Goal: Complete application form

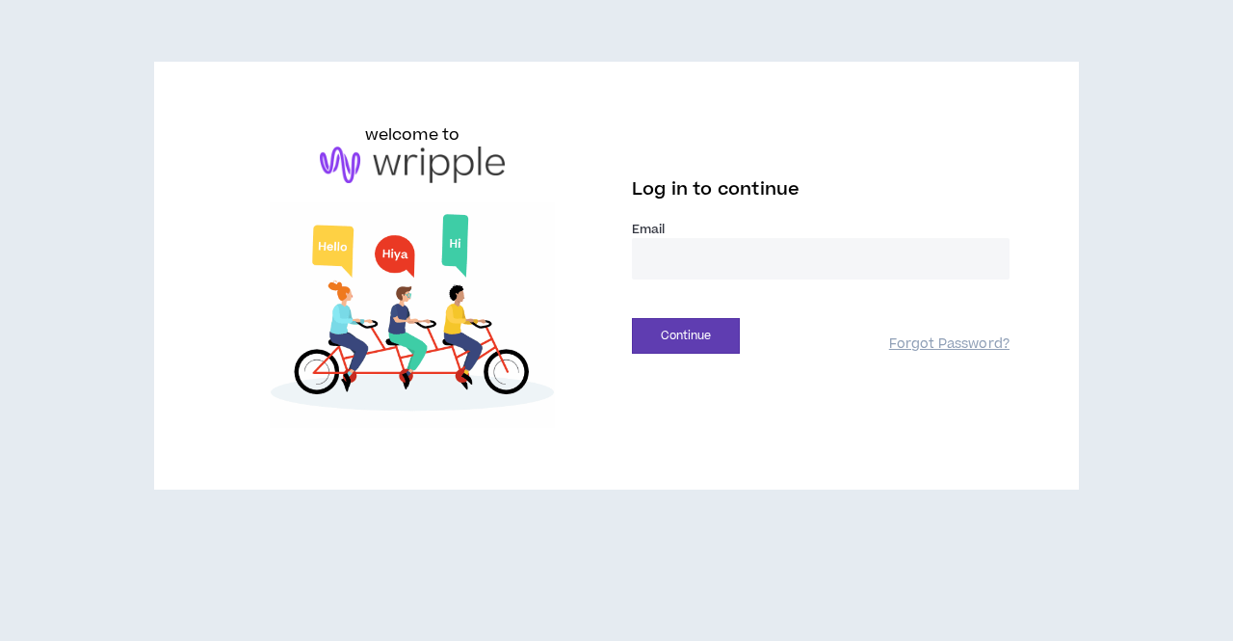
click at [677, 276] on input "email" at bounding box center [821, 258] width 378 height 41
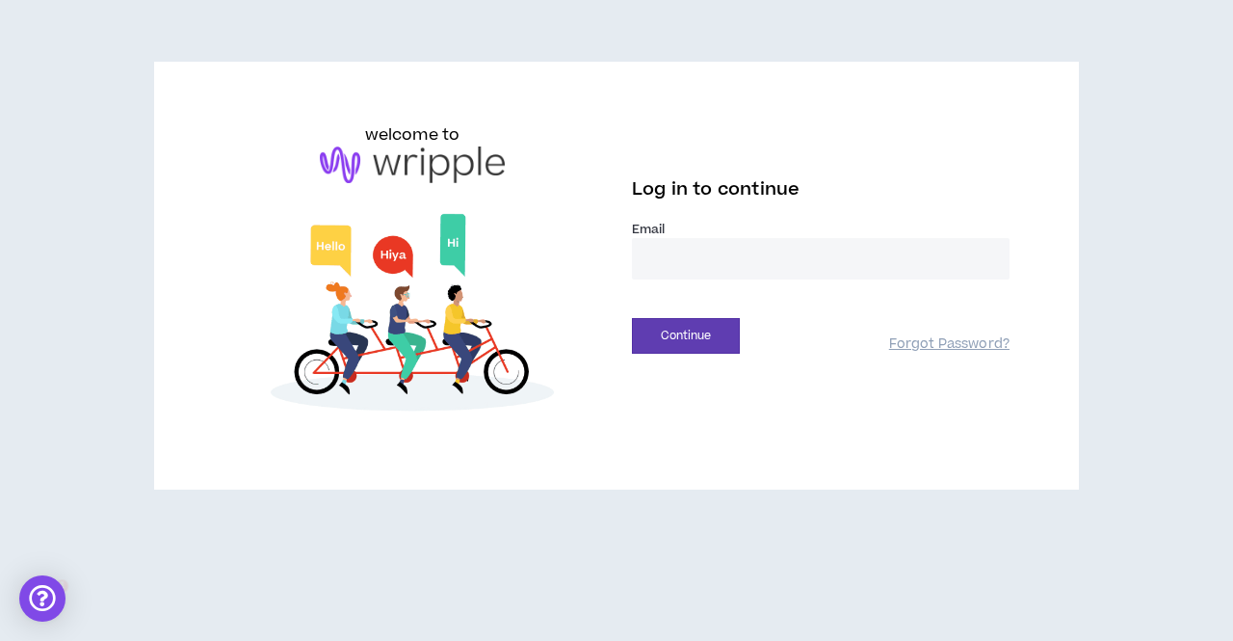
type input "**********"
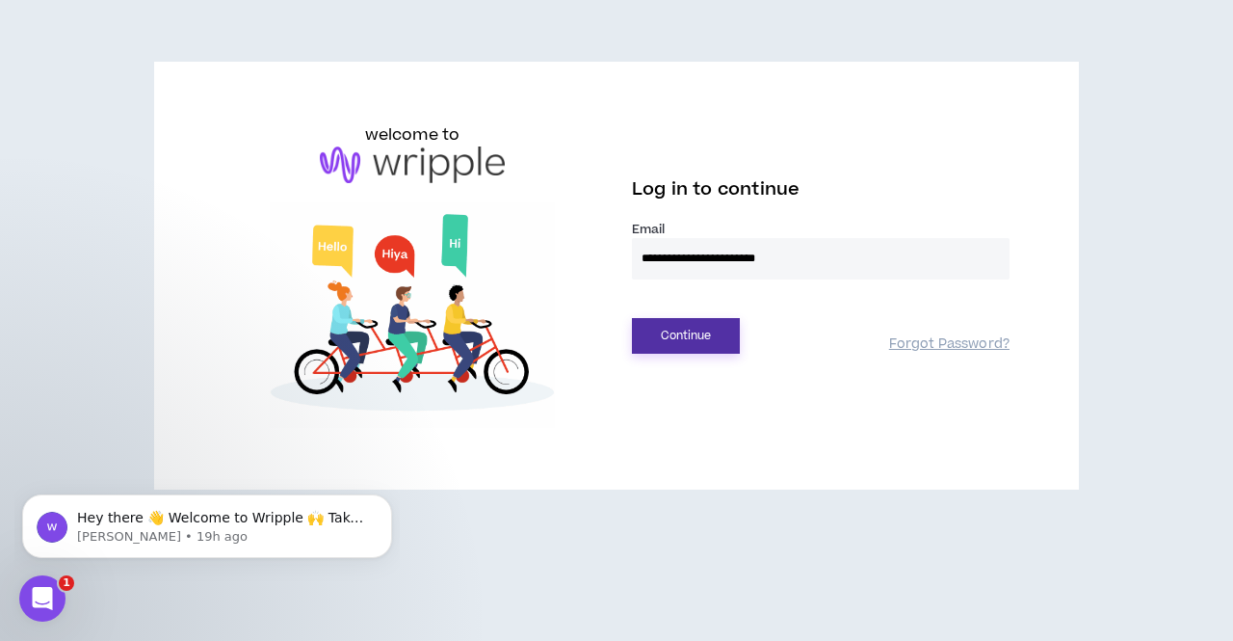
click at [706, 339] on button "Continue" at bounding box center [686, 336] width 108 height 36
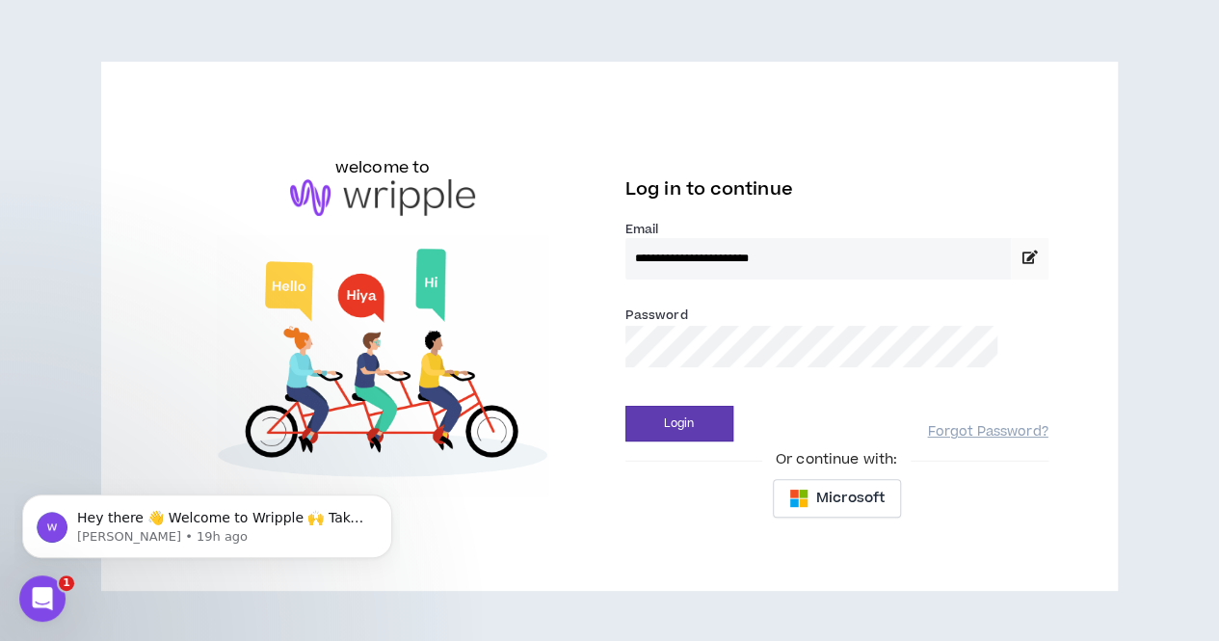
click at [625, 406] on button "Login" at bounding box center [679, 424] width 108 height 36
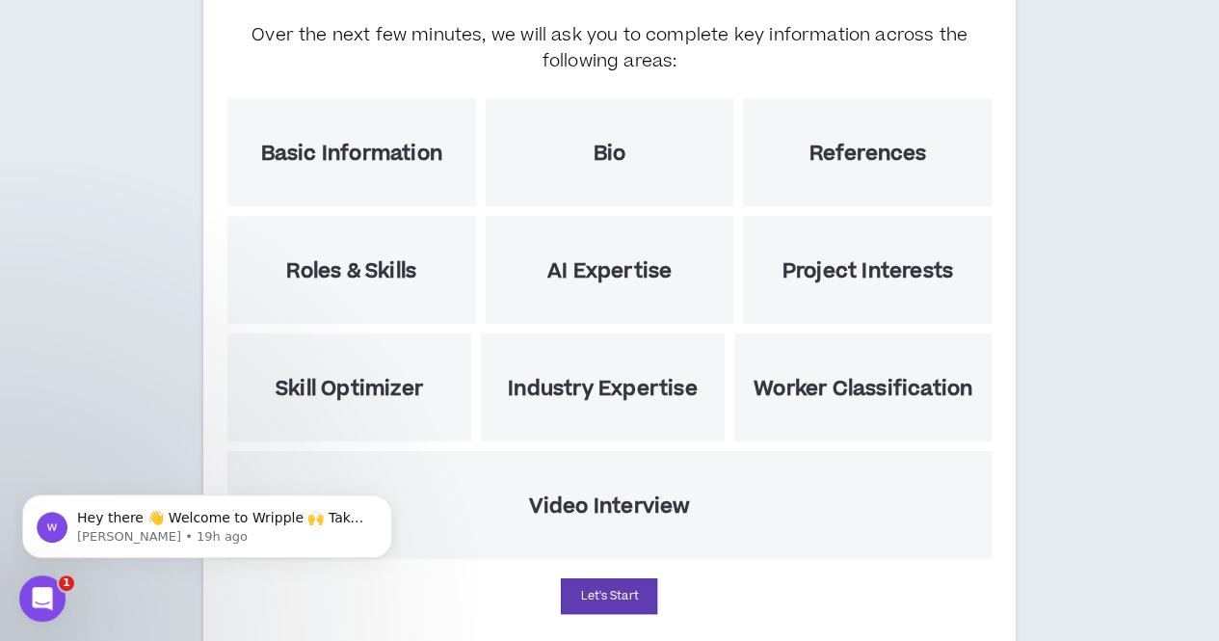
scroll to position [288, 0]
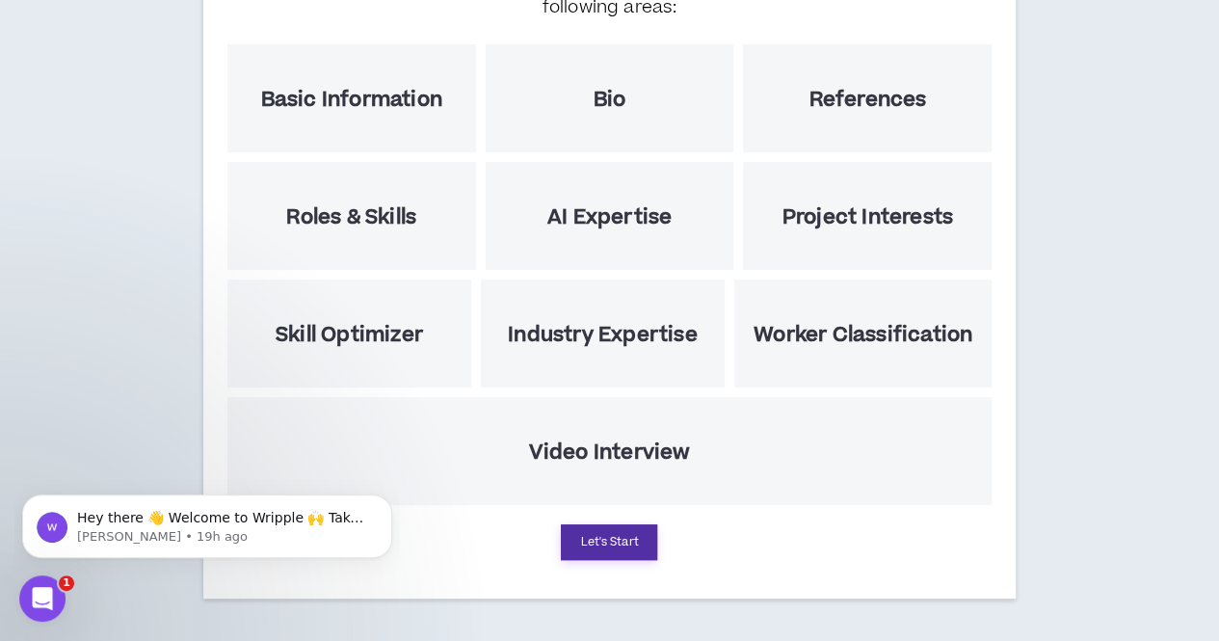
click at [586, 545] on button "Let's Start" at bounding box center [609, 542] width 96 height 36
select select "US"
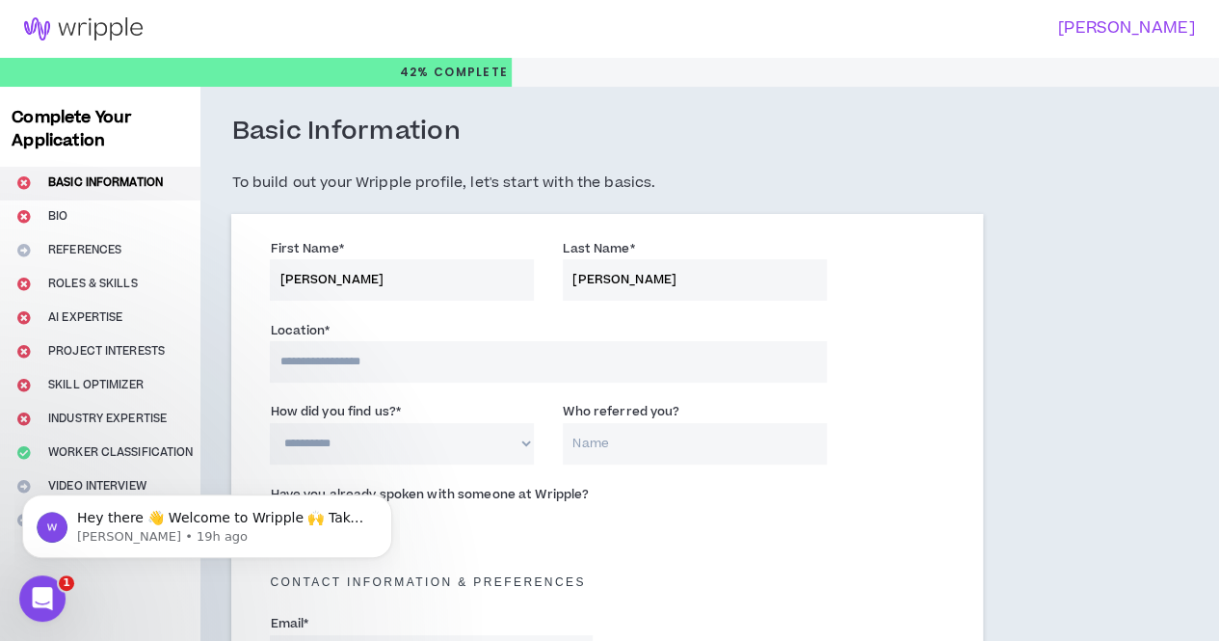
scroll to position [92, 0]
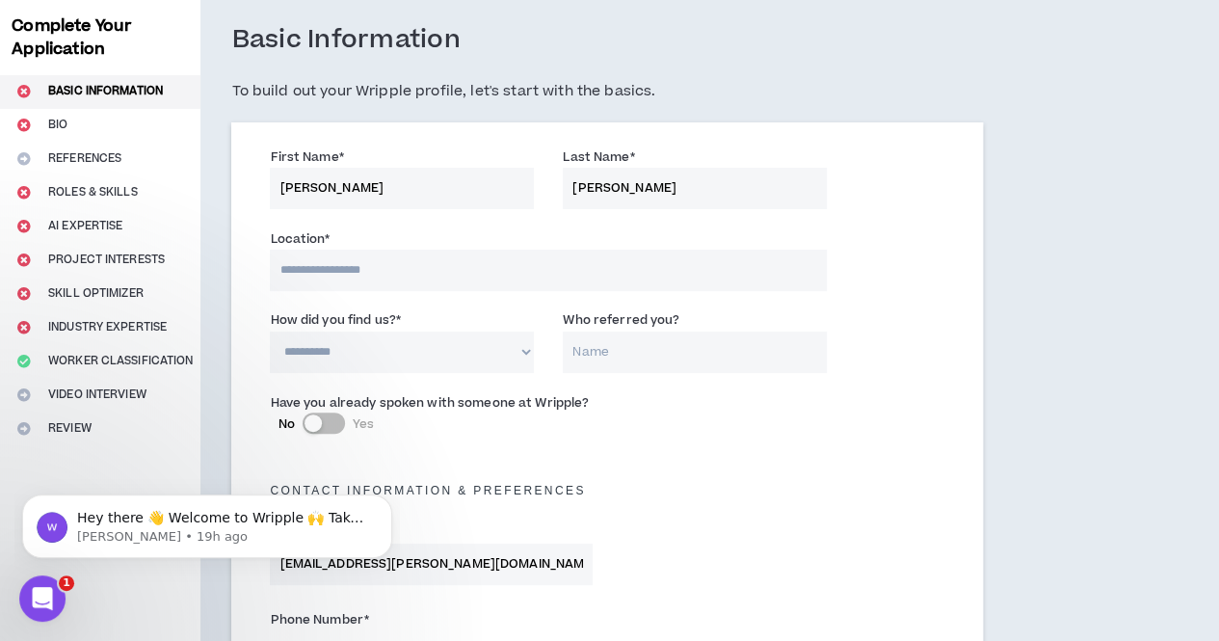
click at [393, 273] on input at bounding box center [548, 270] width 557 height 41
type input "**********"
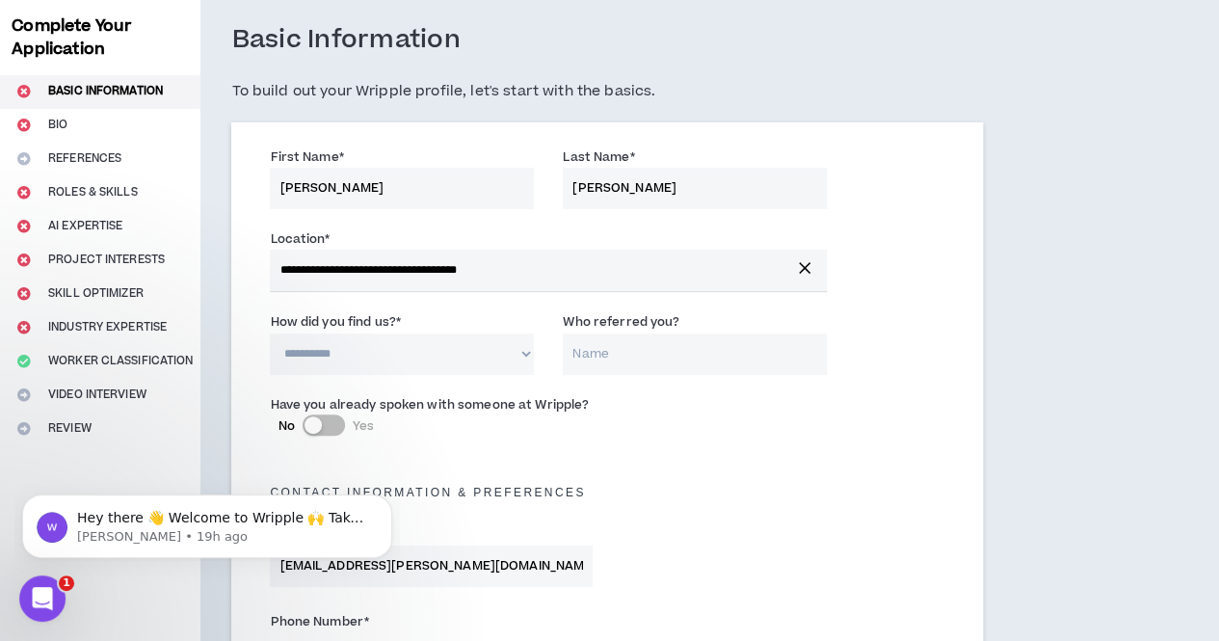
click at [355, 360] on select "**********" at bounding box center [402, 353] width 264 height 41
select select "*"
click at [270, 333] on select "**********" at bounding box center [402, 353] width 264 height 41
click at [596, 346] on input "Who referred you?" at bounding box center [695, 353] width 264 height 41
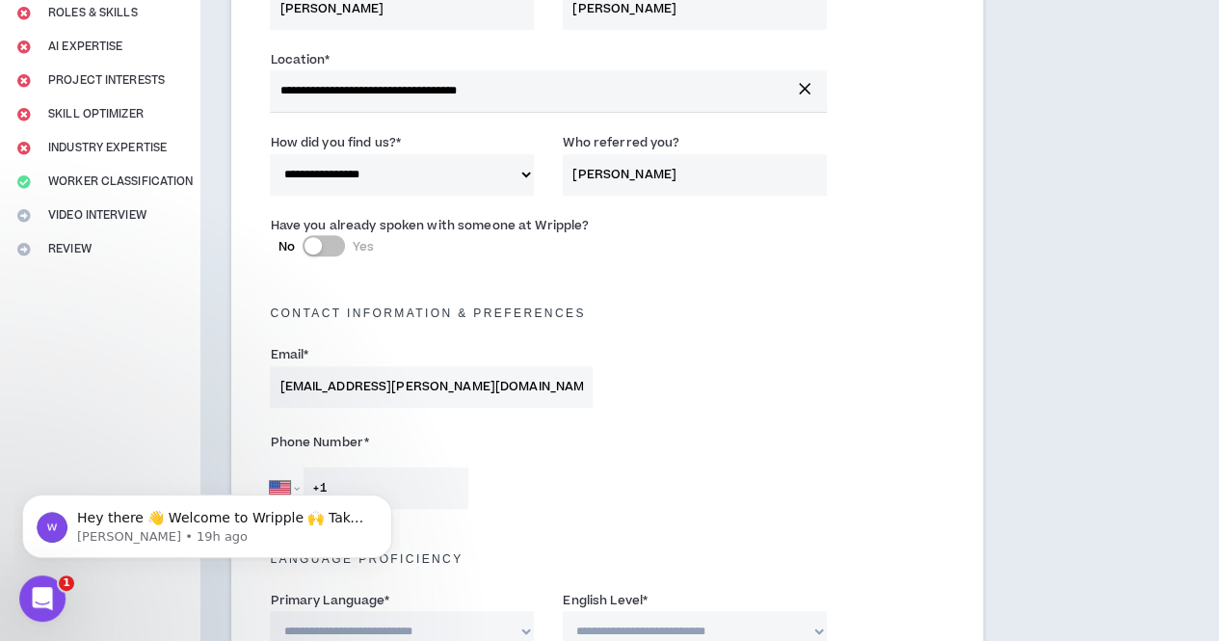
type input "Liz Loney"
click at [326, 240] on button "No Yes" at bounding box center [324, 245] width 42 height 21
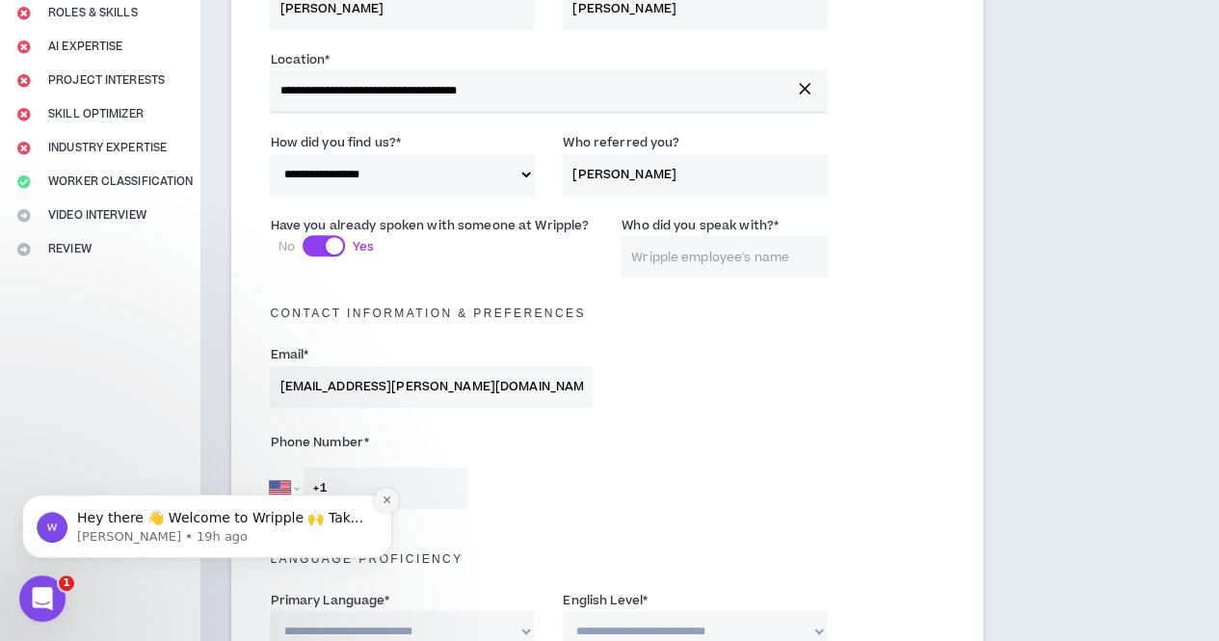
click at [386, 501] on icon "Dismiss notification" at bounding box center [386, 499] width 7 height 7
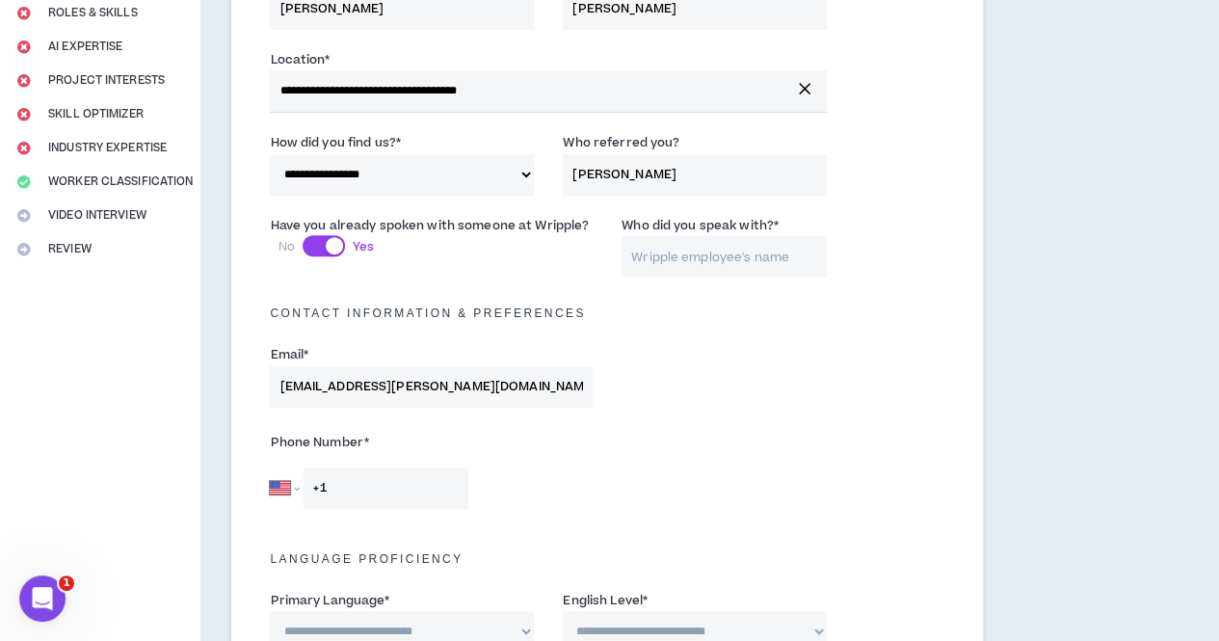
click at [657, 252] on input "Who did you speak with? *" at bounding box center [724, 256] width 205 height 41
type input "Liz Loney"
click at [342, 502] on input "+1" at bounding box center [386, 487] width 165 height 41
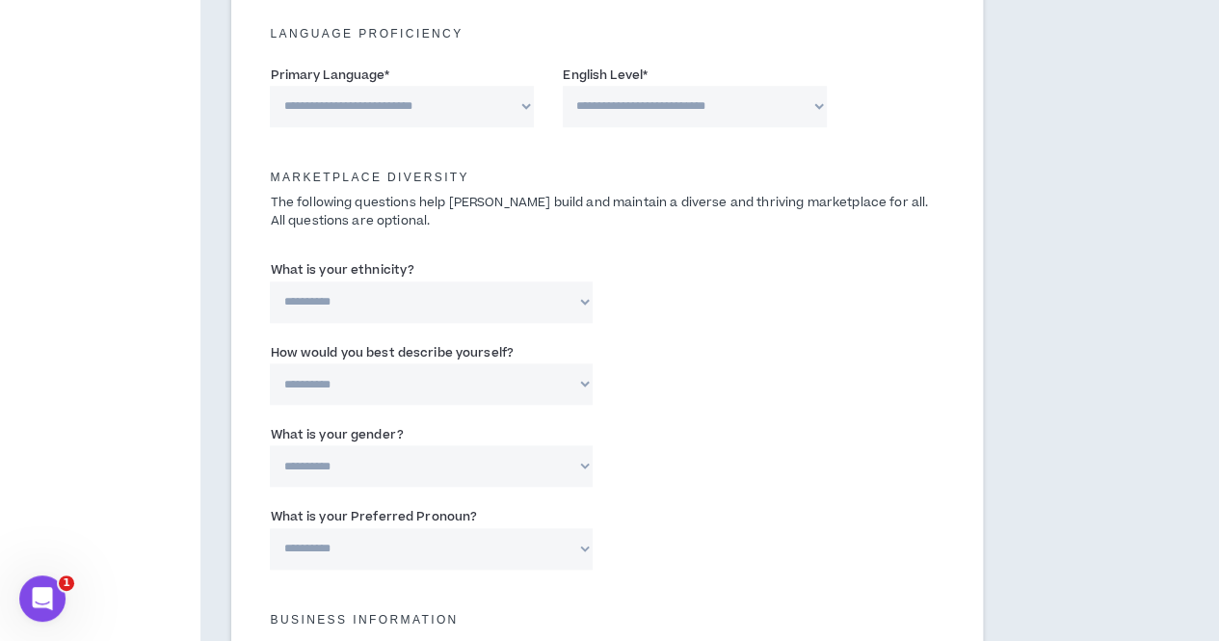
scroll to position [795, 0]
type input "+1 916 221 2993"
click at [418, 93] on select "**********" at bounding box center [402, 107] width 264 height 41
select select "*******"
click at [270, 87] on select "**********" at bounding box center [402, 107] width 264 height 41
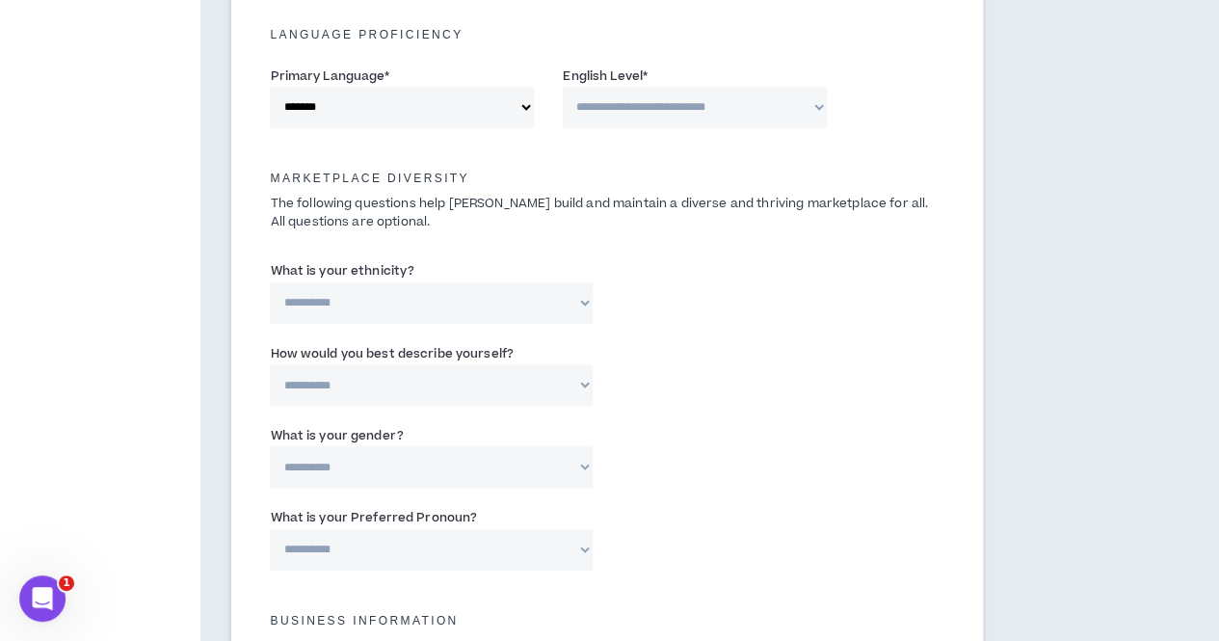
click at [594, 93] on select "**********" at bounding box center [695, 107] width 264 height 41
select select "*"
click at [563, 87] on select "**********" at bounding box center [695, 107] width 264 height 41
click at [407, 306] on select "**********" at bounding box center [431, 302] width 323 height 41
select select "**********"
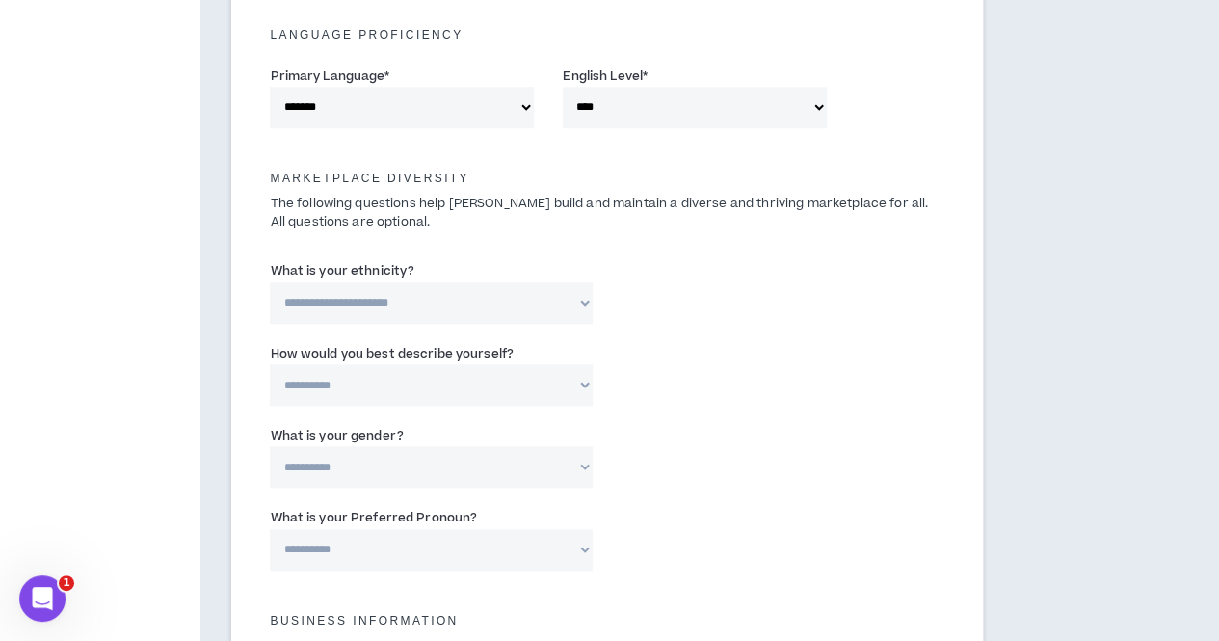
click at [270, 282] on select "**********" at bounding box center [431, 302] width 323 height 41
click at [378, 392] on select "**********" at bounding box center [431, 384] width 323 height 41
select select "*****"
click at [270, 364] on select "**********" at bounding box center [431, 384] width 323 height 41
click at [353, 463] on select "**********" at bounding box center [431, 466] width 323 height 41
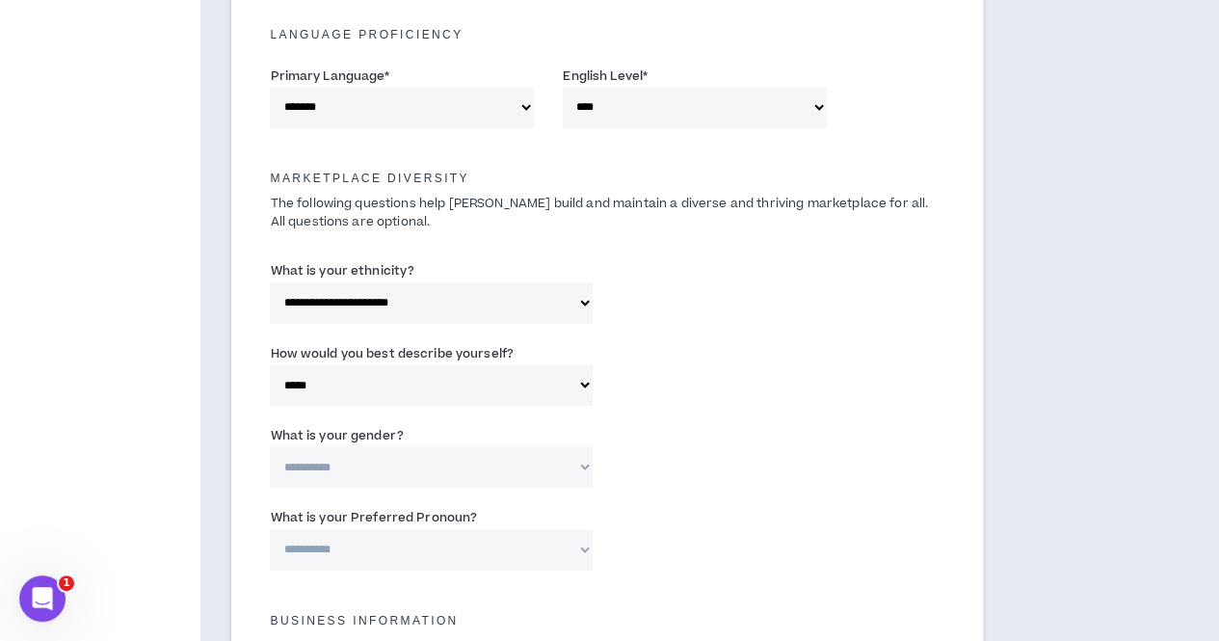
select select "*****"
click at [270, 446] on select "**********" at bounding box center [431, 466] width 323 height 41
click at [306, 561] on select "**********" at bounding box center [431, 549] width 323 height 41
select select "**********"
click at [270, 529] on select "**********" at bounding box center [431, 549] width 323 height 41
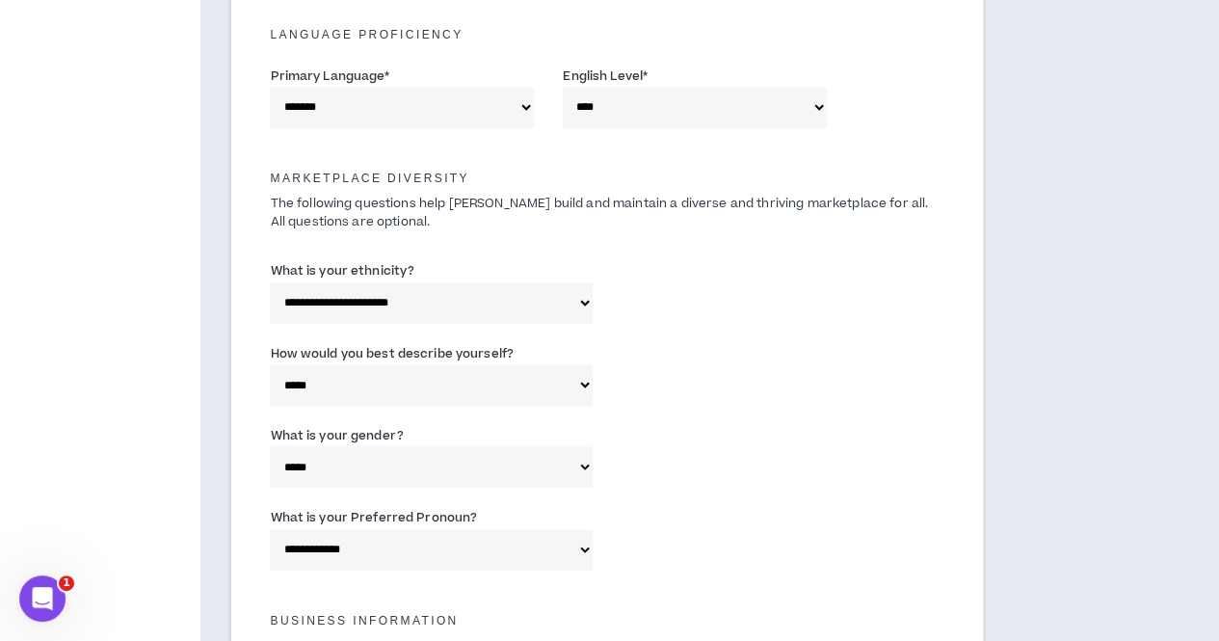
click at [702, 375] on div "**********" at bounding box center [606, 379] width 702 height 82
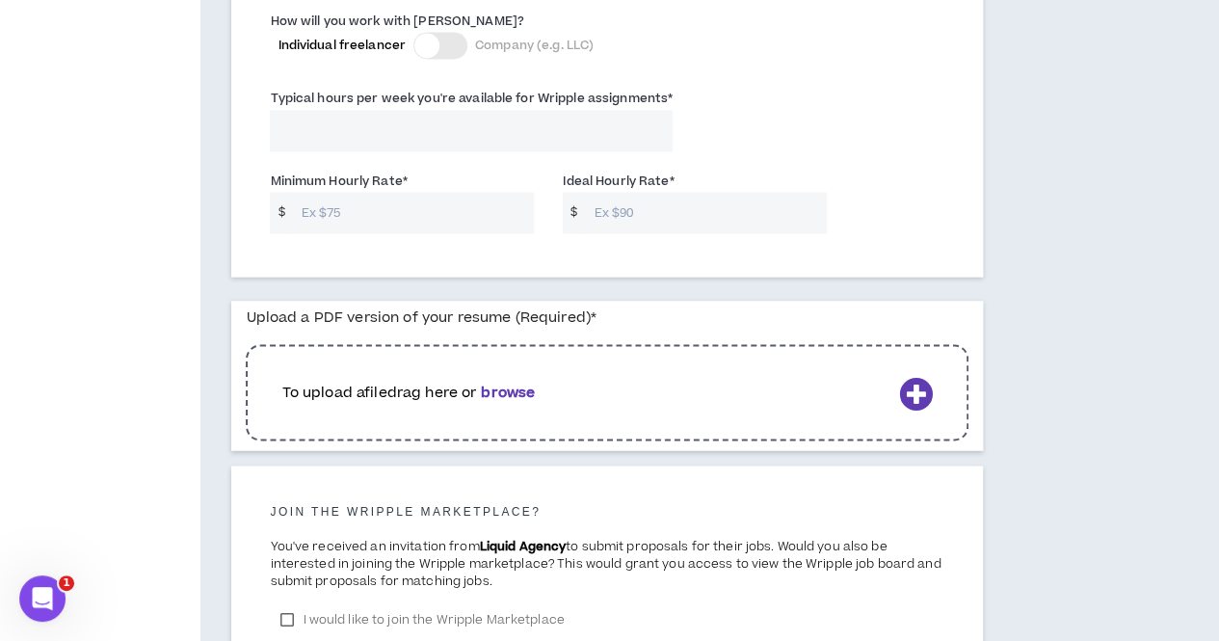
scroll to position [1437, 0]
click at [384, 119] on input "Typical hours per week you're available for Wripple assignments *" at bounding box center [471, 129] width 403 height 41
type input "15"
click at [379, 209] on input "Minimum Hourly Rate *" at bounding box center [413, 211] width 243 height 41
type input "70"
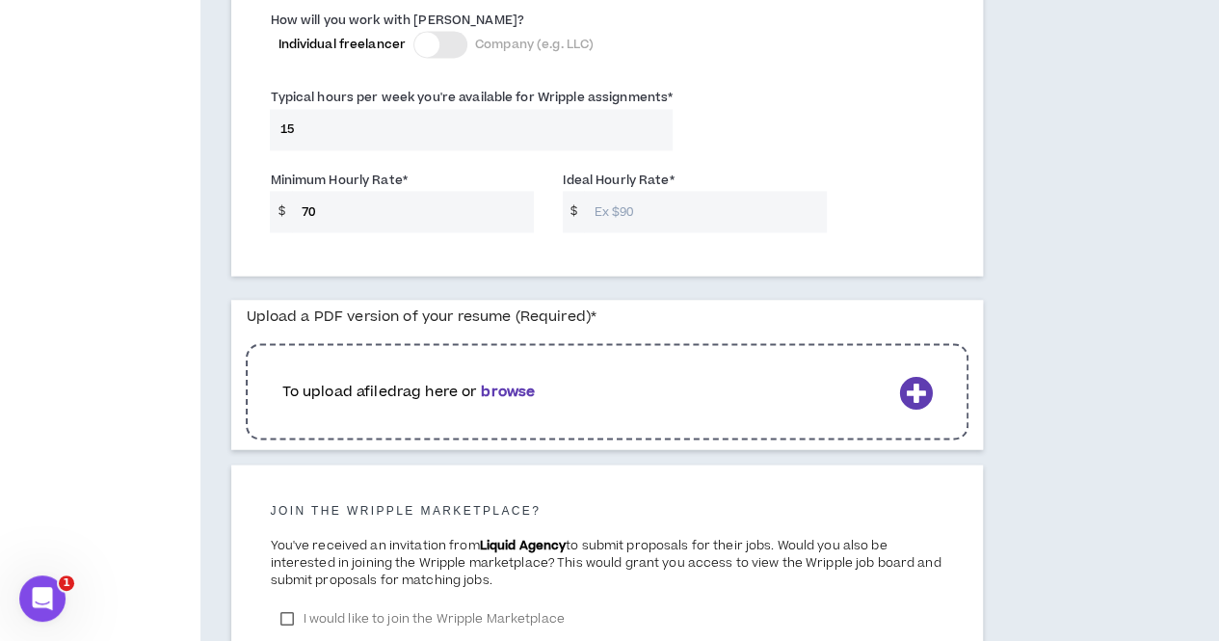
click at [596, 211] on input "Ideal Hourly Rate *" at bounding box center [705, 211] width 243 height 41
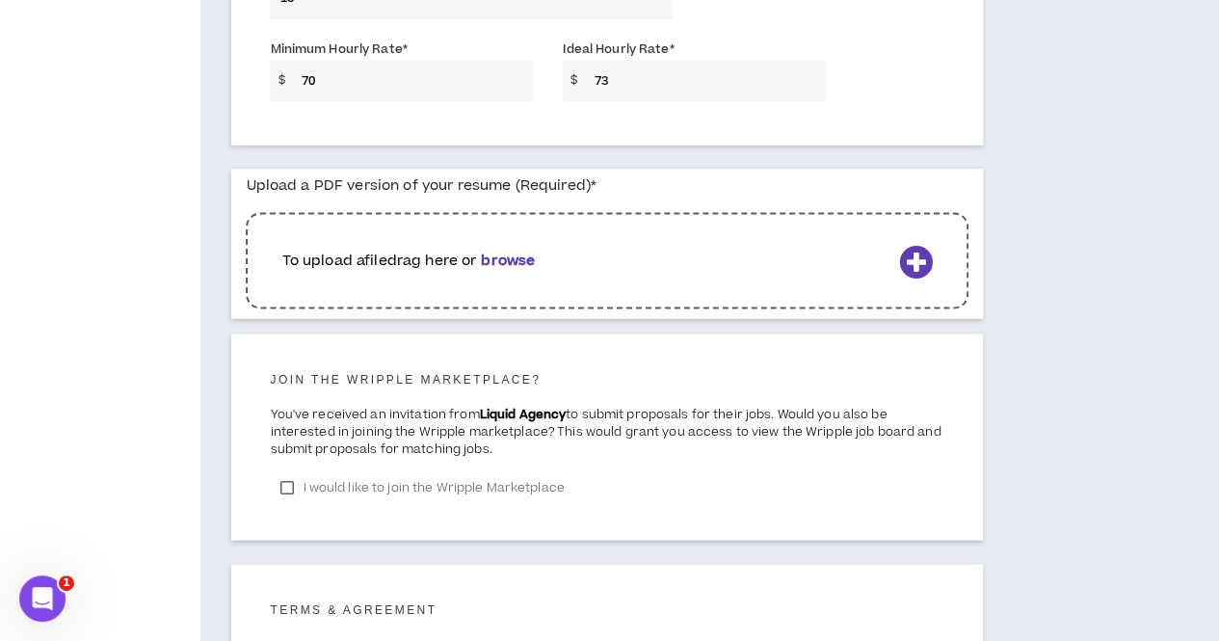
scroll to position [1643, 0]
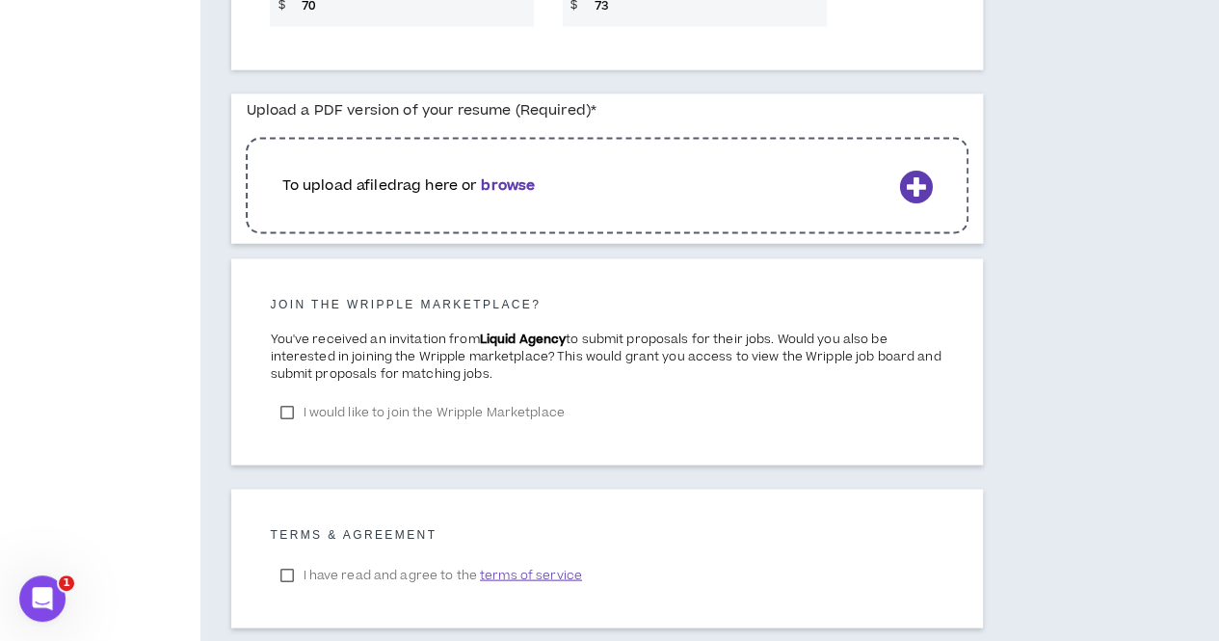
type input "73"
click at [594, 215] on div "To upload a file drag here or browse" at bounding box center [607, 185] width 722 height 96
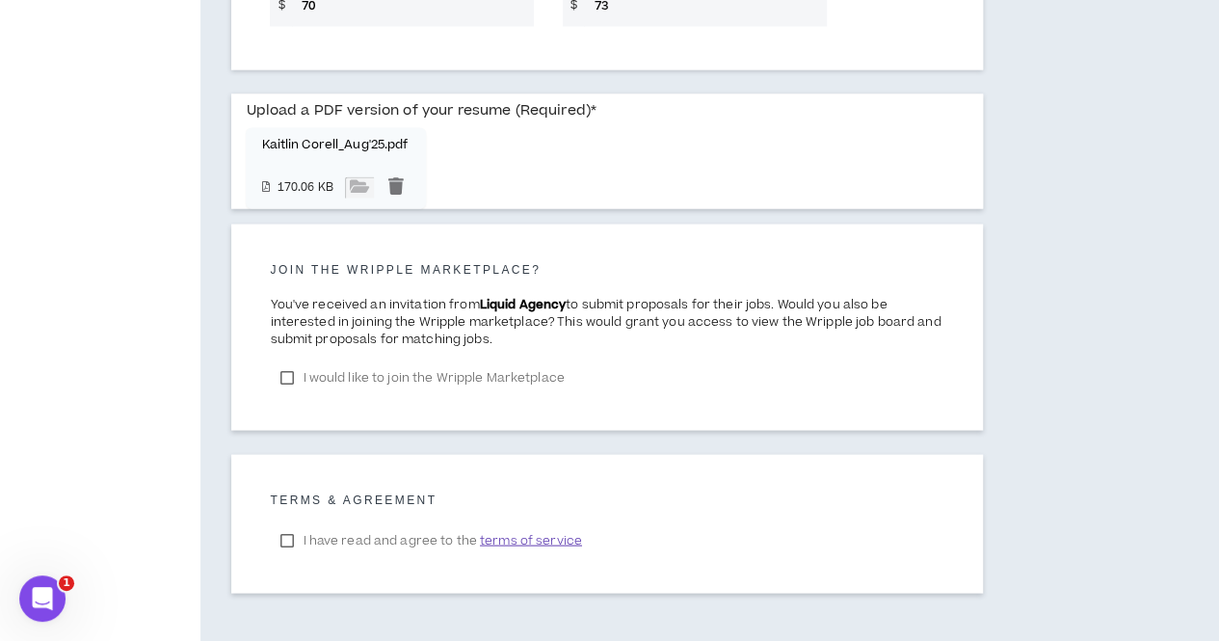
scroll to position [1717, 0]
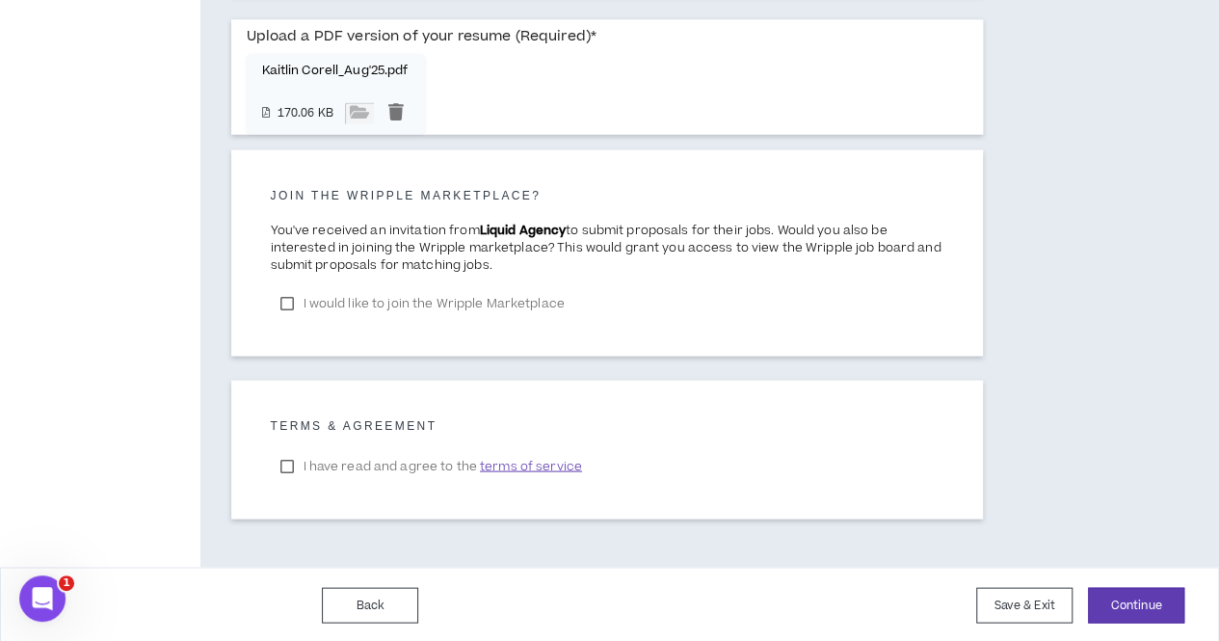
click at [284, 465] on label "I have read and agree to the terms of service" at bounding box center [430, 465] width 321 height 29
click at [294, 294] on label "I would like to join the Wripple Marketplace" at bounding box center [422, 302] width 304 height 29
click at [1135, 600] on button "Continue" at bounding box center [1136, 605] width 96 height 36
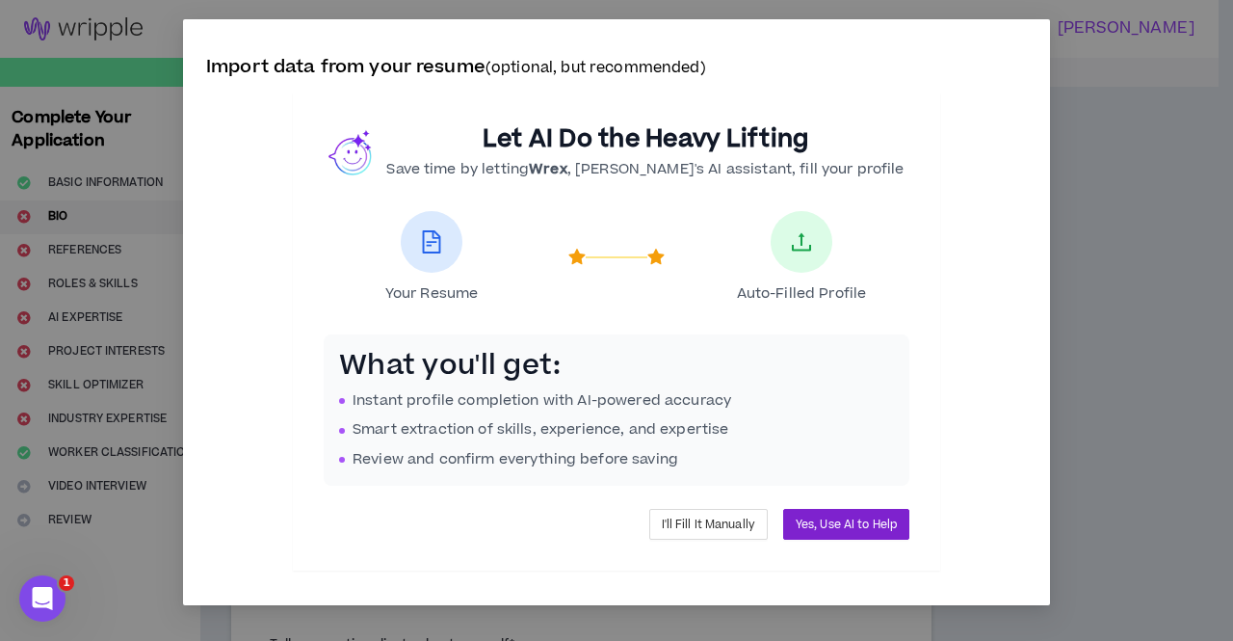
click at [853, 514] on button "Yes, Use AI to Help" at bounding box center [846, 524] width 126 height 31
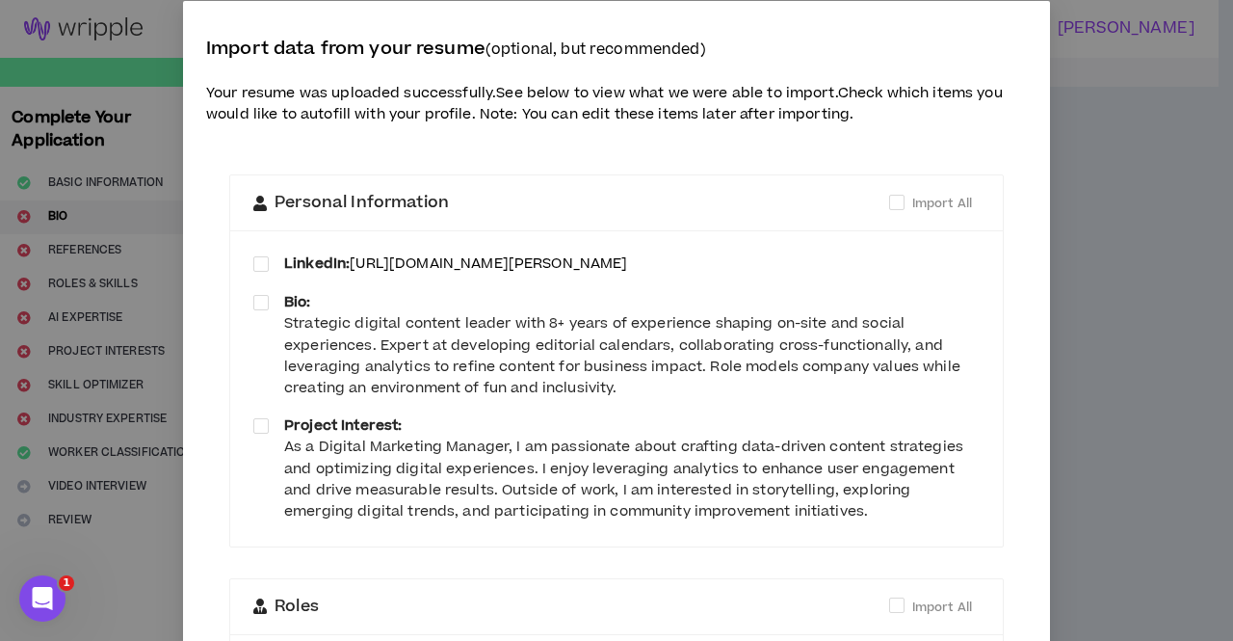
scroll to position [19, 0]
click at [254, 267] on span at bounding box center [260, 262] width 15 height 15
click at [253, 297] on span at bounding box center [260, 301] width 15 height 15
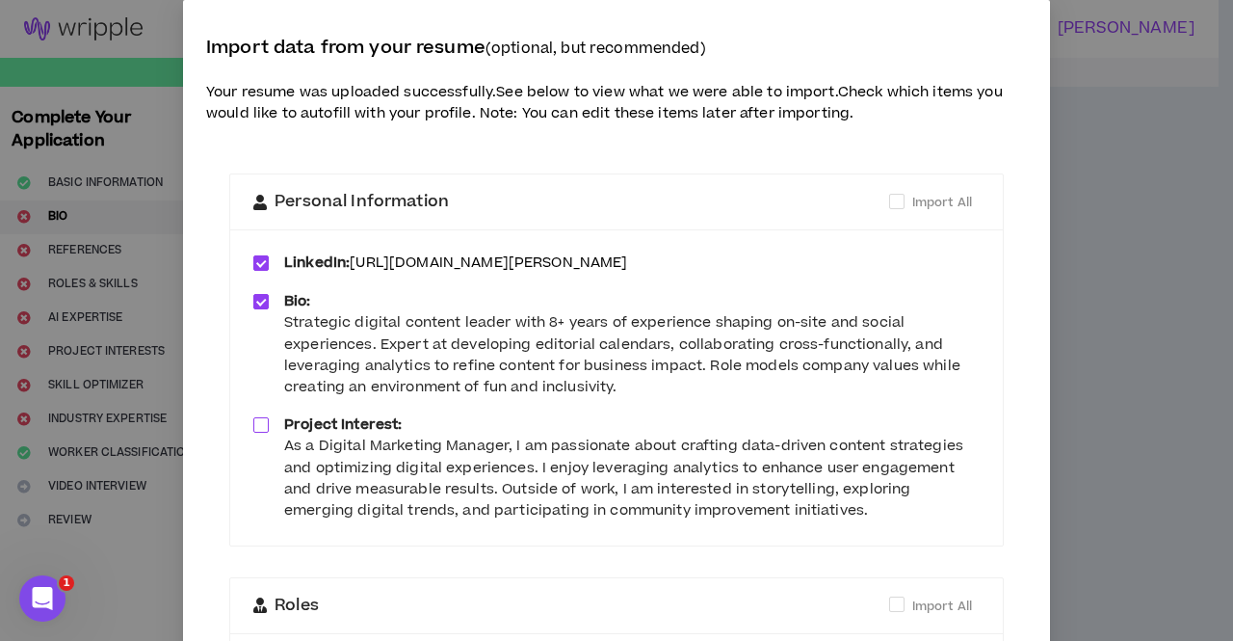
click at [255, 425] on span at bounding box center [260, 424] width 15 height 15
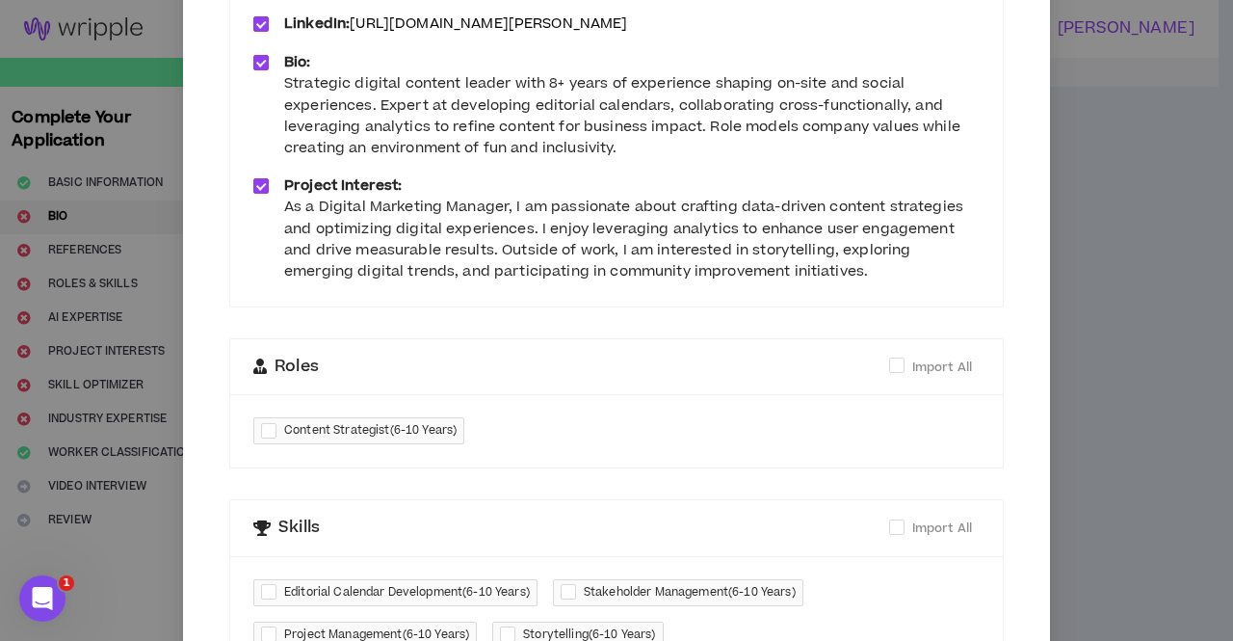
scroll to position [403, 0]
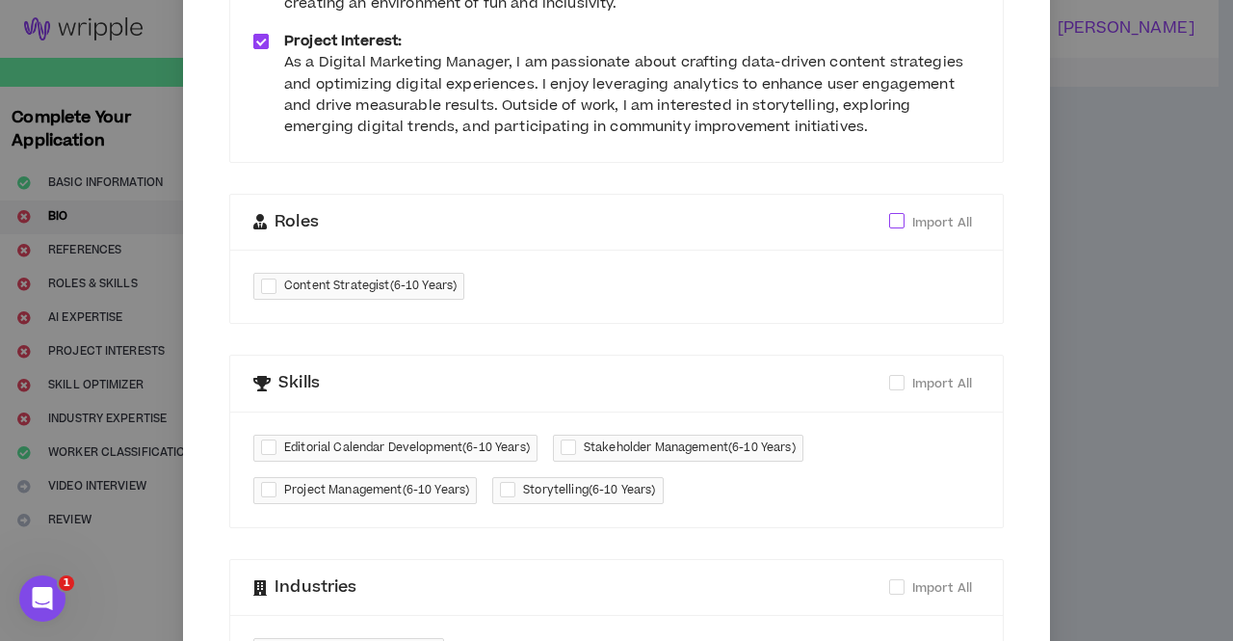
click at [895, 225] on span at bounding box center [896, 220] width 15 height 15
checkbox input "****"
click at [890, 380] on span at bounding box center [896, 382] width 15 height 15
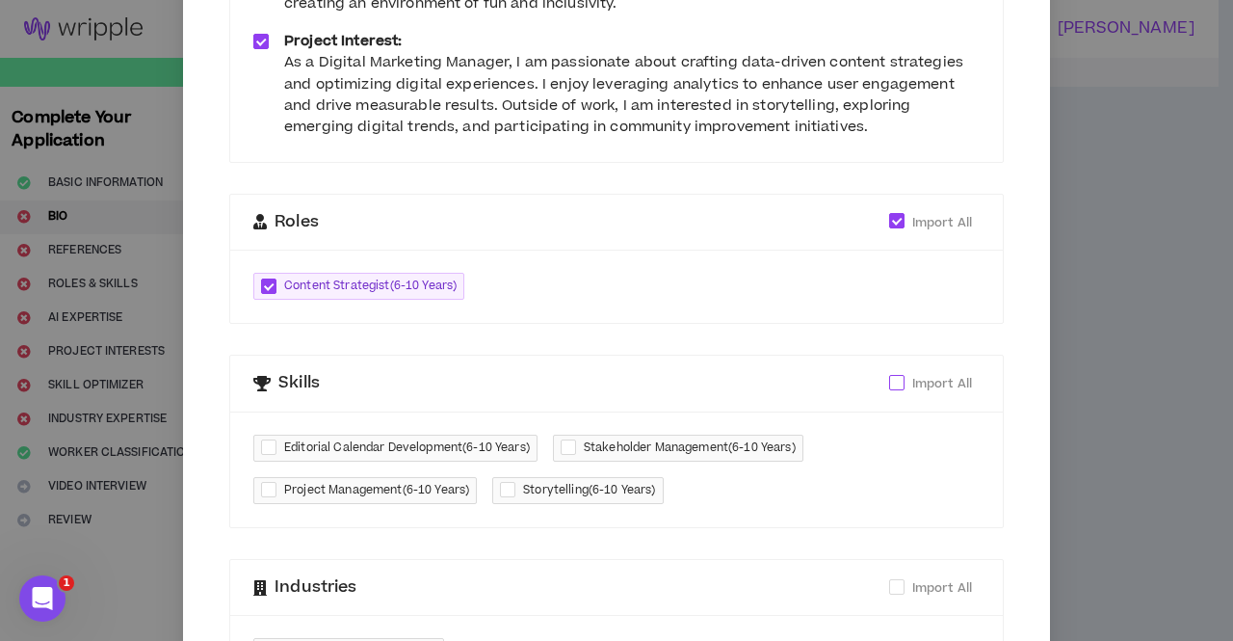
checkbox input "****"
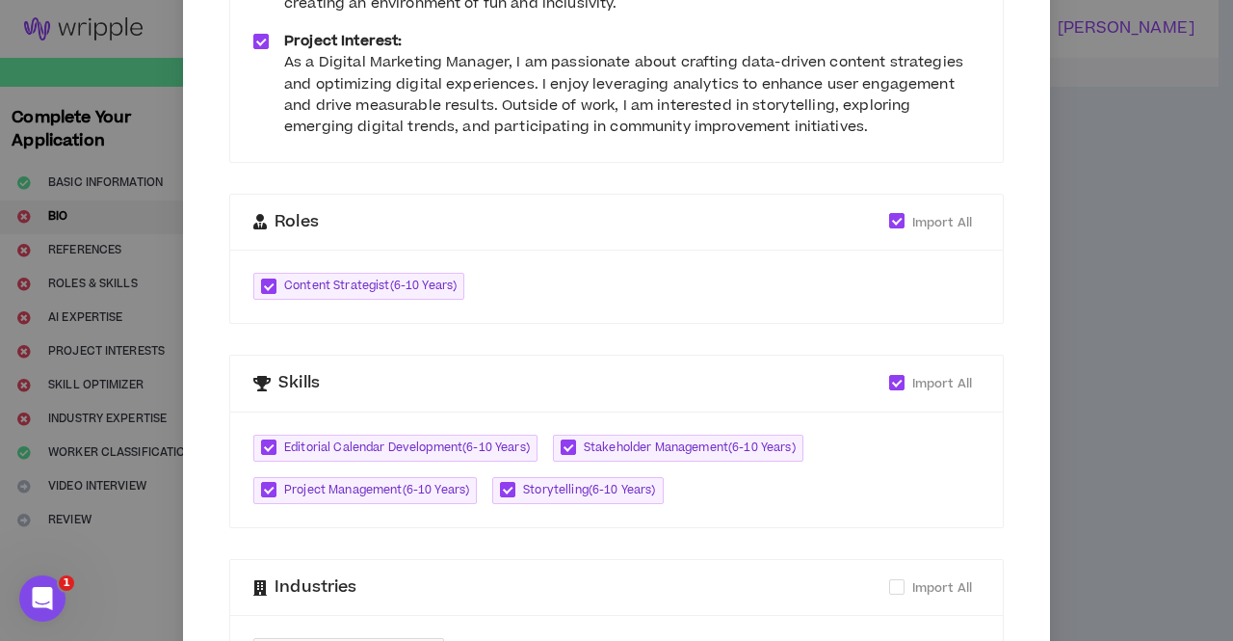
scroll to position [0, 0]
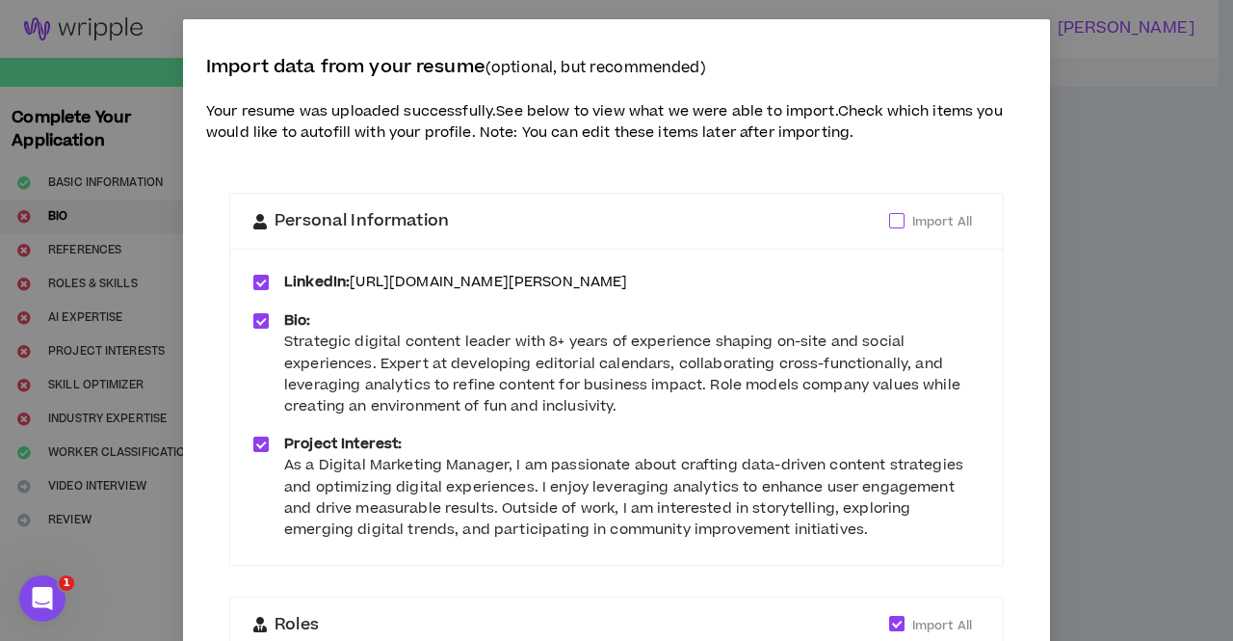
click at [890, 220] on span at bounding box center [896, 220] width 15 height 15
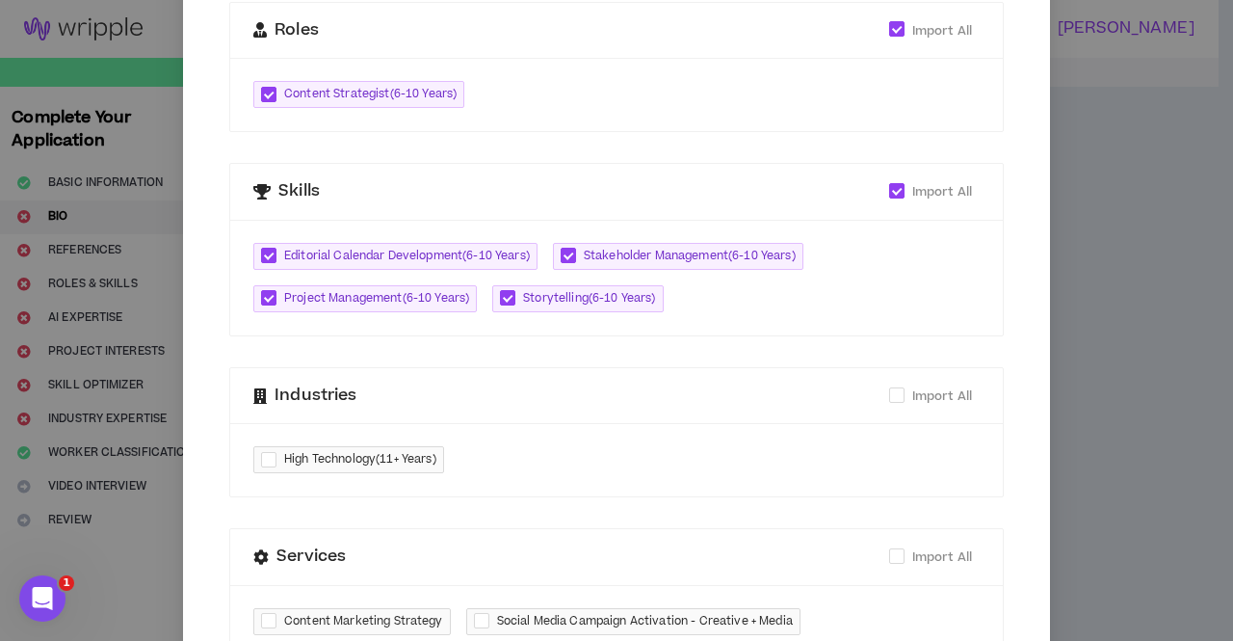
scroll to position [596, 0]
click at [889, 389] on span at bounding box center [896, 393] width 15 height 15
checkbox input "****"
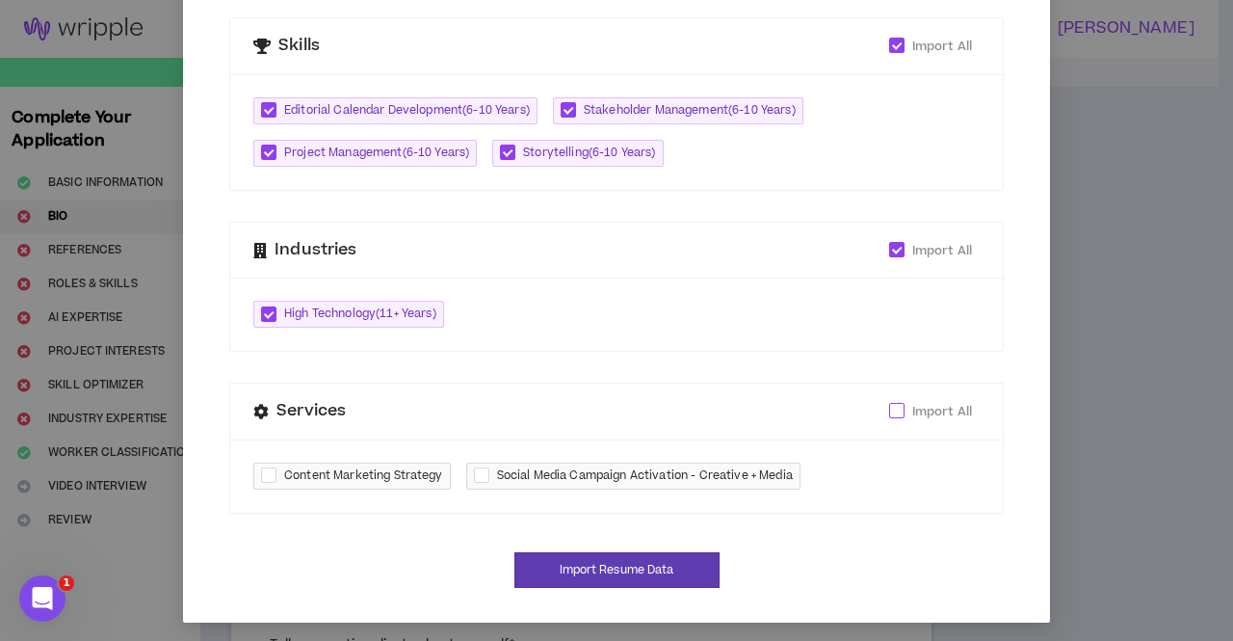
click at [894, 410] on span at bounding box center [896, 410] width 15 height 15
checkbox input "****"
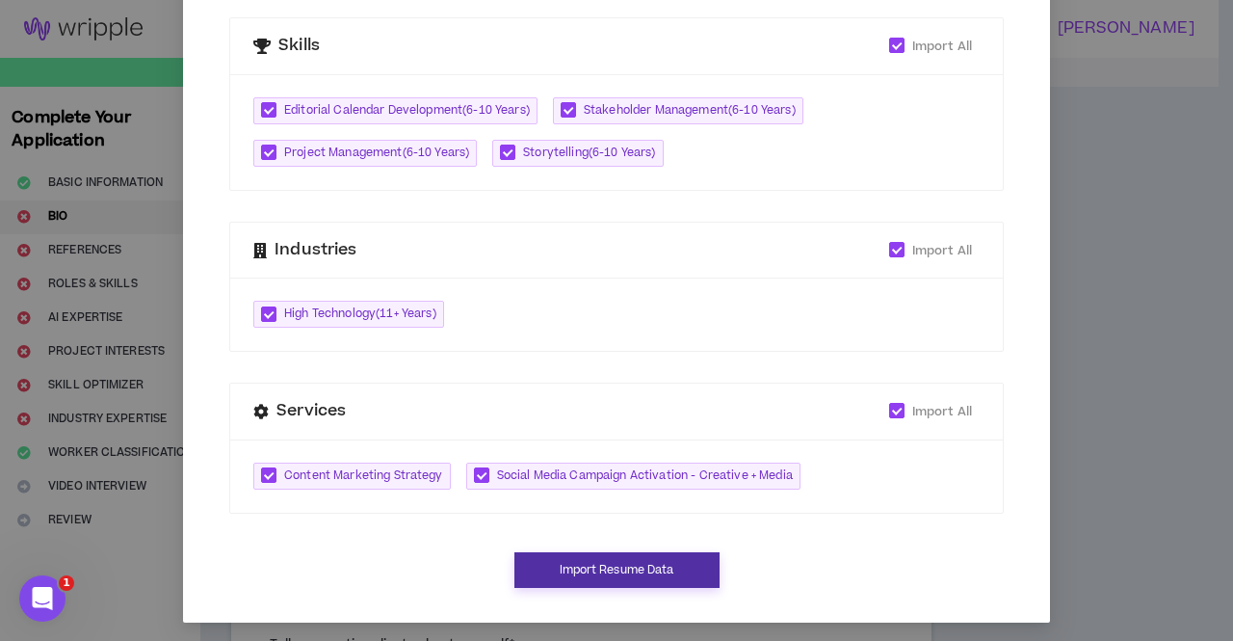
click at [604, 571] on button "Import Resume Data" at bounding box center [617, 570] width 205 height 36
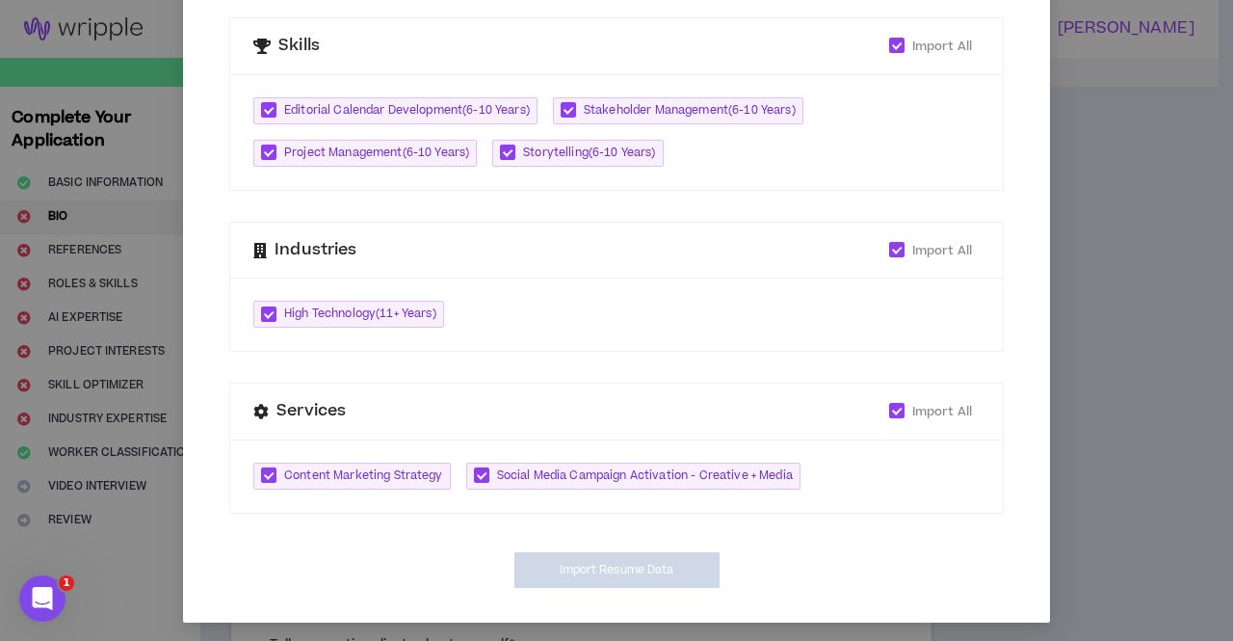
type input "https://linkedin.com/in/kaitlin-corell"
type textarea "**********"
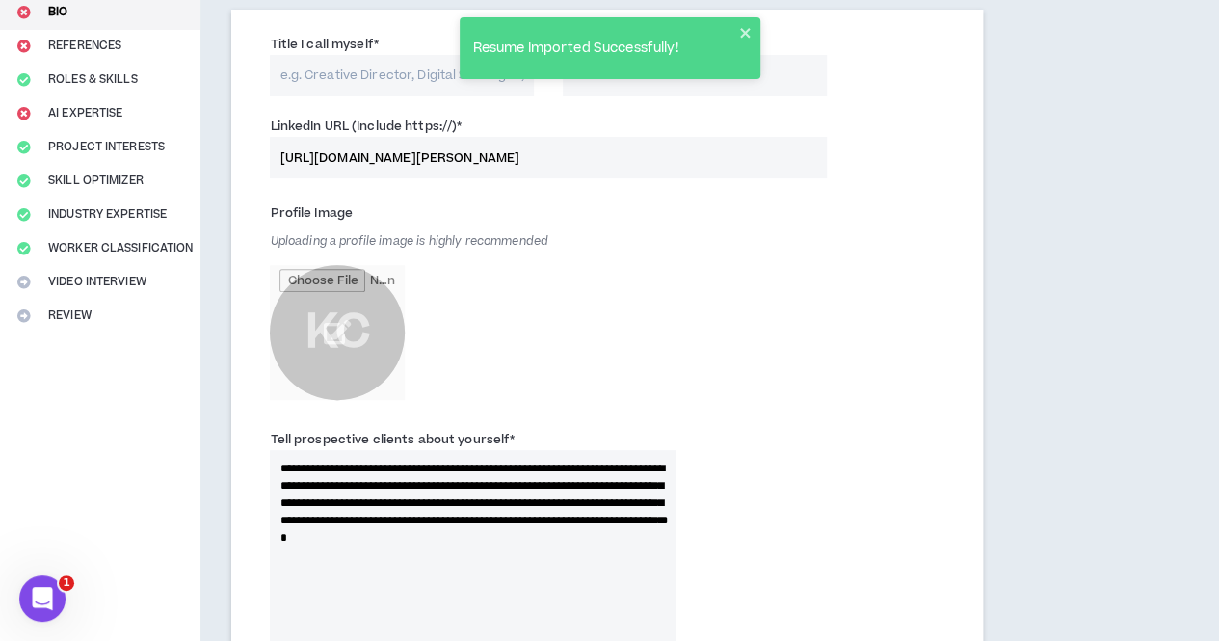
scroll to position [17, 0]
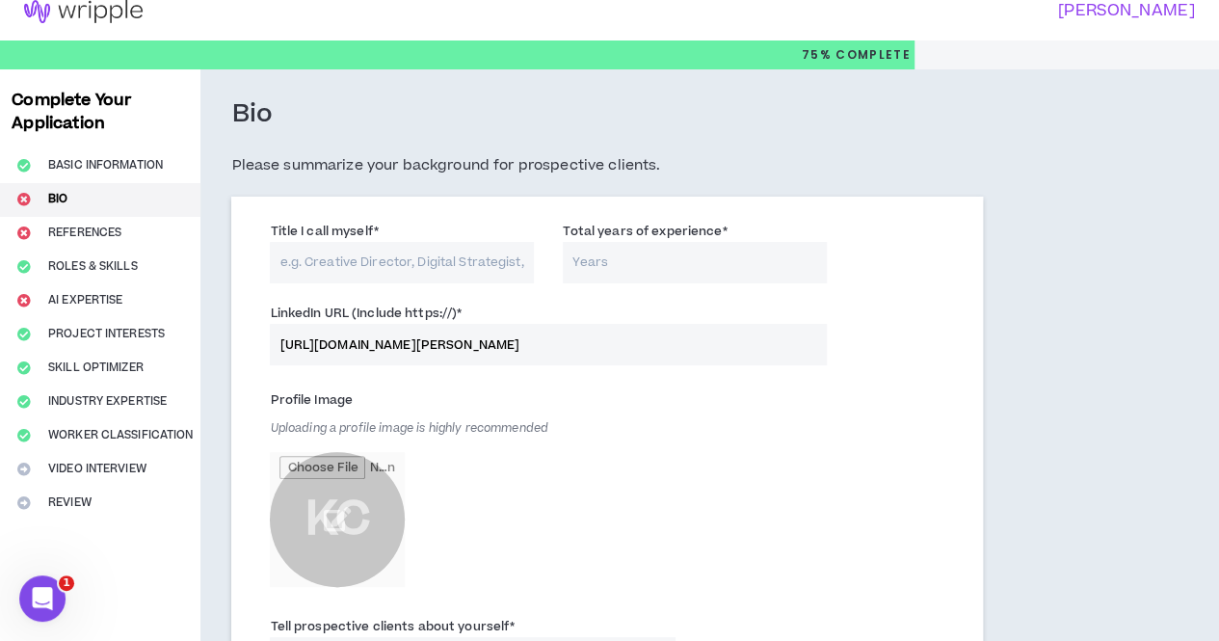
click at [395, 269] on input "Title I call myself *" at bounding box center [402, 262] width 264 height 41
type input "Communications and Digital Marketing Specialist"
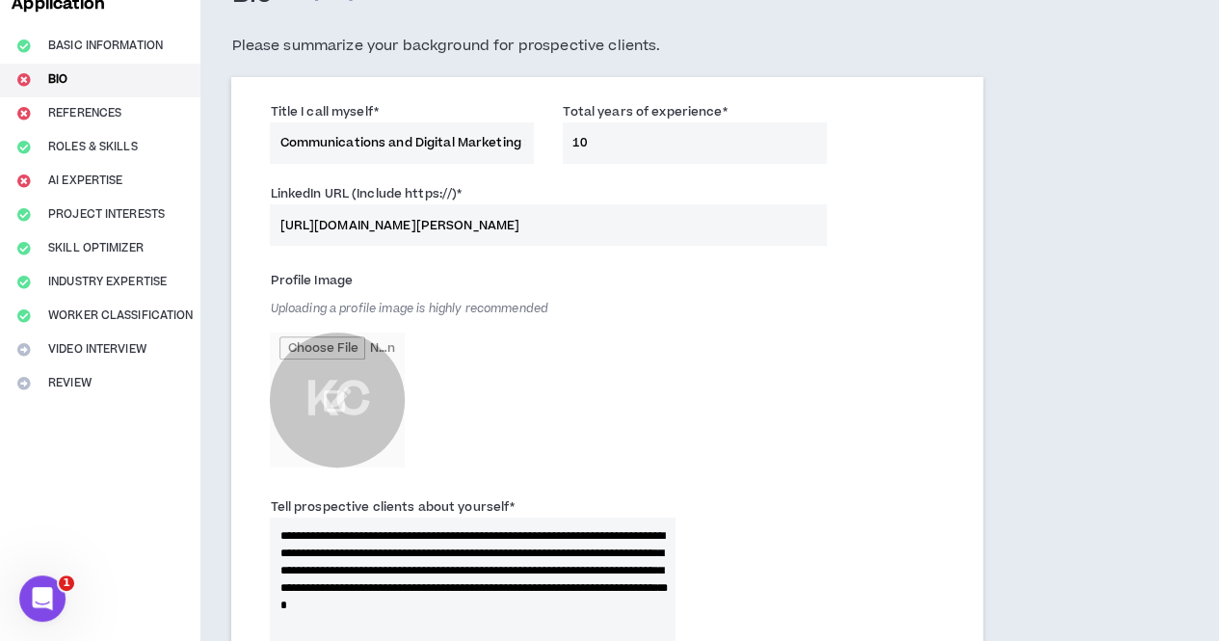
scroll to position [138, 0]
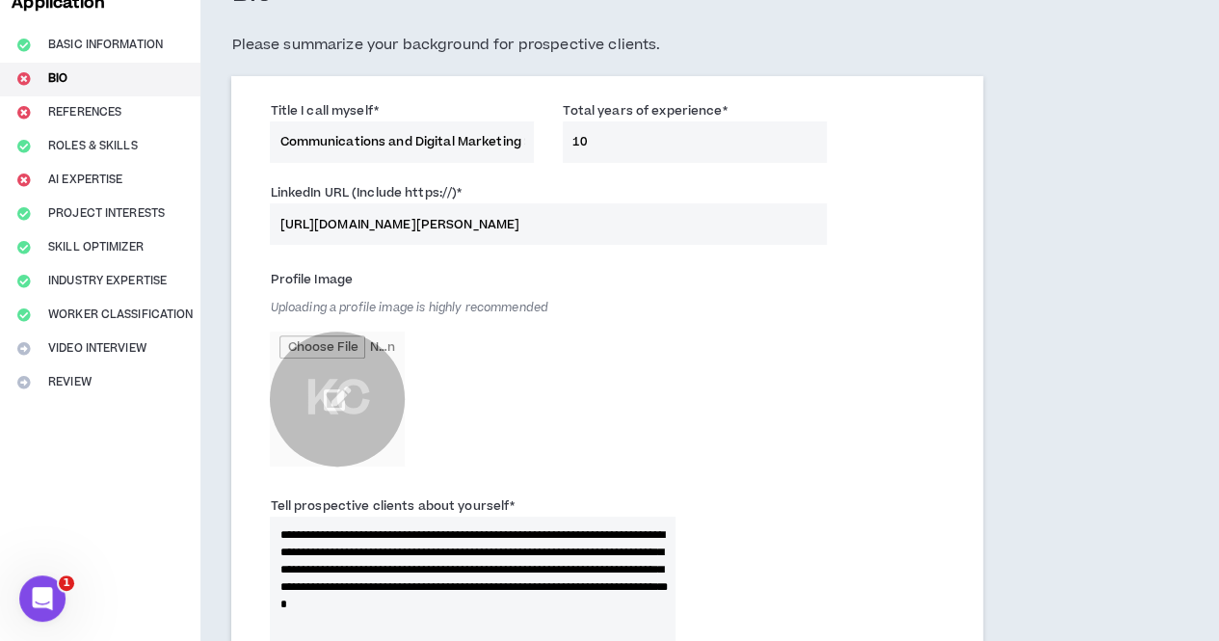
type input "10"
click at [339, 390] on input "file" at bounding box center [337, 398] width 135 height 135
click at [337, 412] on input "file" at bounding box center [337, 398] width 135 height 135
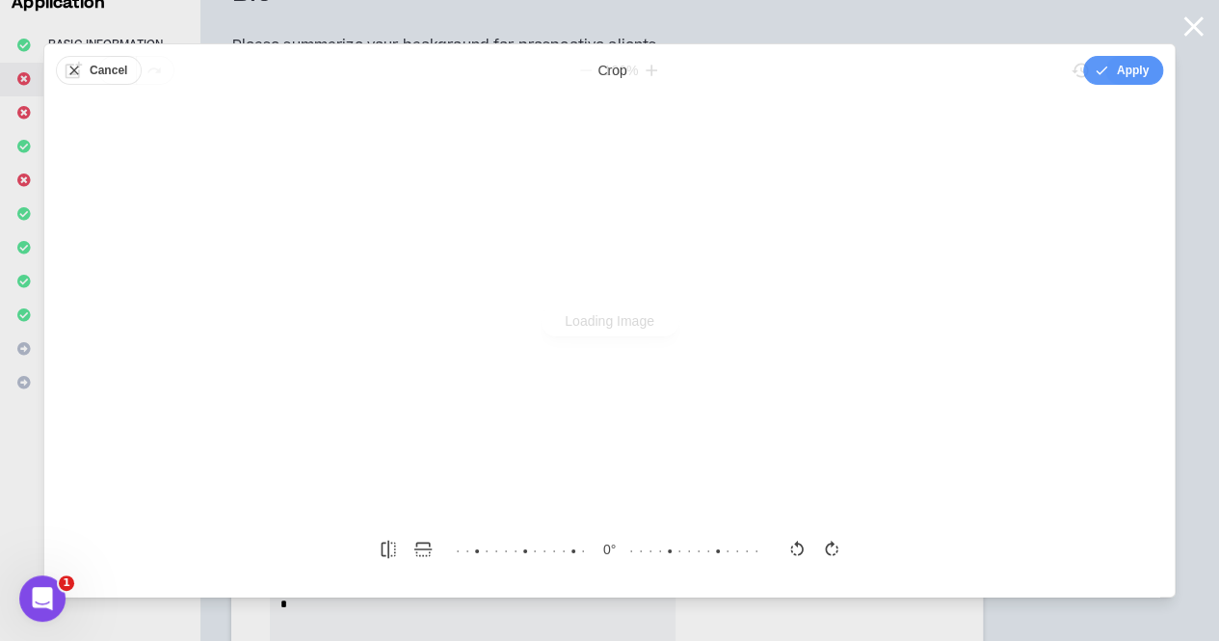
scroll to position [0, 0]
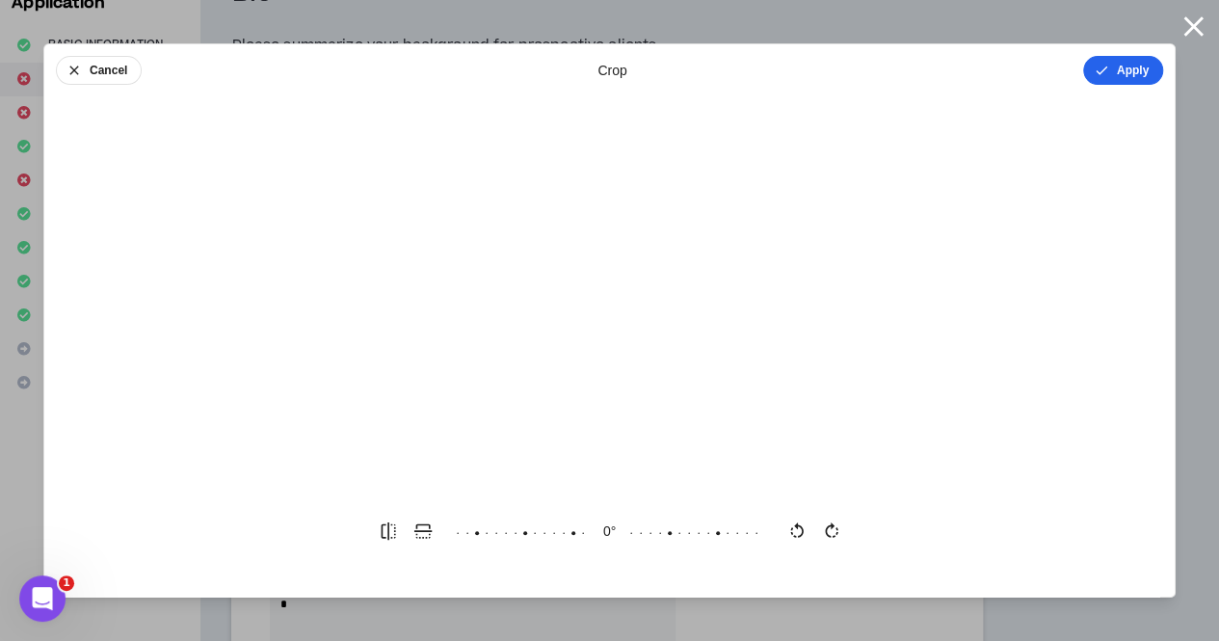
click at [1132, 66] on button "Apply" at bounding box center [1123, 70] width 80 height 29
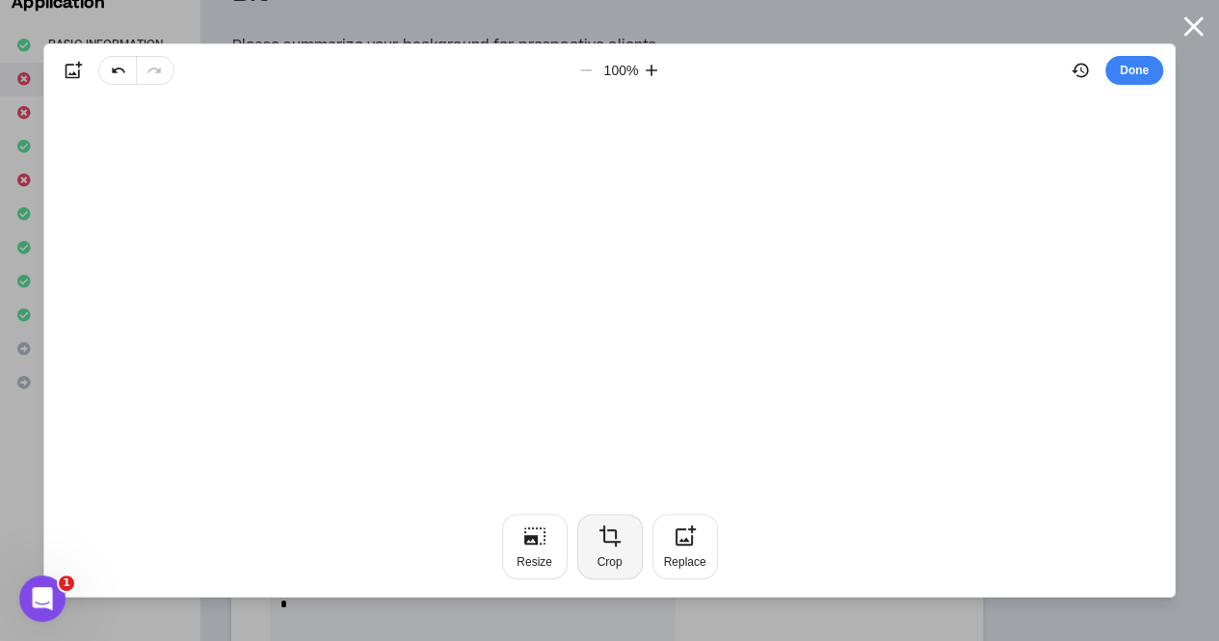
click at [614, 530] on icon "button" at bounding box center [609, 535] width 21 height 21
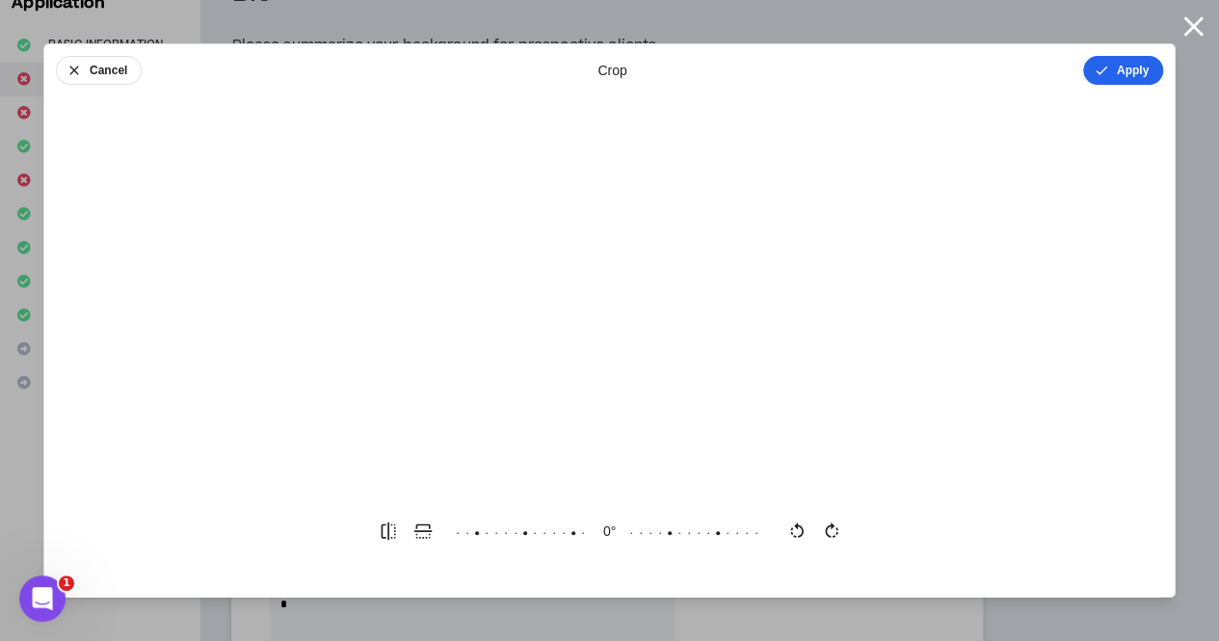
click at [1104, 67] on icon "button" at bounding box center [1102, 70] width 12 height 9
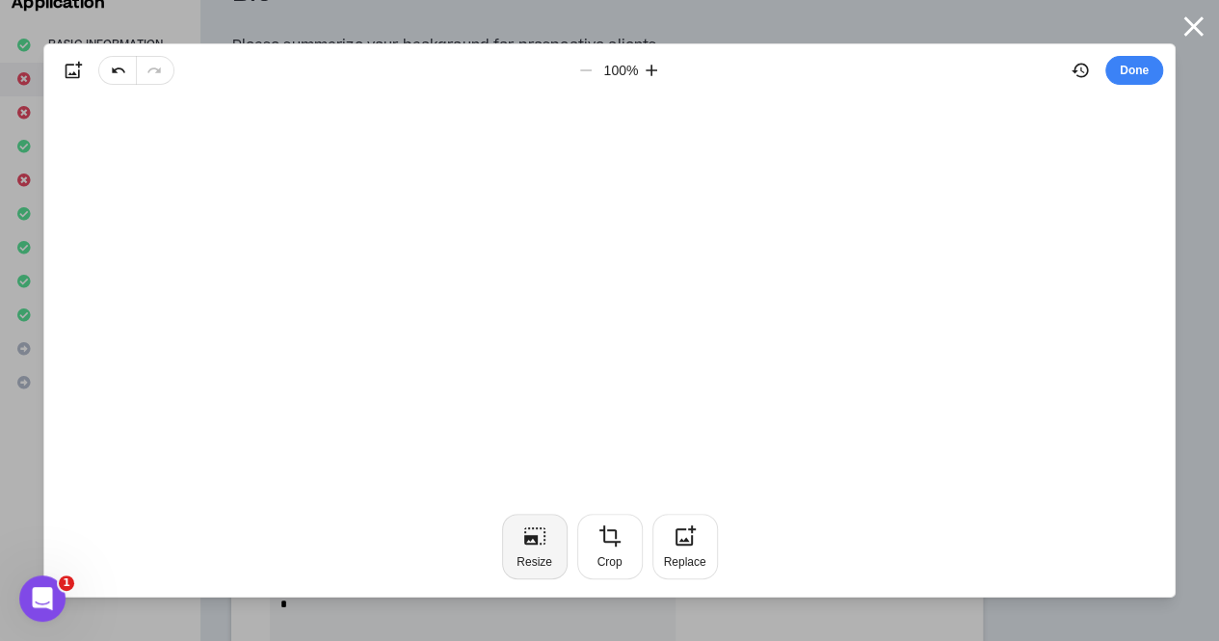
click at [523, 546] on icon "button" at bounding box center [534, 535] width 23 height 23
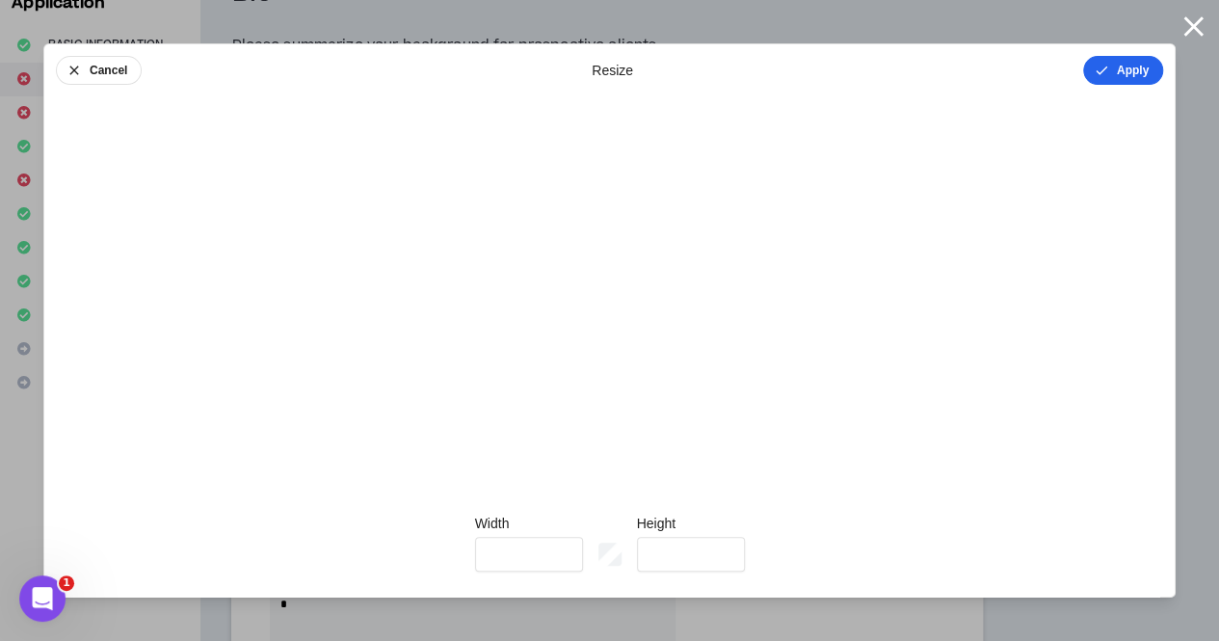
click at [1107, 70] on icon "button" at bounding box center [1101, 70] width 15 height 15
type input "*"
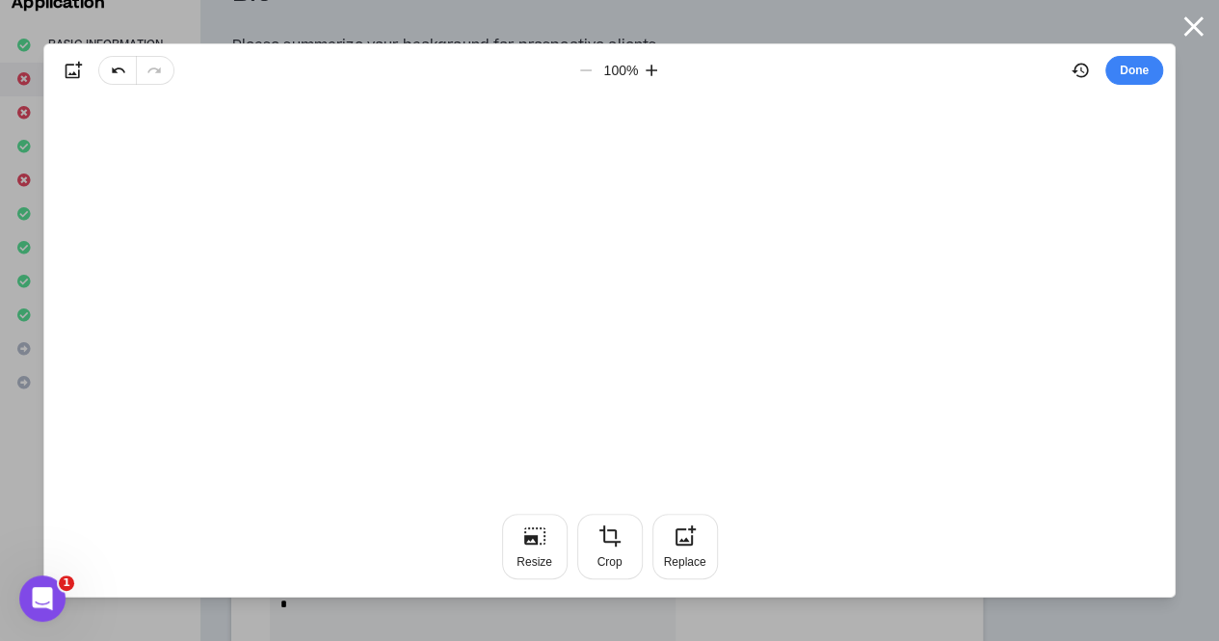
click at [1107, 70] on button "Done" at bounding box center [1134, 70] width 58 height 29
click at [1138, 77] on button "Done" at bounding box center [1134, 70] width 58 height 29
click at [1197, 17] on icon "button" at bounding box center [1194, 27] width 34 height 34
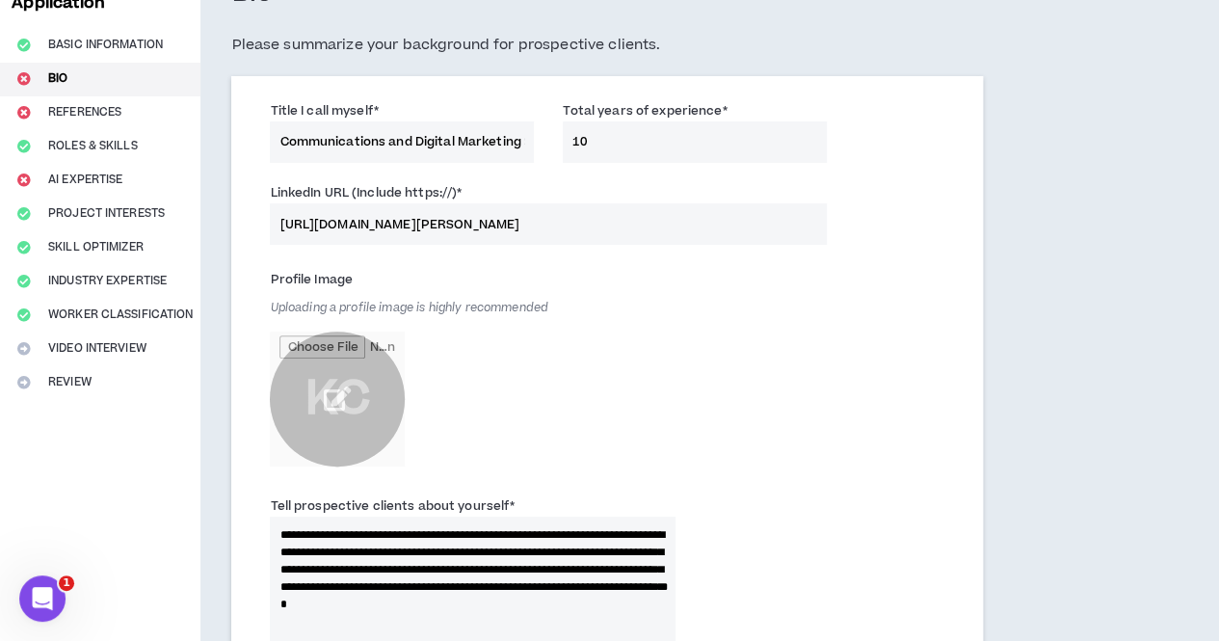
click at [336, 388] on input "file" at bounding box center [337, 398] width 135 height 135
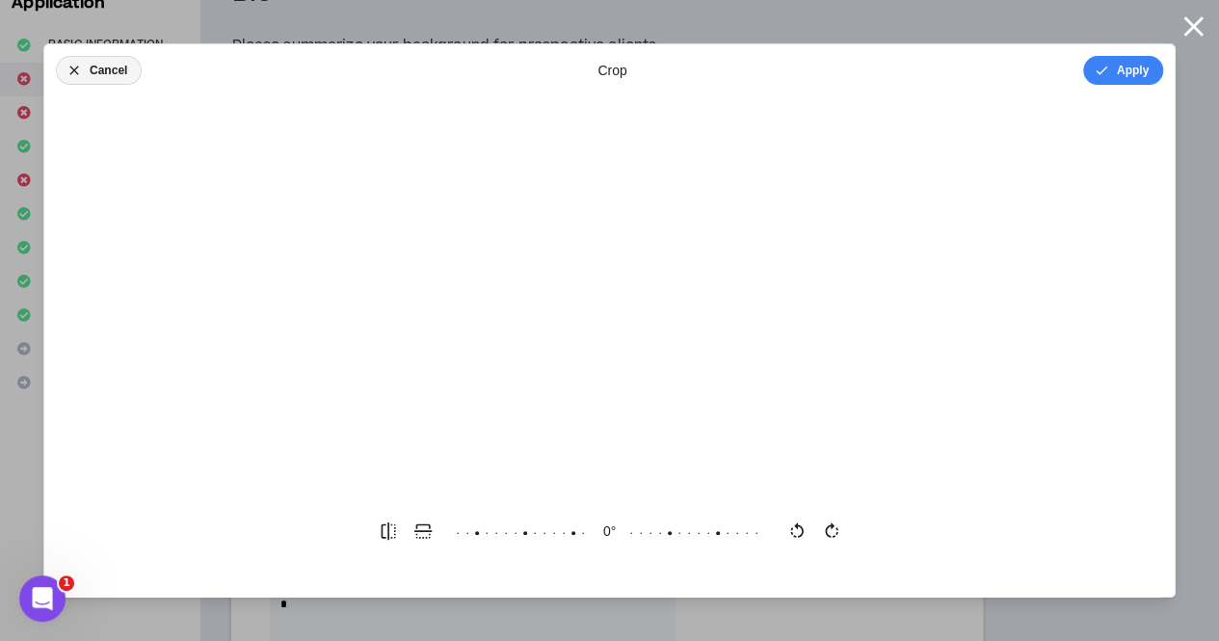
click at [79, 74] on icon "button" at bounding box center [73, 70] width 15 height 15
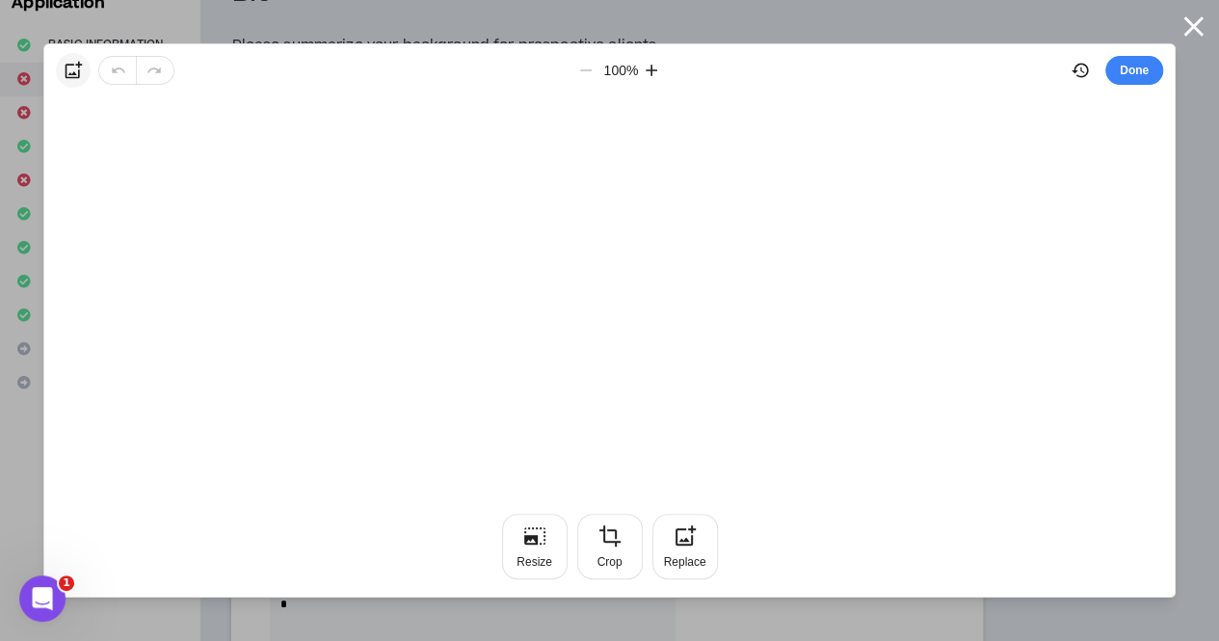
click at [71, 68] on icon "button" at bounding box center [73, 70] width 19 height 19
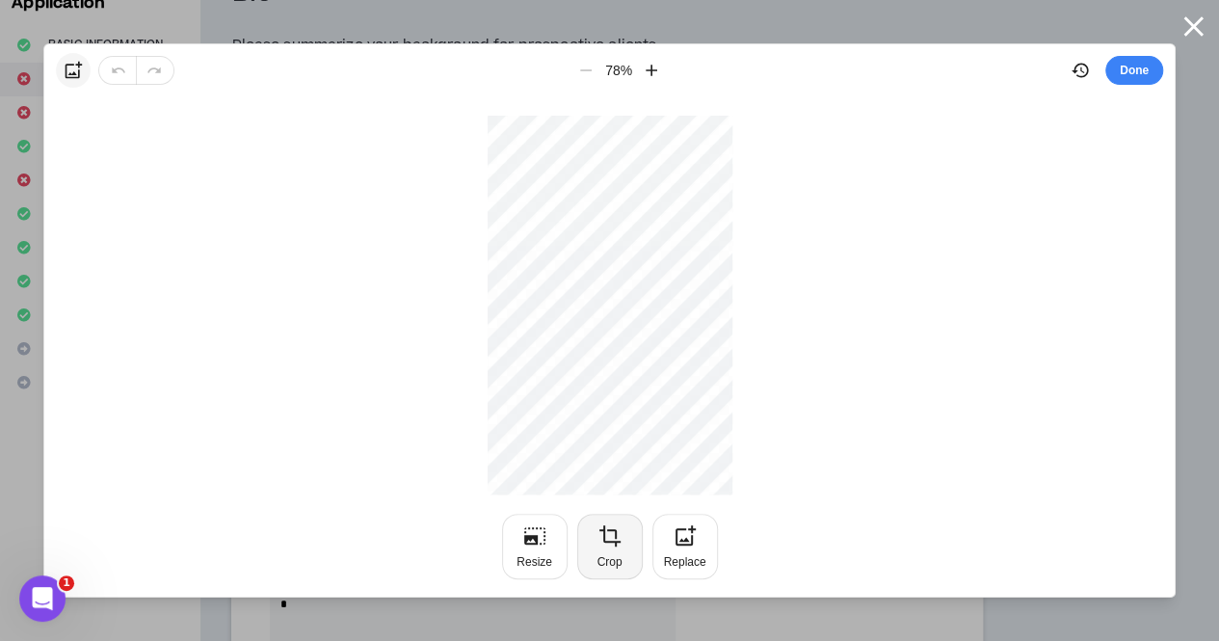
click at [601, 541] on icon "button" at bounding box center [609, 535] width 23 height 23
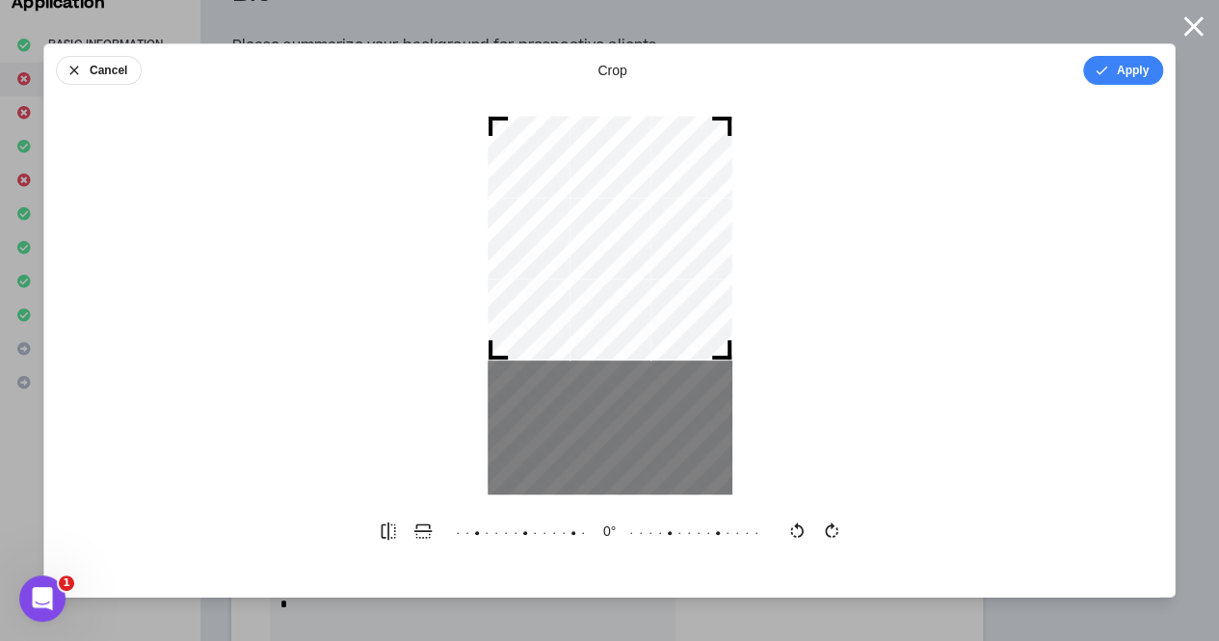
drag, startPoint x: 700, startPoint y: 346, endPoint x: 702, endPoint y: 236, distance: 109.9
click at [702, 236] on div at bounding box center [610, 238] width 245 height 245
click at [1098, 73] on icon "button" at bounding box center [1101, 70] width 15 height 15
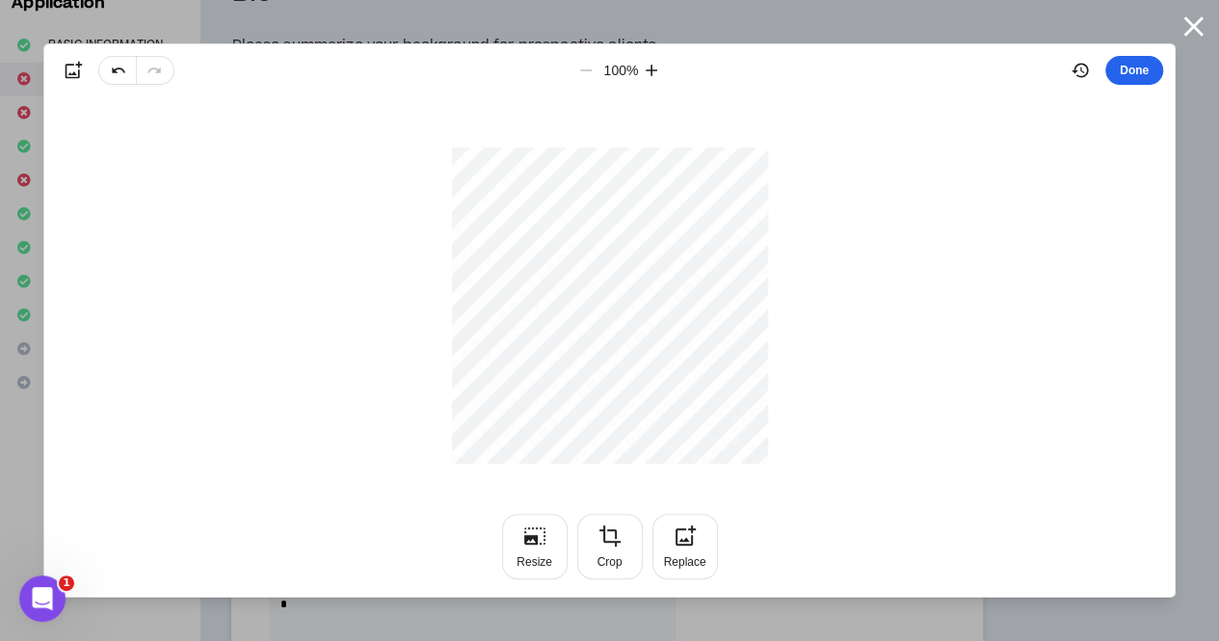
click at [1150, 66] on button "Done" at bounding box center [1134, 70] width 58 height 29
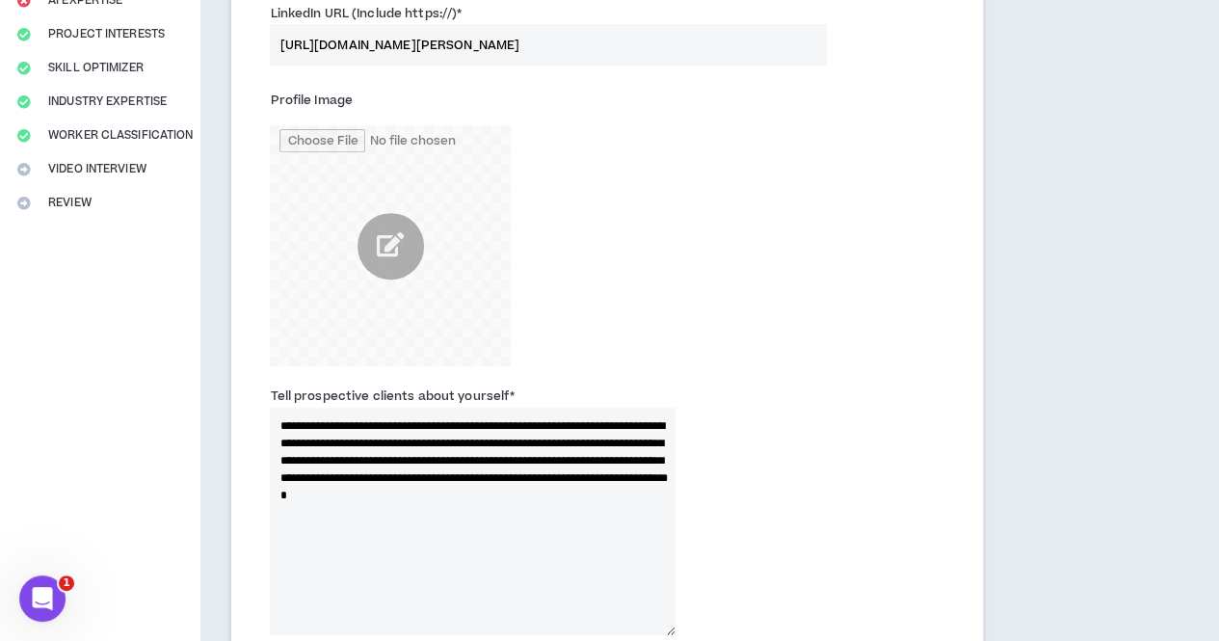
scroll to position [538, 0]
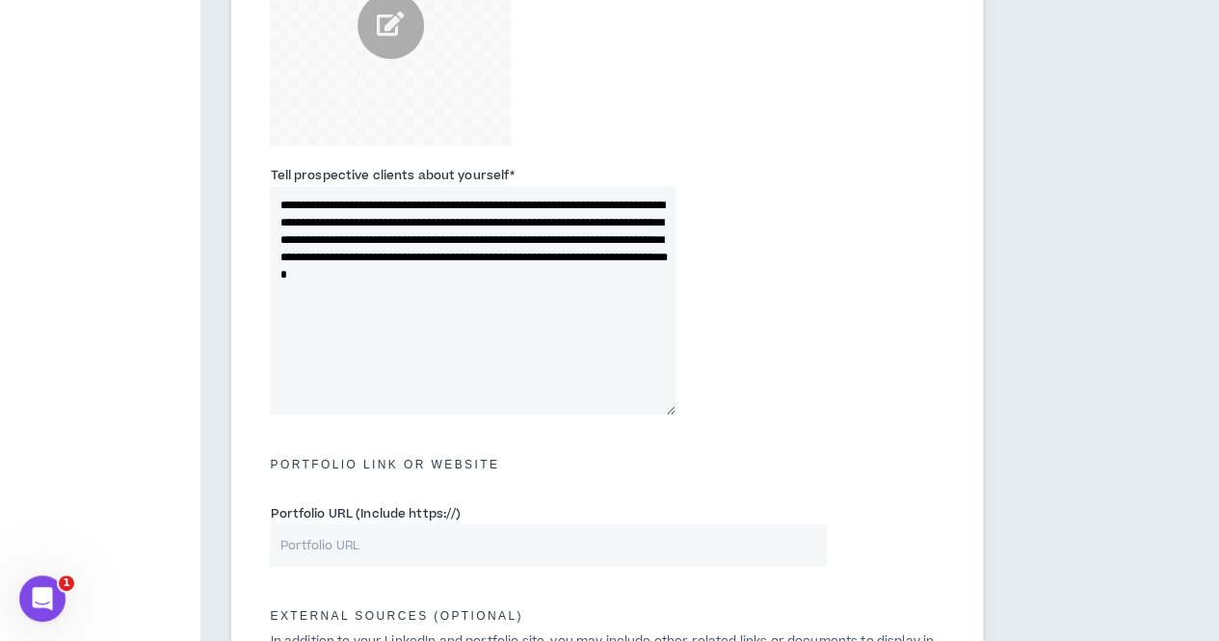
click at [511, 205] on textarea "**********" at bounding box center [473, 300] width 406 height 227
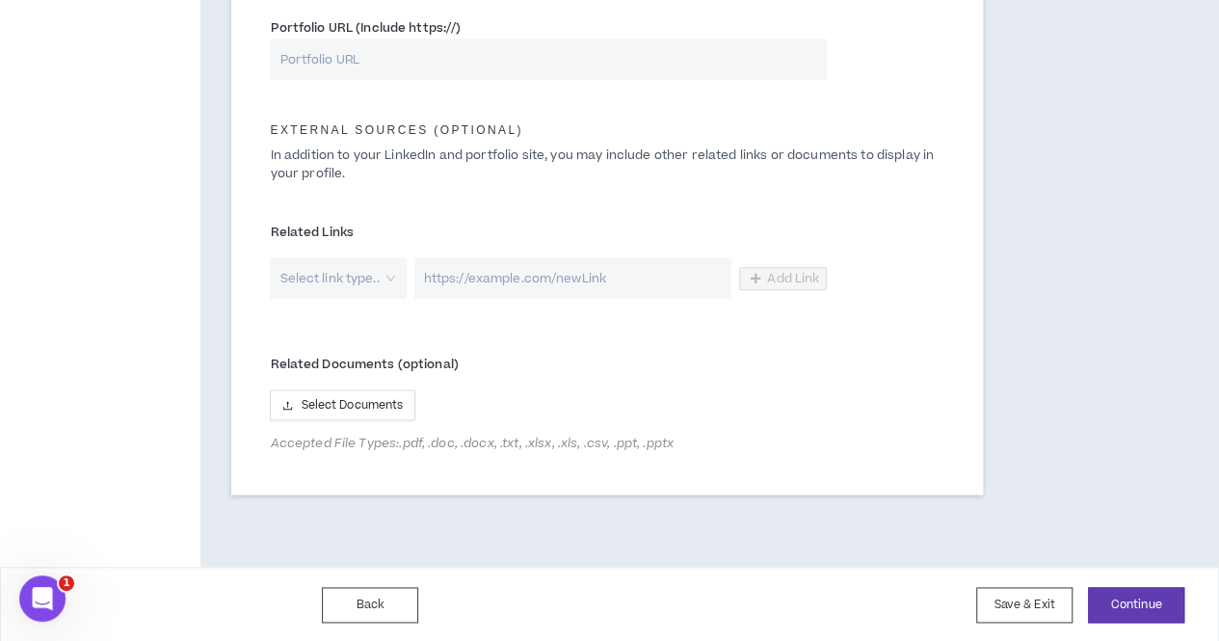
scroll to position [1023, 0]
click at [1099, 612] on button "Continue" at bounding box center [1136, 605] width 96 height 36
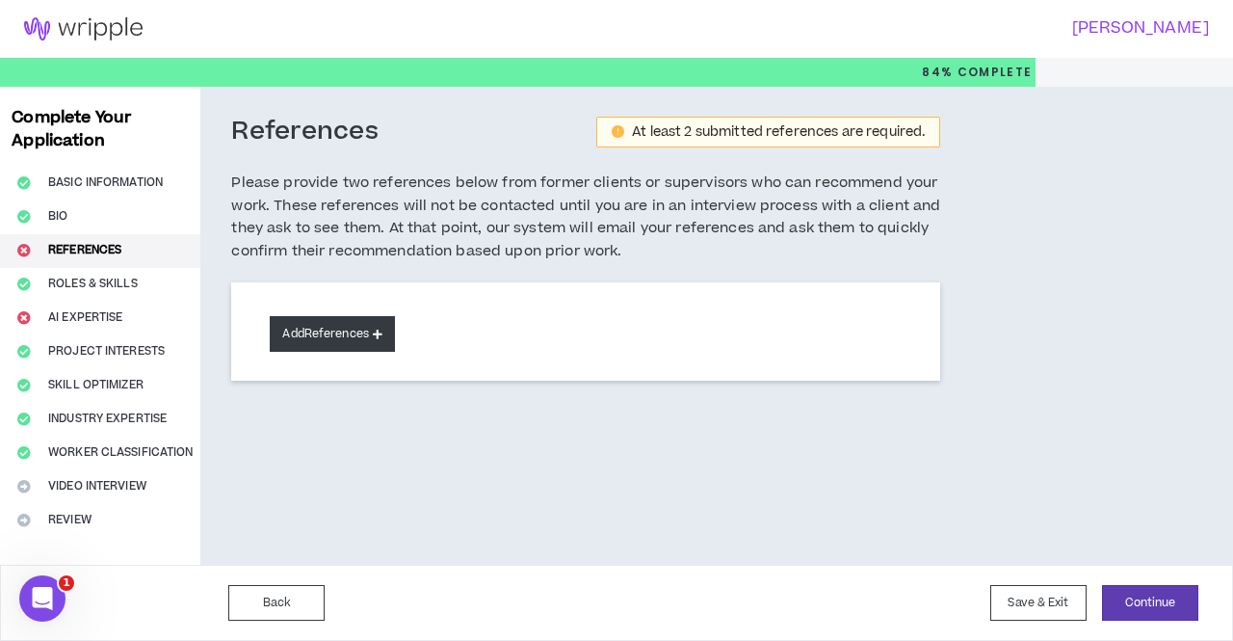
click at [342, 328] on button "Add References" at bounding box center [332, 334] width 125 height 36
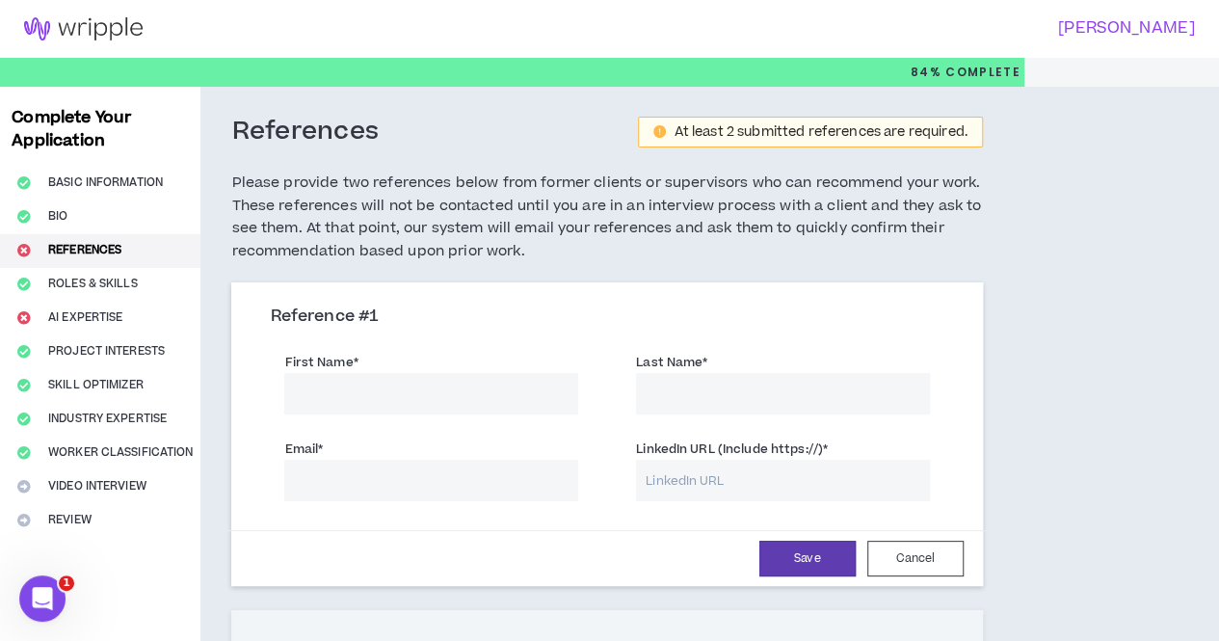
click at [373, 384] on input "First Name *" at bounding box center [431, 393] width 294 height 41
type input "Kelly"
type input "Okamoto"
paste input "kellyolou@gmail.com"
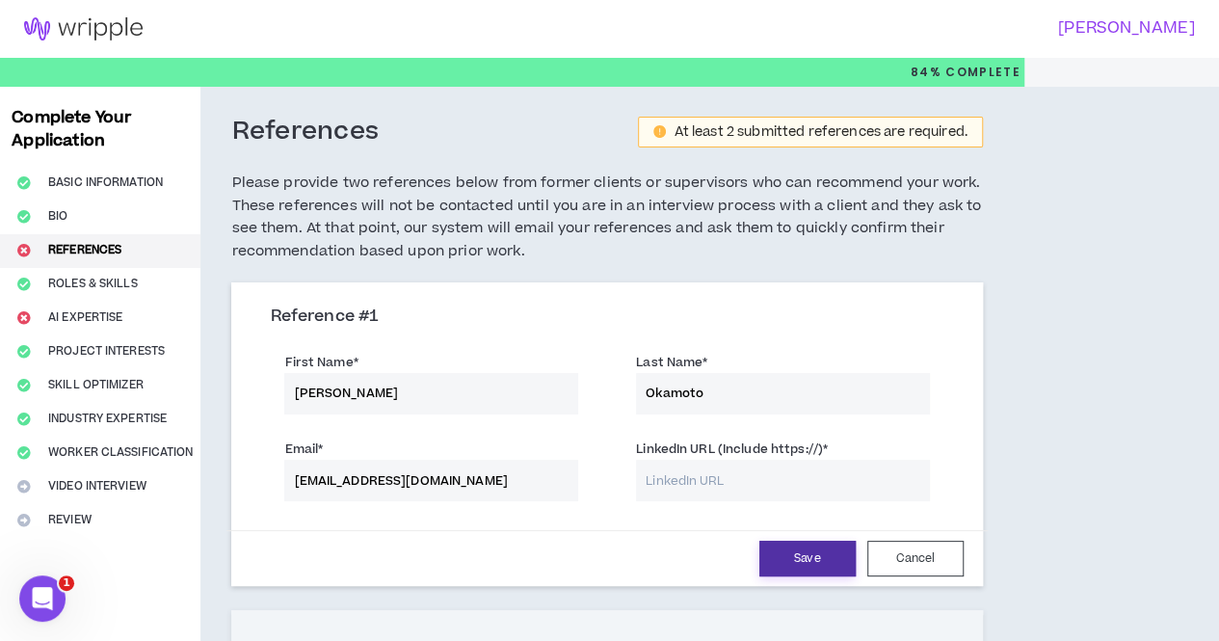
type input "kellyolou@gmail.com"
click at [759, 564] on button "Save" at bounding box center [807, 559] width 96 height 36
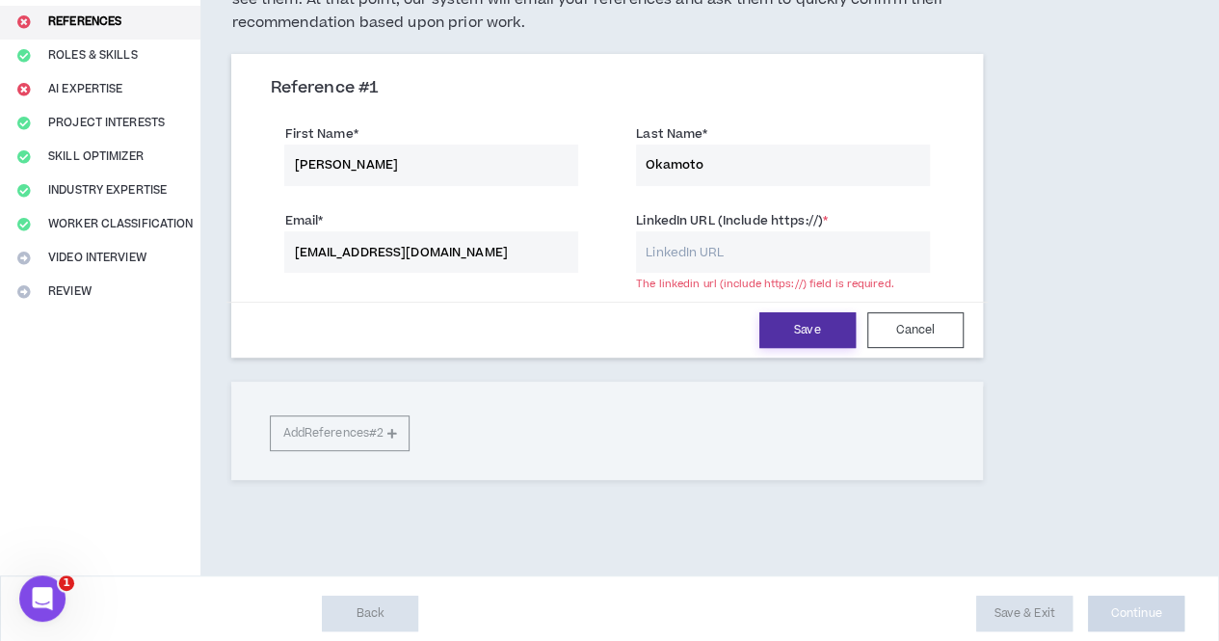
scroll to position [235, 0]
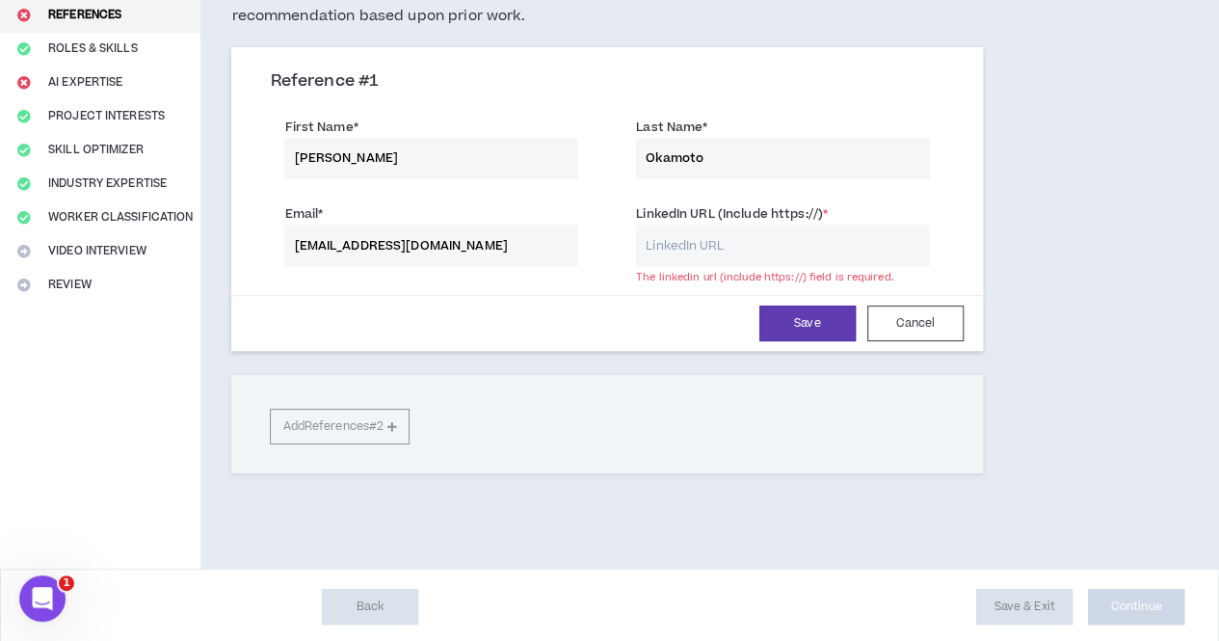
click at [663, 244] on input "LinkedIn URL (Include https://) *" at bounding box center [783, 245] width 294 height 41
paste input "https://www.linkedin.com/in/kellyo/"
type input "https://www.linkedin.com/in/kellyo/"
click at [759, 328] on button "Save" at bounding box center [807, 323] width 96 height 36
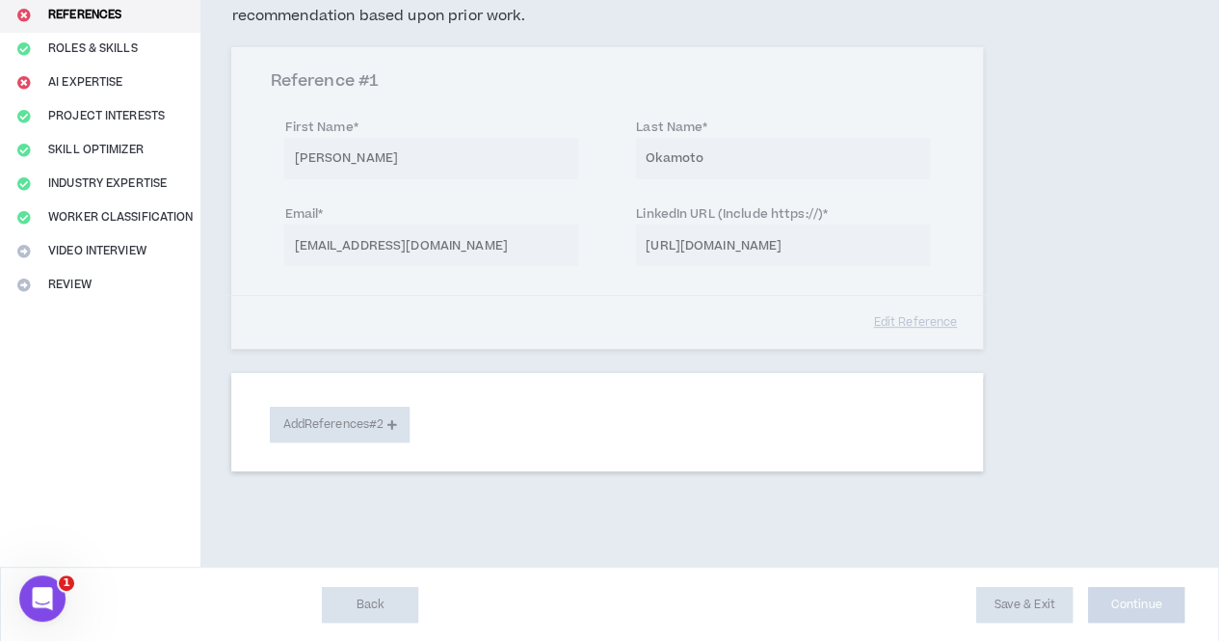
scroll to position [234, 0]
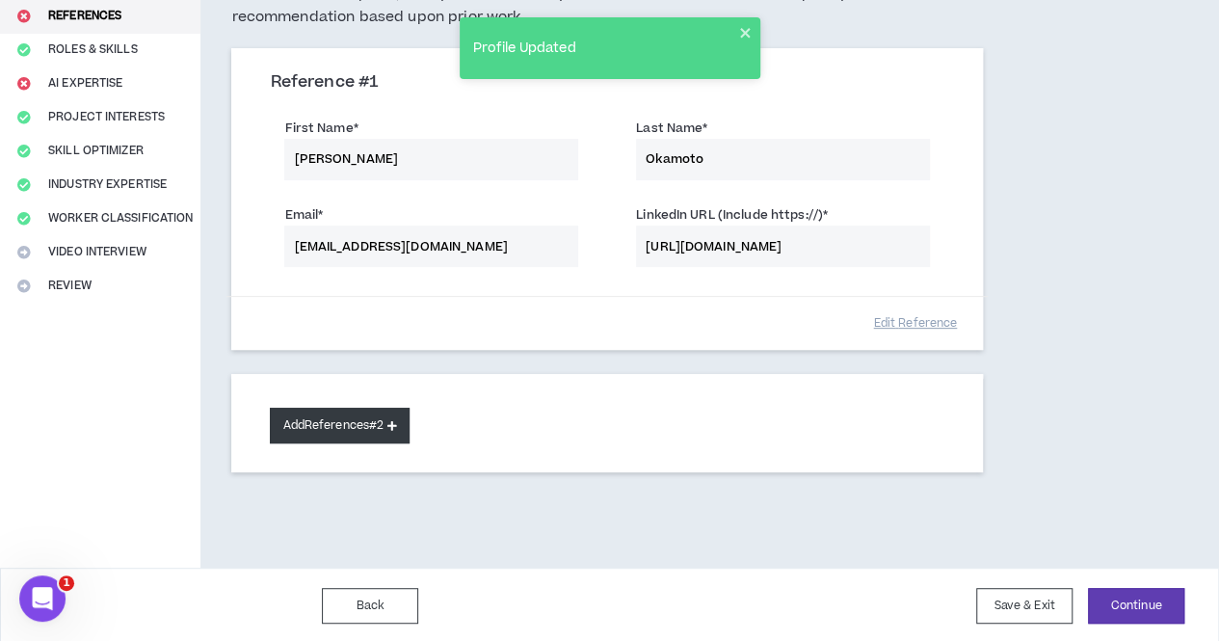
click at [349, 437] on button "Add References #2" at bounding box center [340, 426] width 140 height 36
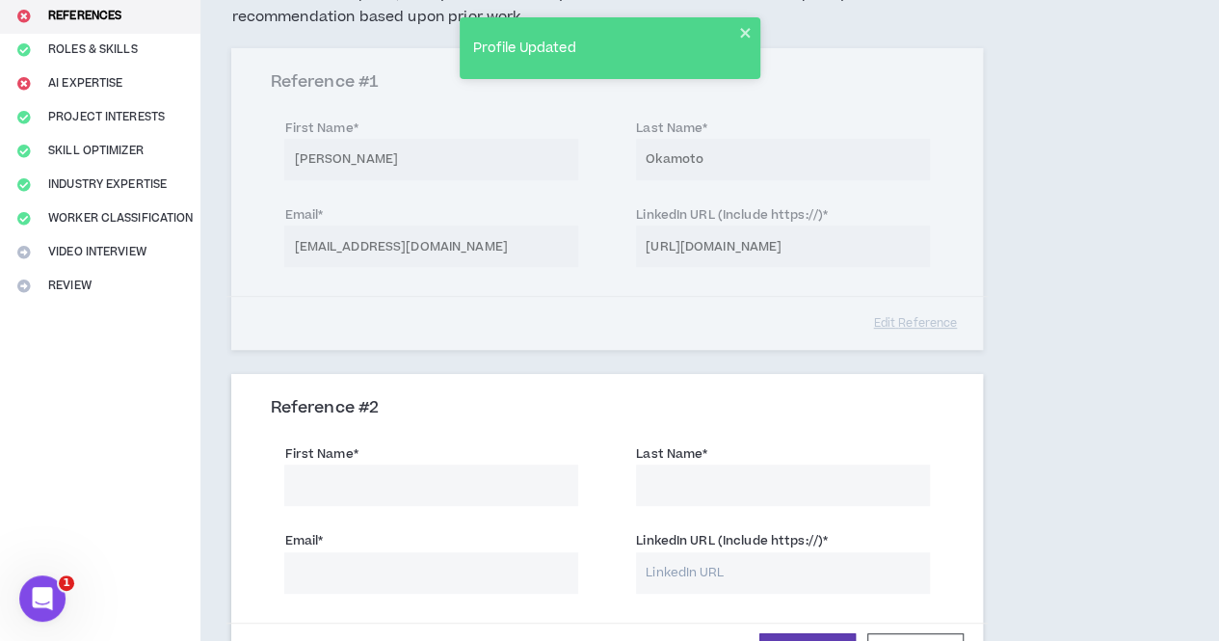
click at [358, 471] on input "First Name *" at bounding box center [431, 484] width 294 height 41
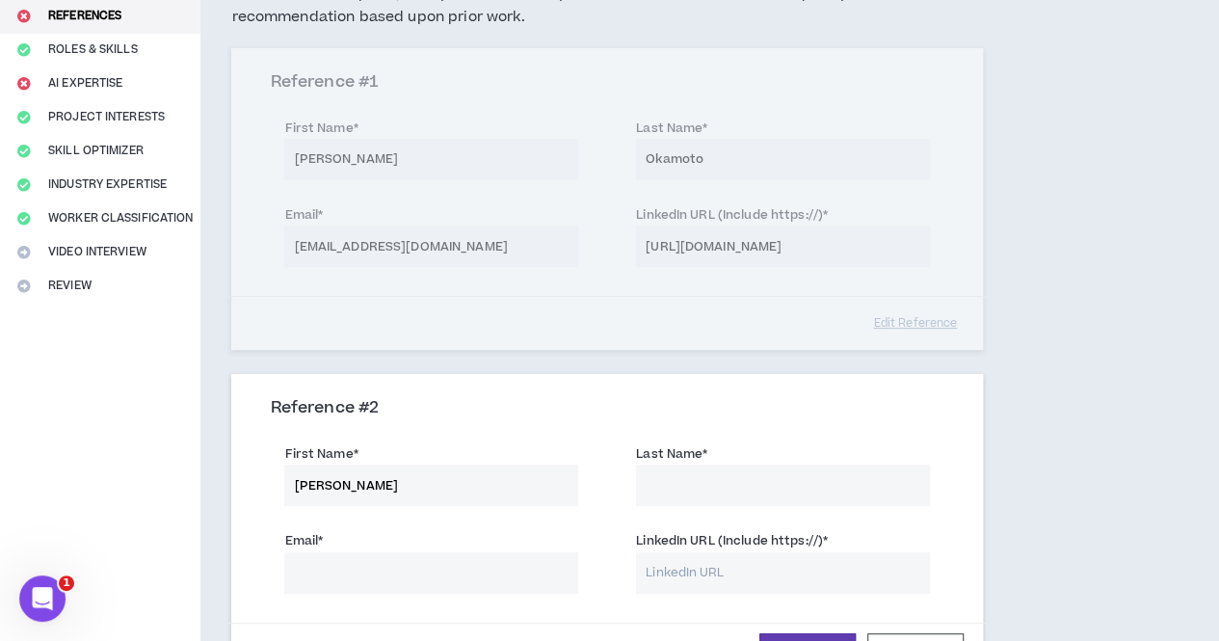
type input "Jenna"
type input "Lee"
click at [361, 558] on input "Email *" at bounding box center [431, 572] width 294 height 41
click at [663, 572] on input "LinkedIn URL (Include https://) *" at bounding box center [783, 572] width 294 height 41
paste input "https://www.linkedin.com/in/jennamcovey/"
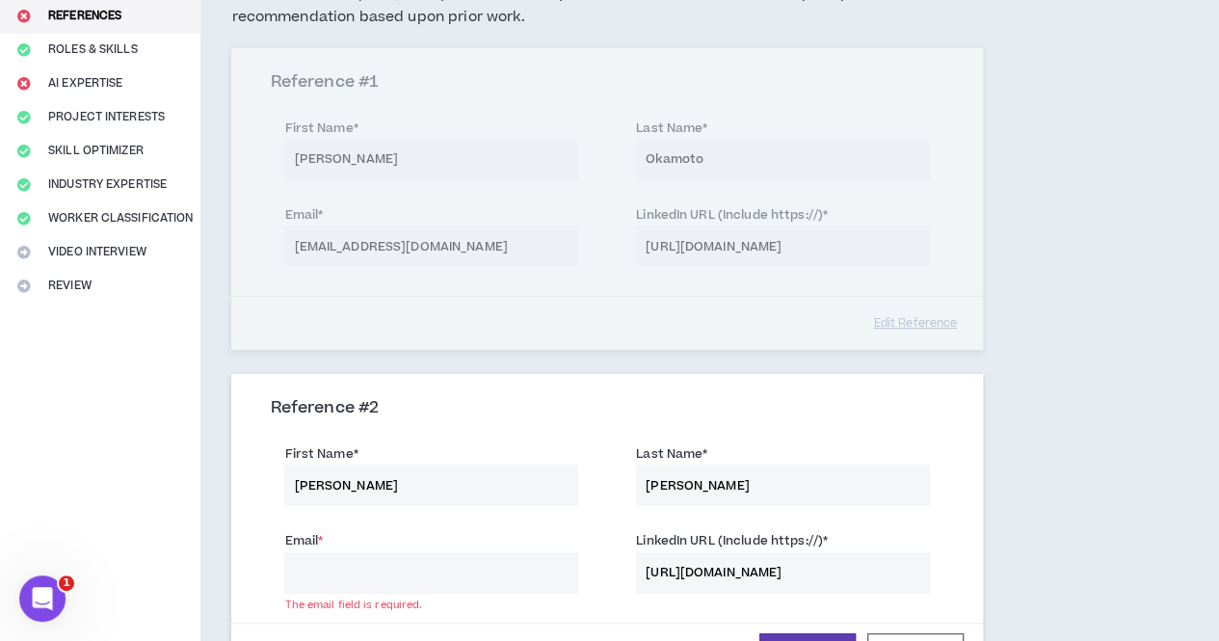
scroll to position [0, 18]
click at [667, 568] on input "https://www.linkedin.com/in/jennamcovey/" at bounding box center [783, 572] width 294 height 41
type input "https://www.linkedin.com/in/jennamcovey/"
click at [415, 579] on input "Email *" at bounding box center [431, 572] width 294 height 41
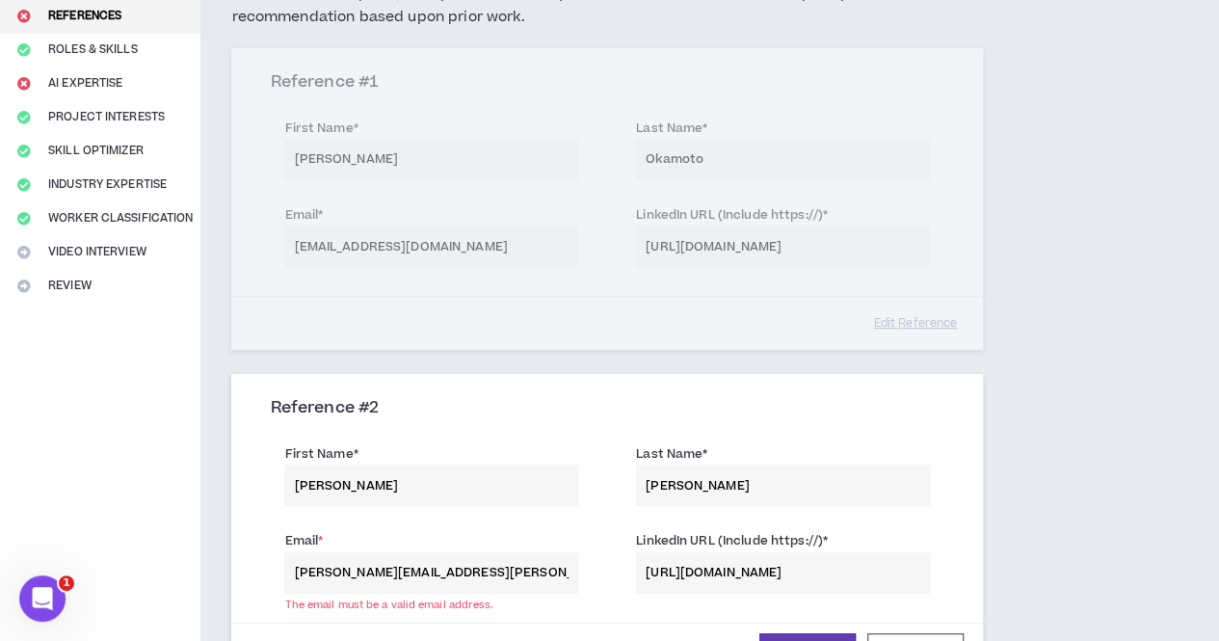
type input "jenna.lee@intel.com"
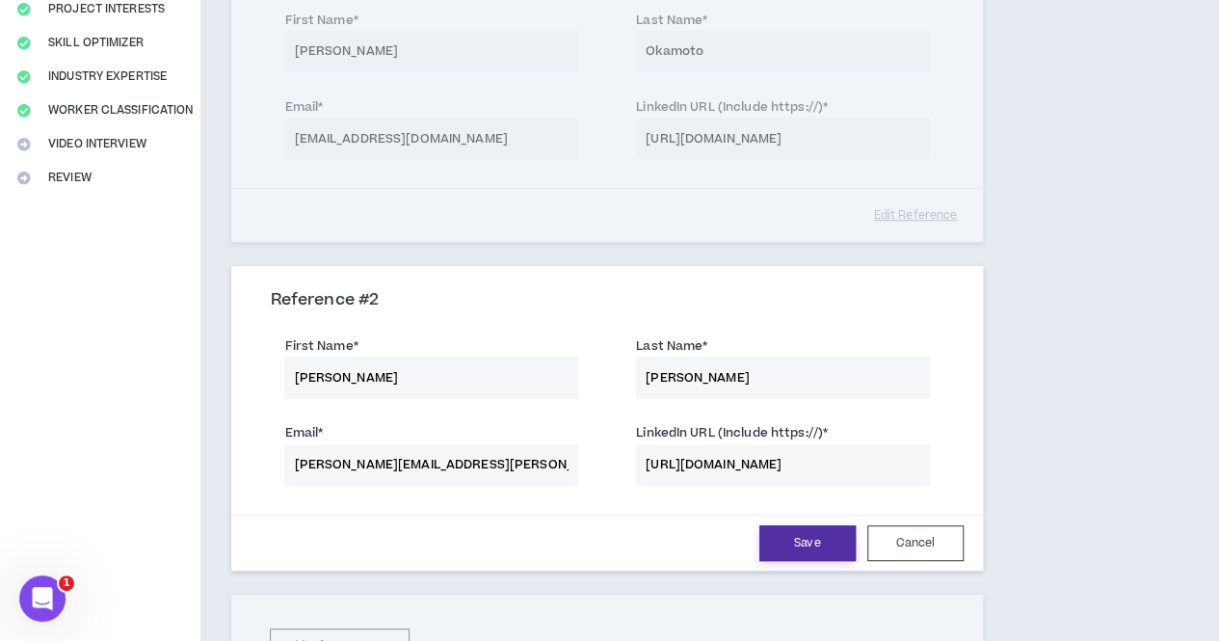
click at [760, 543] on button "Save" at bounding box center [807, 543] width 96 height 36
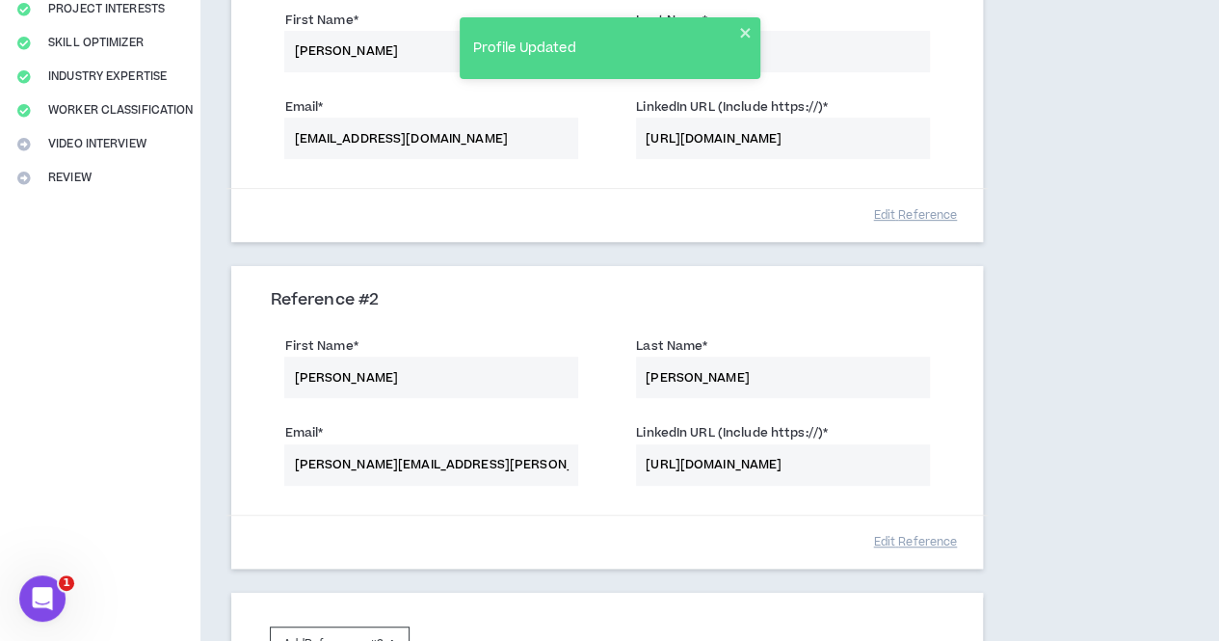
scroll to position [559, 0]
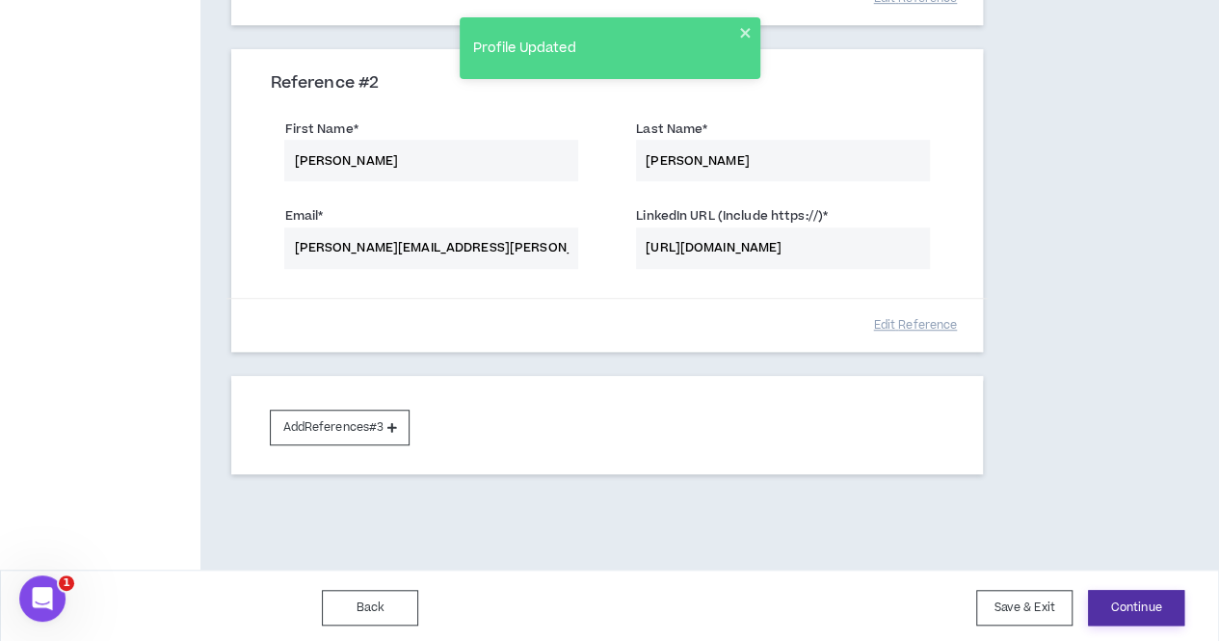
click at [1116, 592] on button "Continue" at bounding box center [1136, 608] width 96 height 36
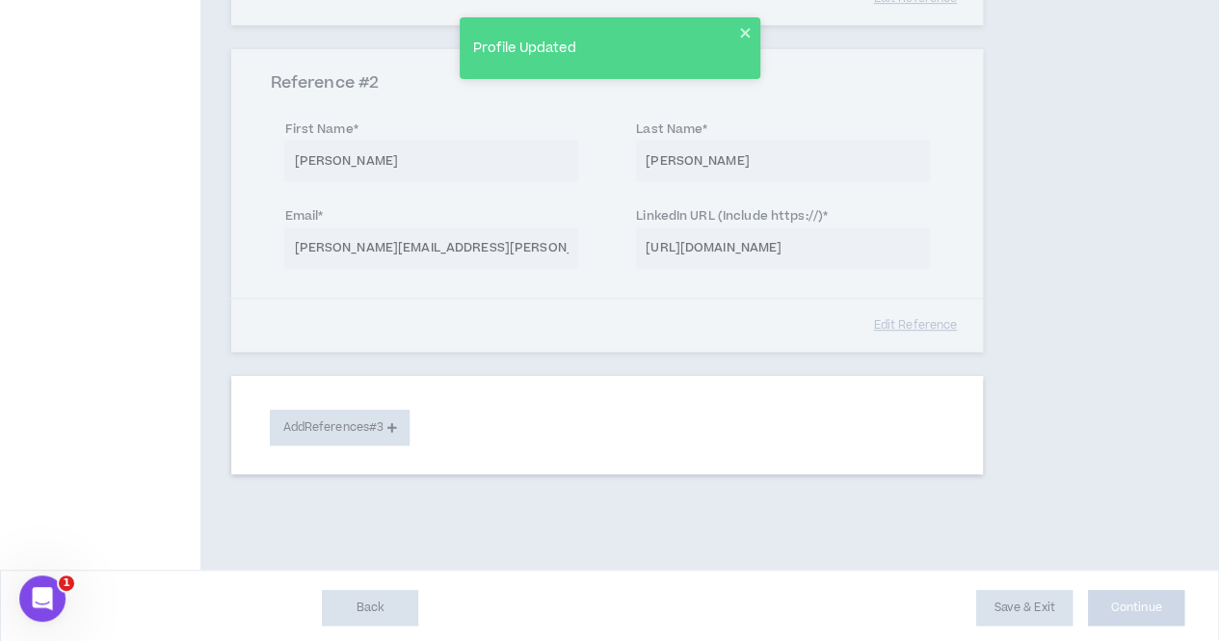
select select "**"
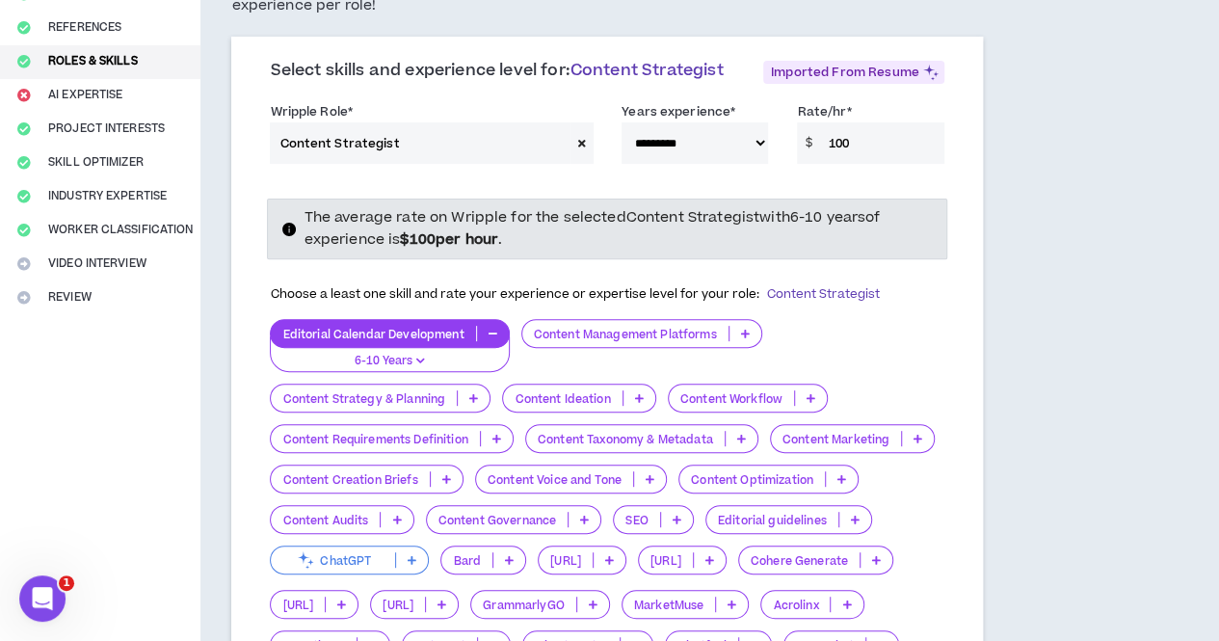
scroll to position [224, 0]
click at [420, 364] on icon "button" at bounding box center [420, 360] width 9 height 10
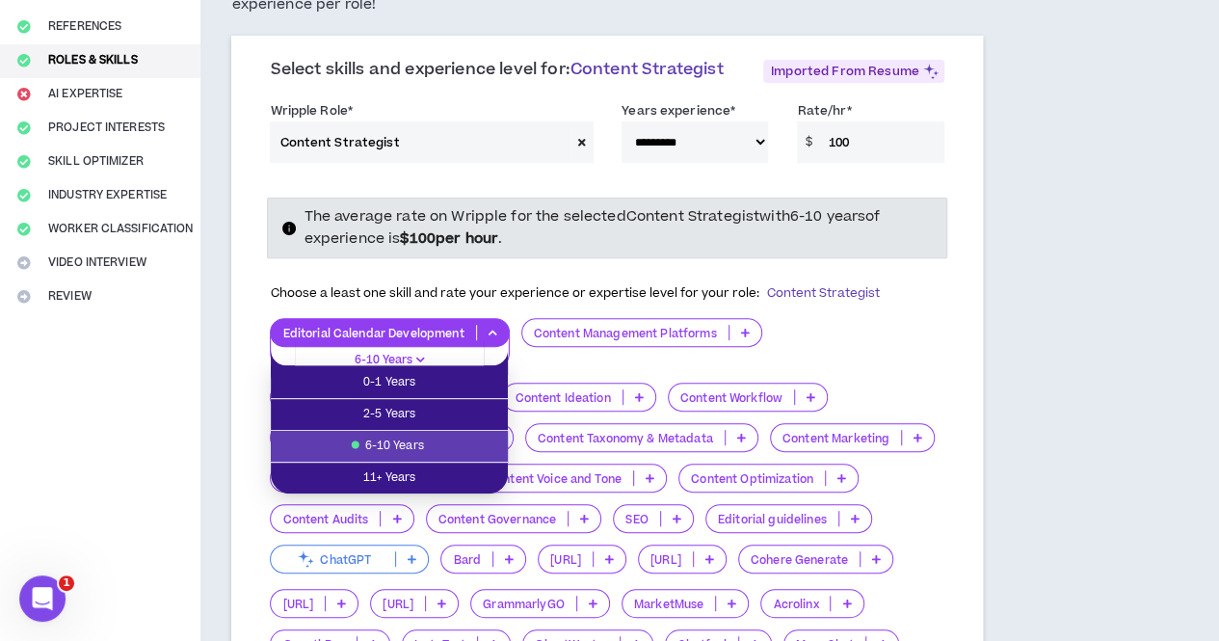
click at [412, 442] on span "6-10 Years" at bounding box center [389, 446] width 214 height 21
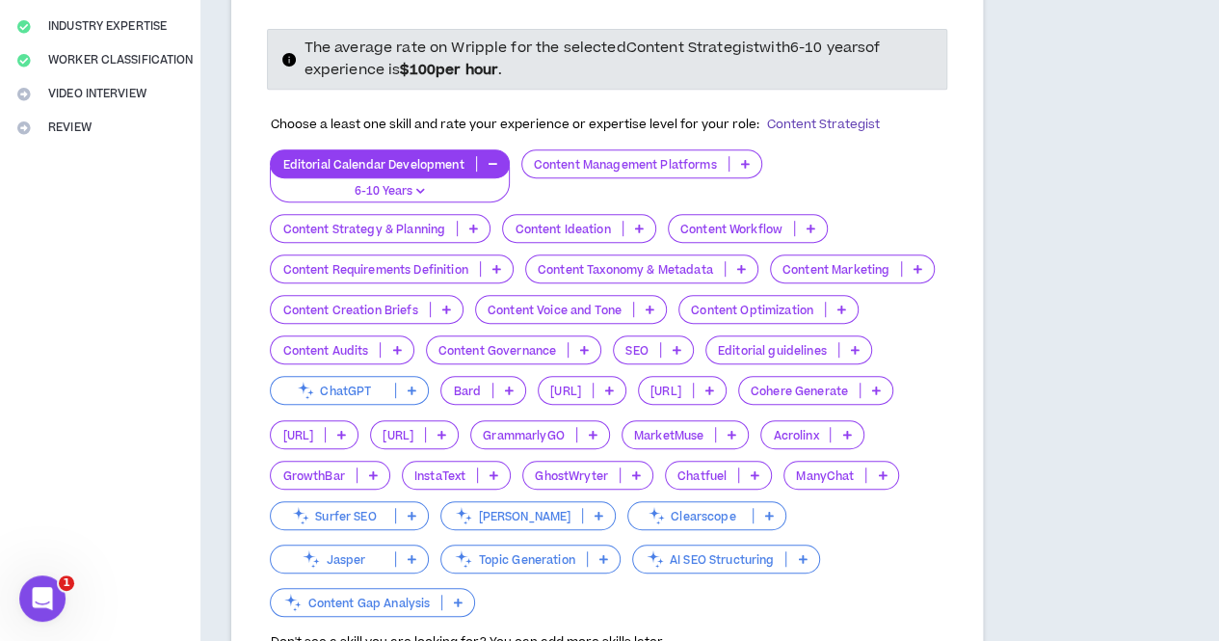
scroll to position [393, 0]
click at [484, 235] on p at bounding box center [474, 227] width 32 height 15
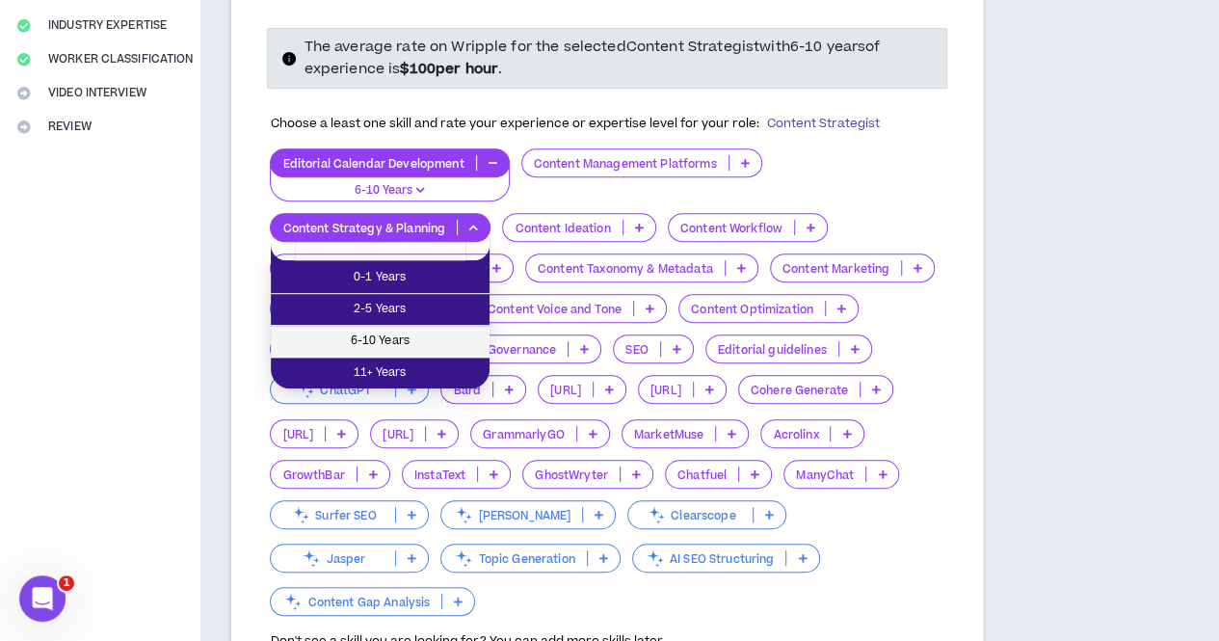
click at [391, 349] on span "6-10 Years" at bounding box center [380, 341] width 196 height 21
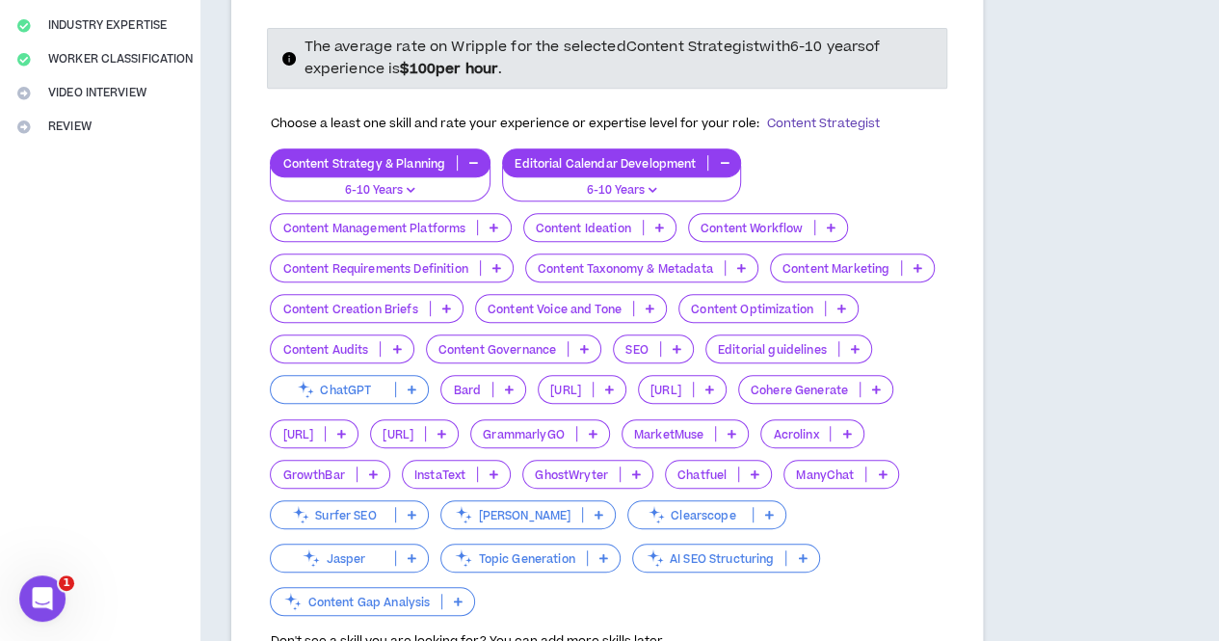
click at [653, 235] on p at bounding box center [660, 227] width 32 height 15
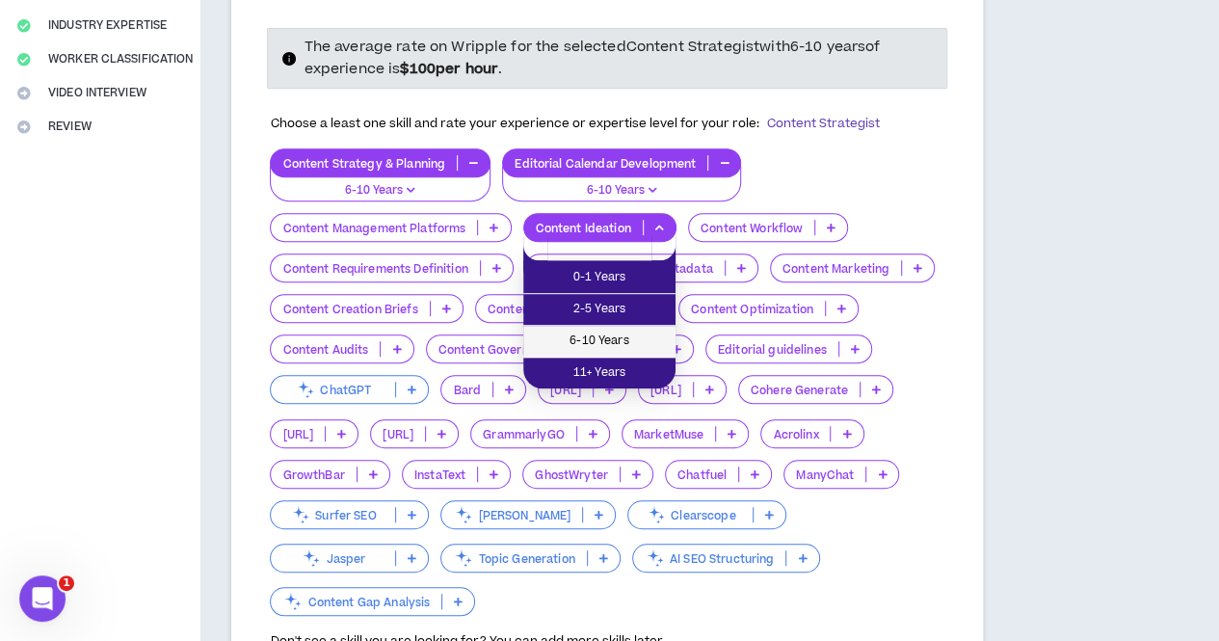
click at [620, 329] on li "6-10 Years" at bounding box center [599, 342] width 152 height 32
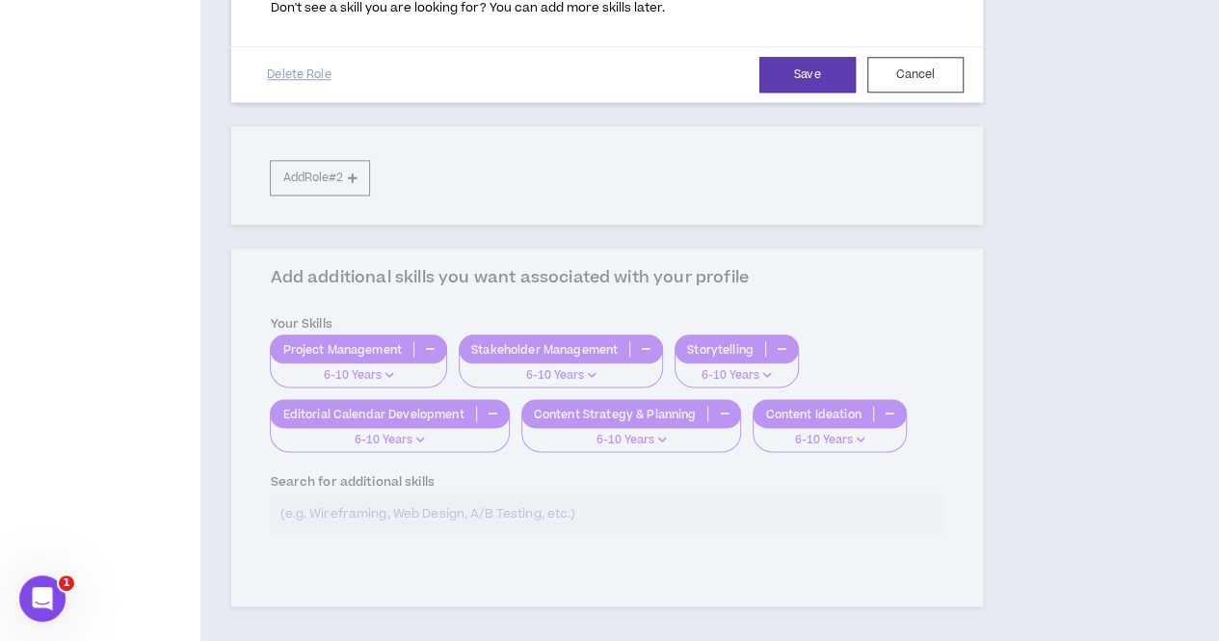
scroll to position [987, 0]
click at [765, 92] on button "Save" at bounding box center [807, 74] width 96 height 36
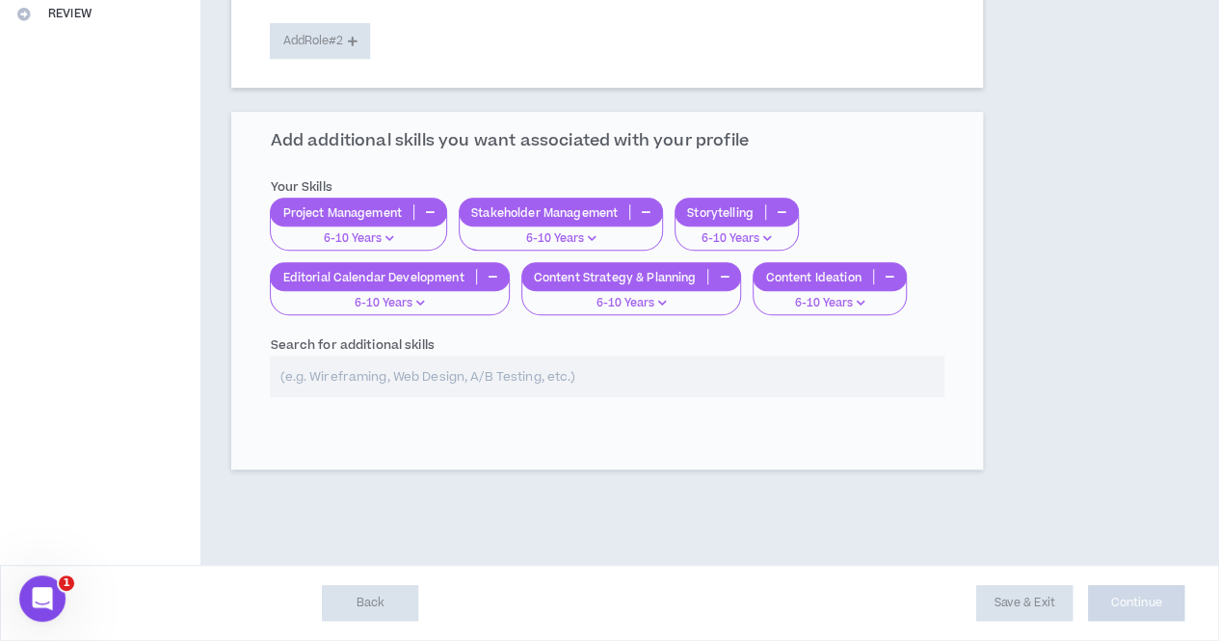
scroll to position [585, 0]
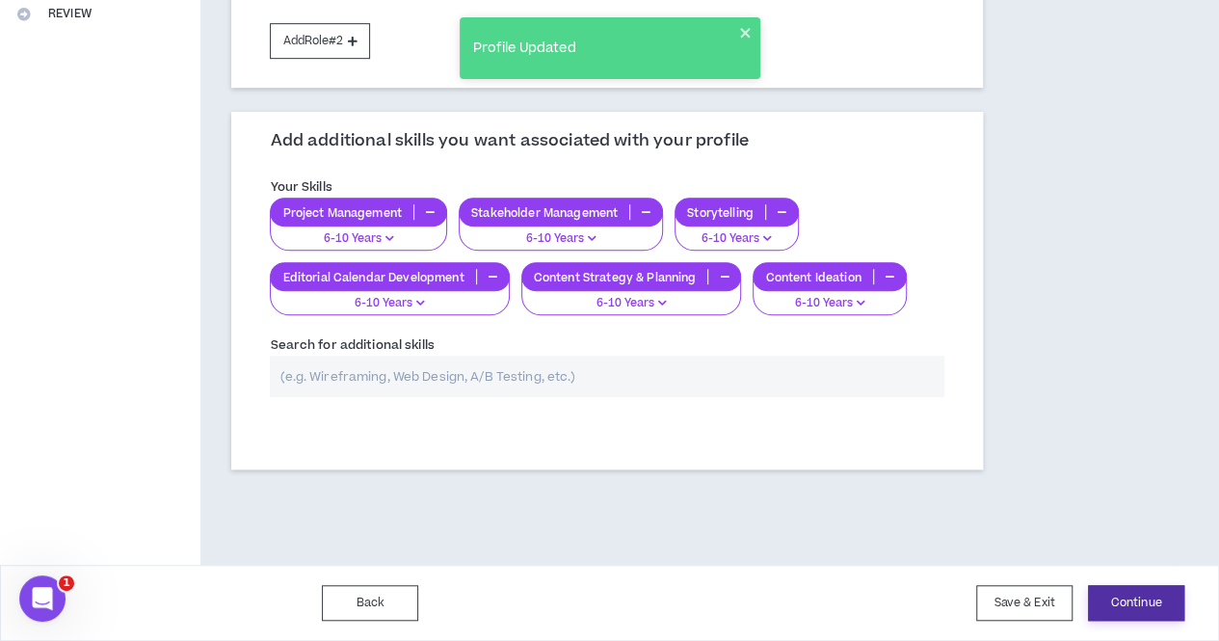
click at [1106, 595] on button "Continue" at bounding box center [1136, 603] width 96 height 36
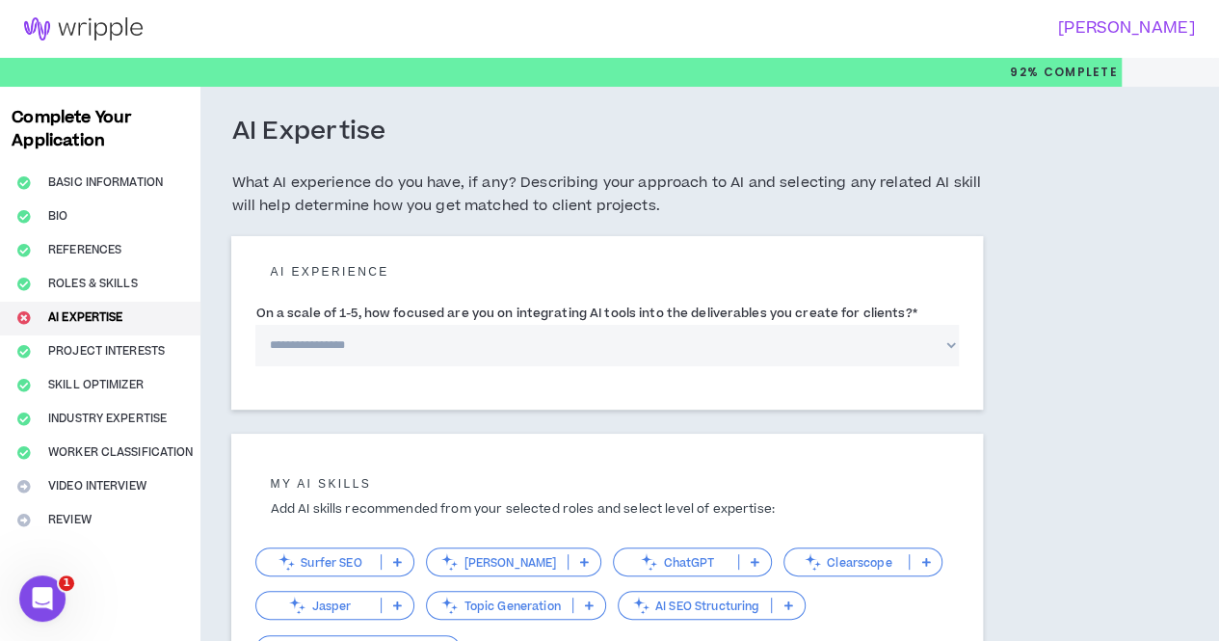
click at [601, 366] on select "**********" at bounding box center [606, 345] width 702 height 41
click at [255, 346] on select "**********" at bounding box center [606, 345] width 702 height 41
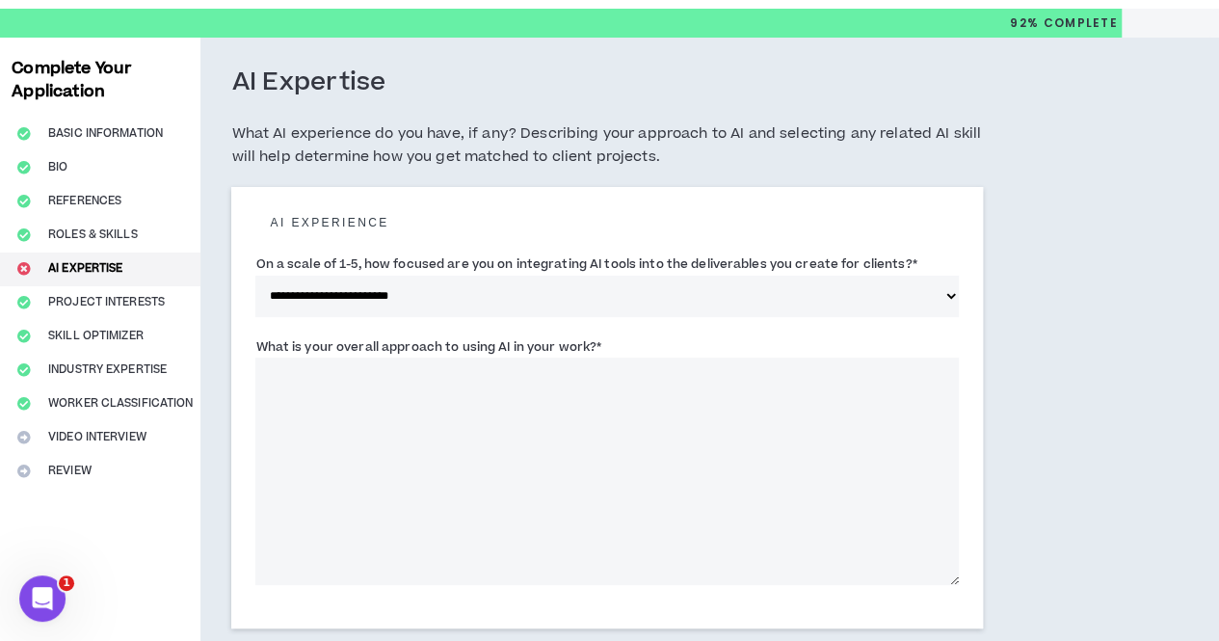
scroll to position [50, 0]
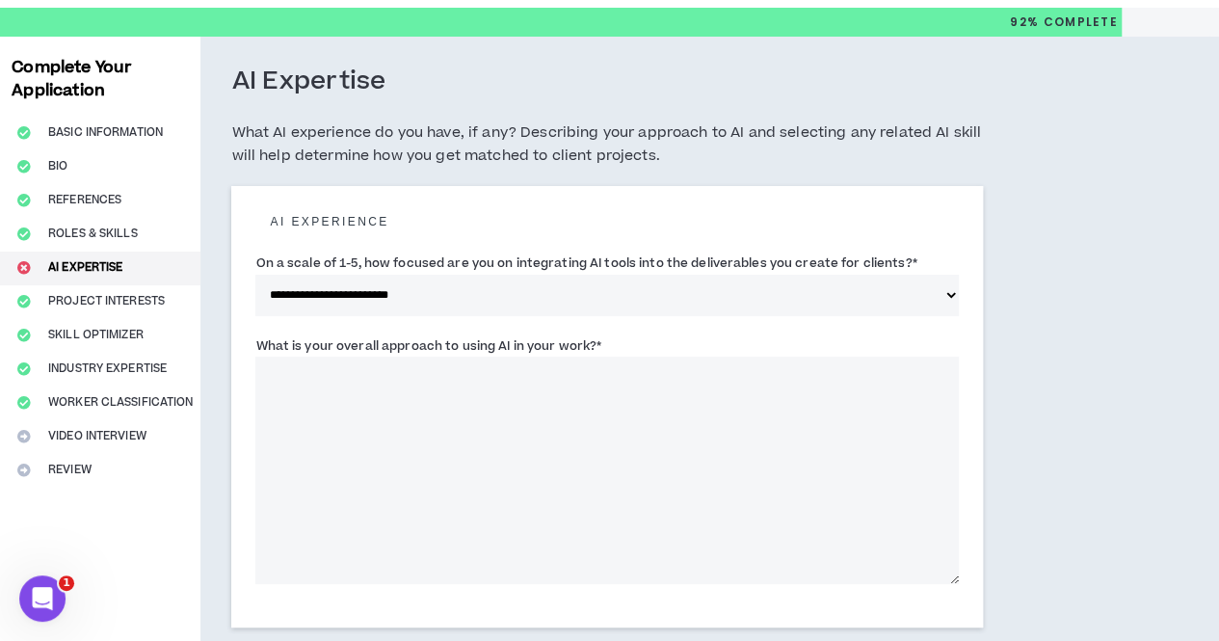
click at [608, 316] on select "**********" at bounding box center [606, 295] width 702 height 41
select select "*"
click at [255, 296] on select "**********" at bounding box center [606, 295] width 702 height 41
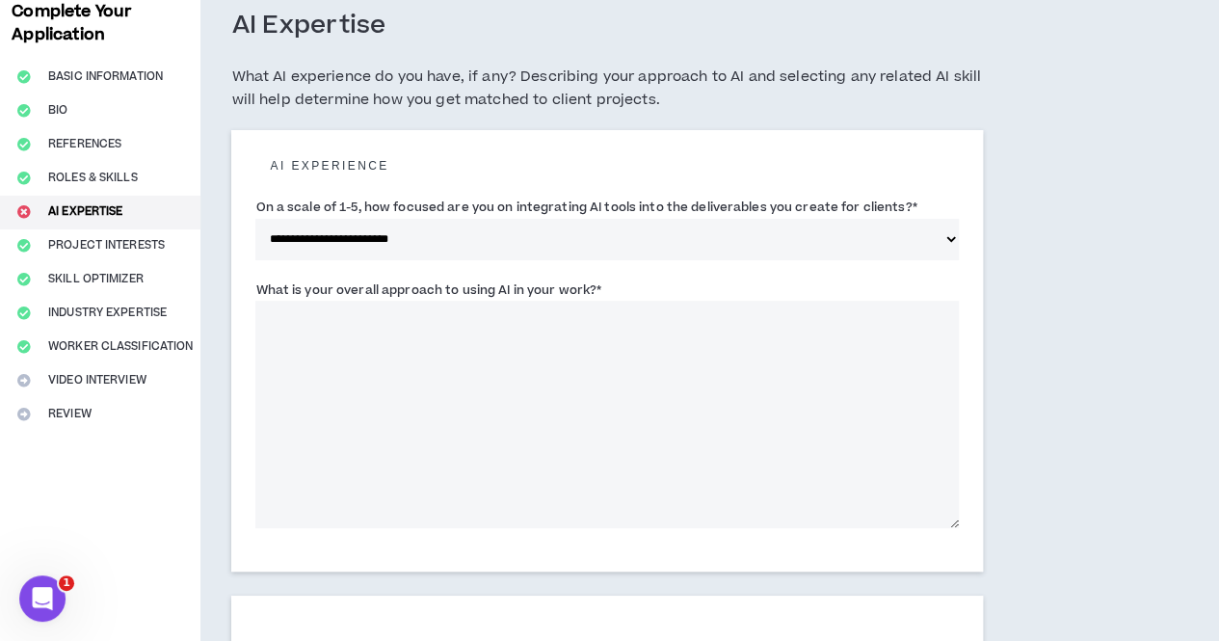
scroll to position [172, 0]
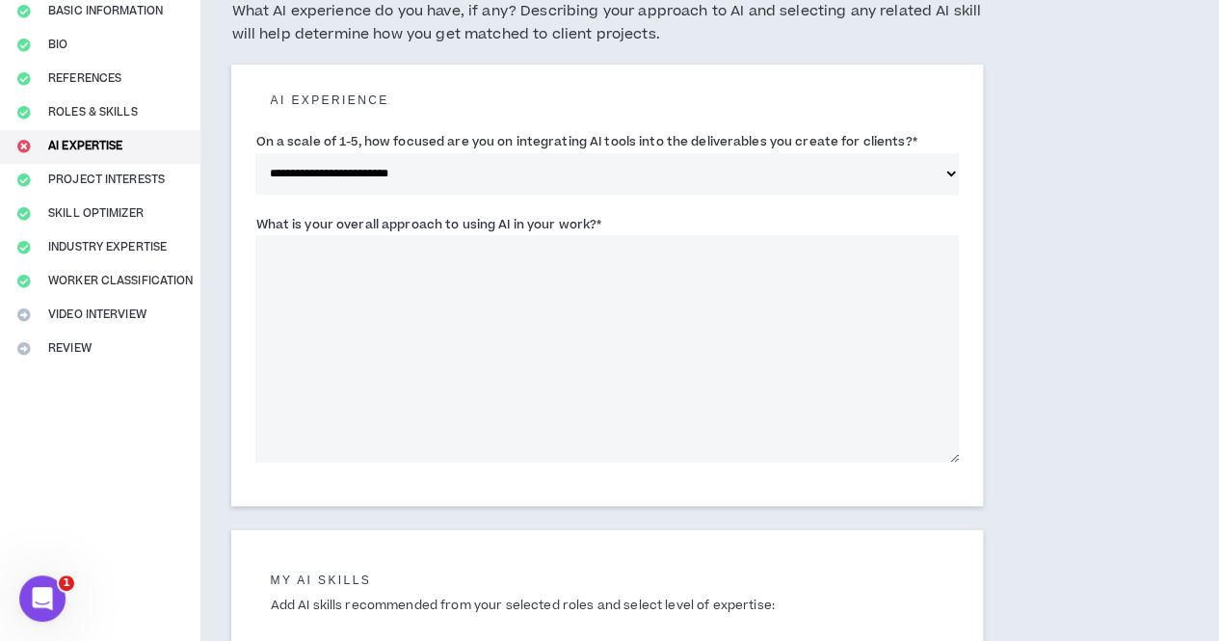
click at [486, 437] on textarea "What is your overall approach to using AI in your work? *" at bounding box center [606, 348] width 702 height 227
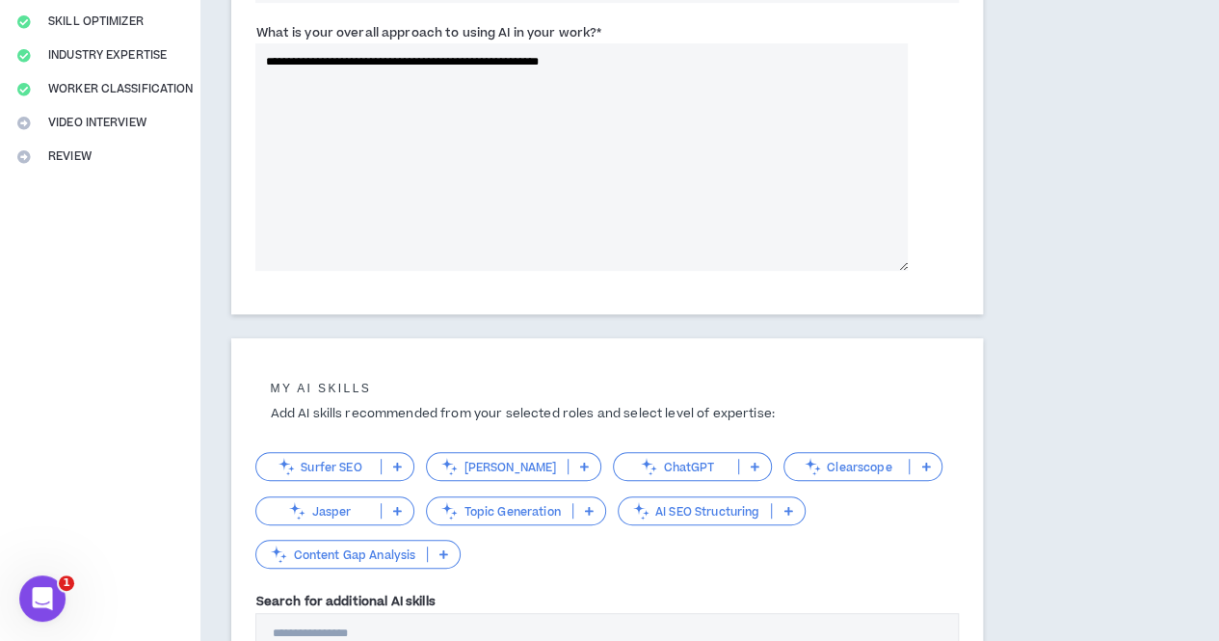
scroll to position [582, 0]
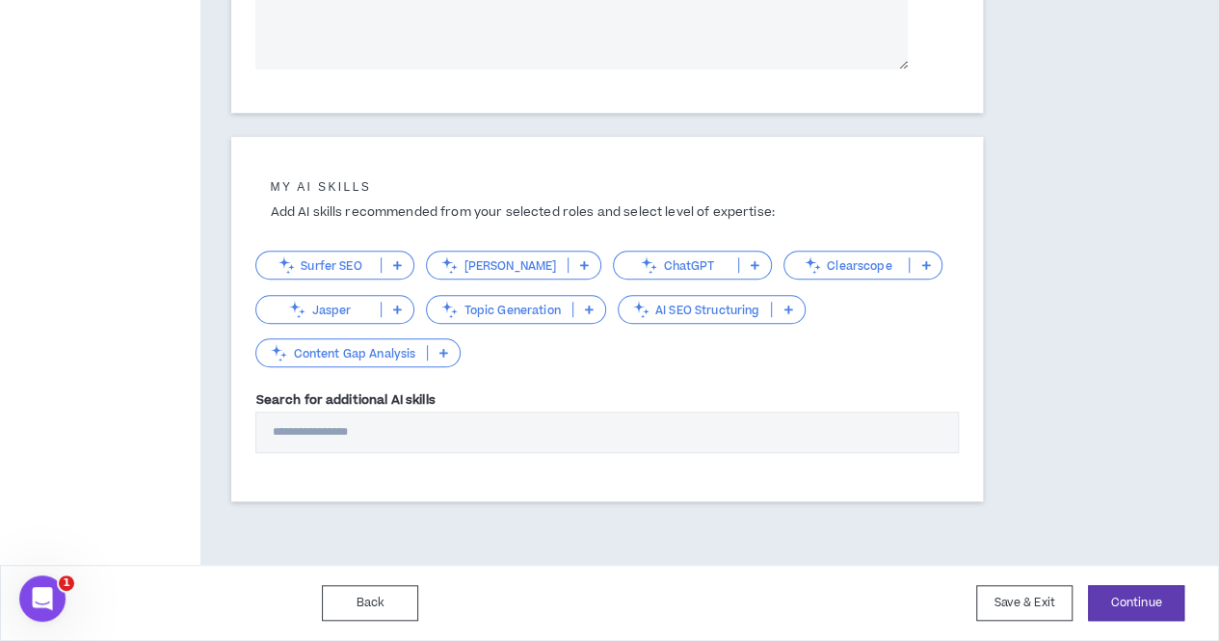
type textarea "**********"
click at [435, 427] on input "Search for additional AI skills" at bounding box center [606, 431] width 702 height 41
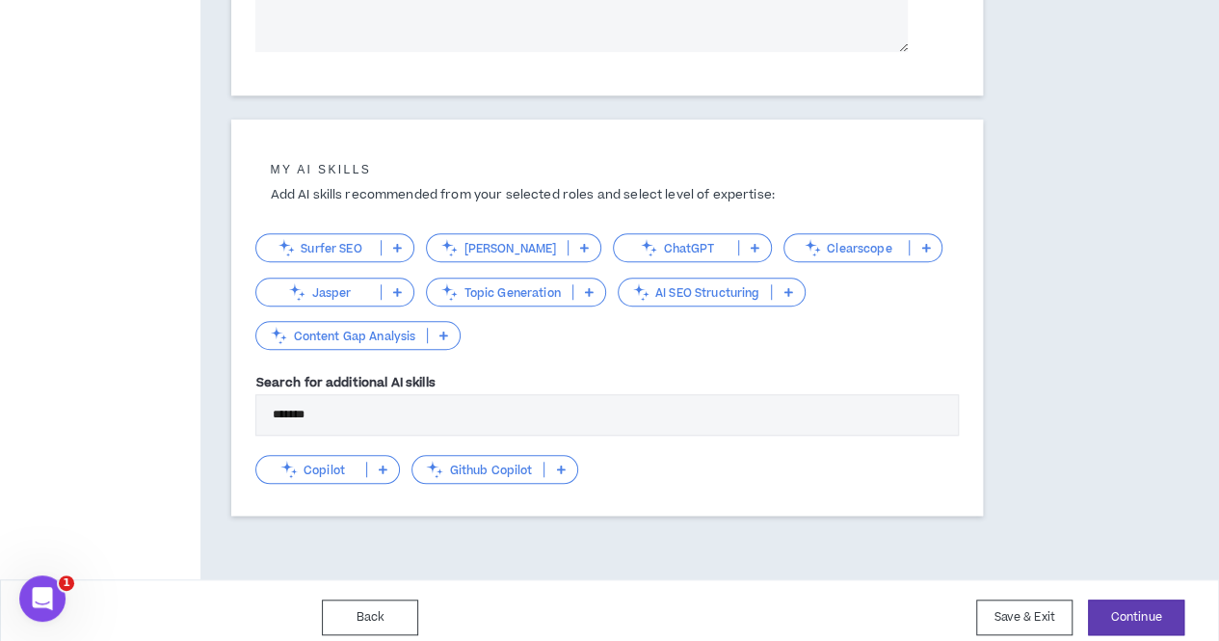
type input "*******"
click at [326, 477] on p "Copilot" at bounding box center [311, 470] width 110 height 14
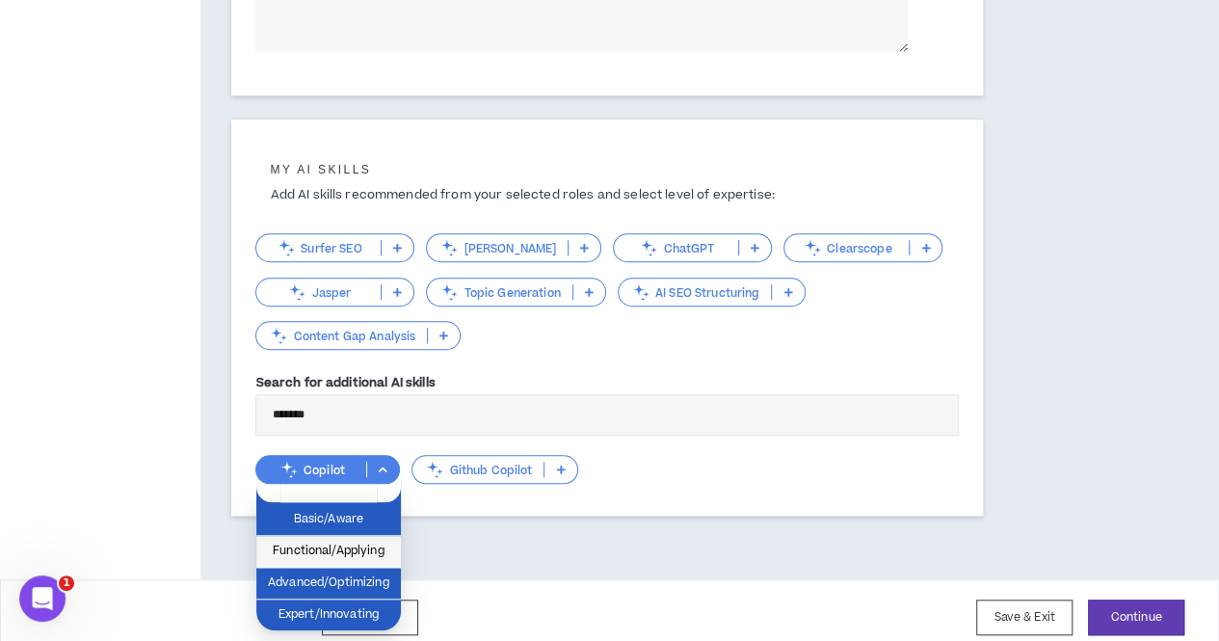
click at [344, 552] on span "Functional/Applying" at bounding box center [328, 551] width 121 height 21
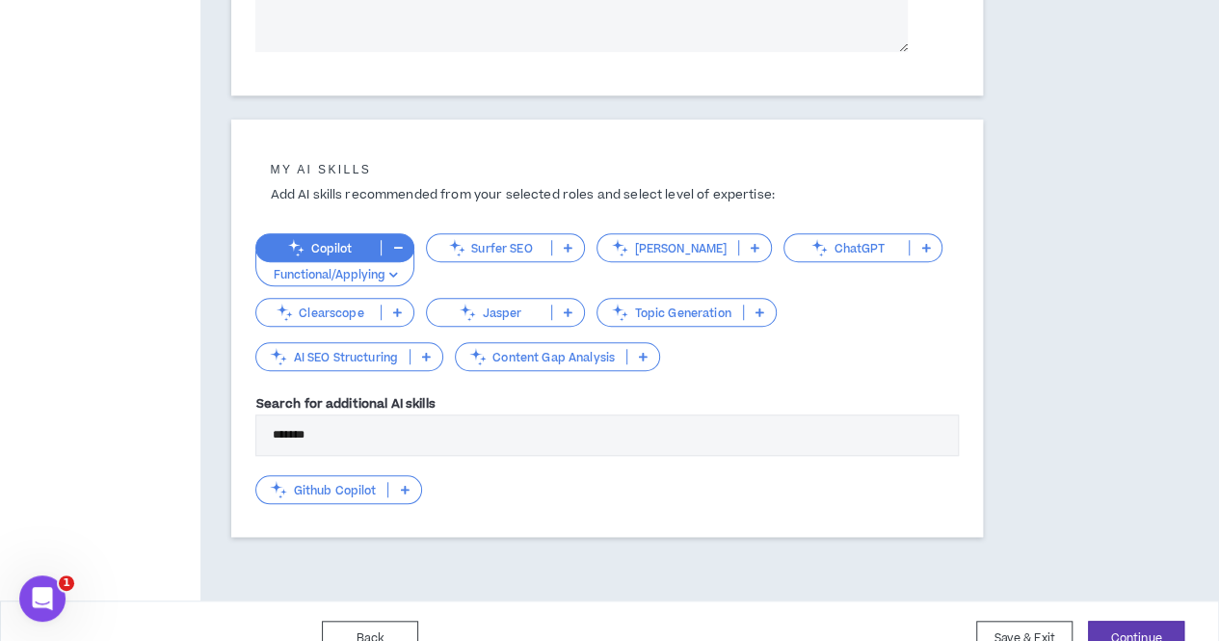
click at [784, 255] on p "ChatGPT" at bounding box center [846, 248] width 124 height 14
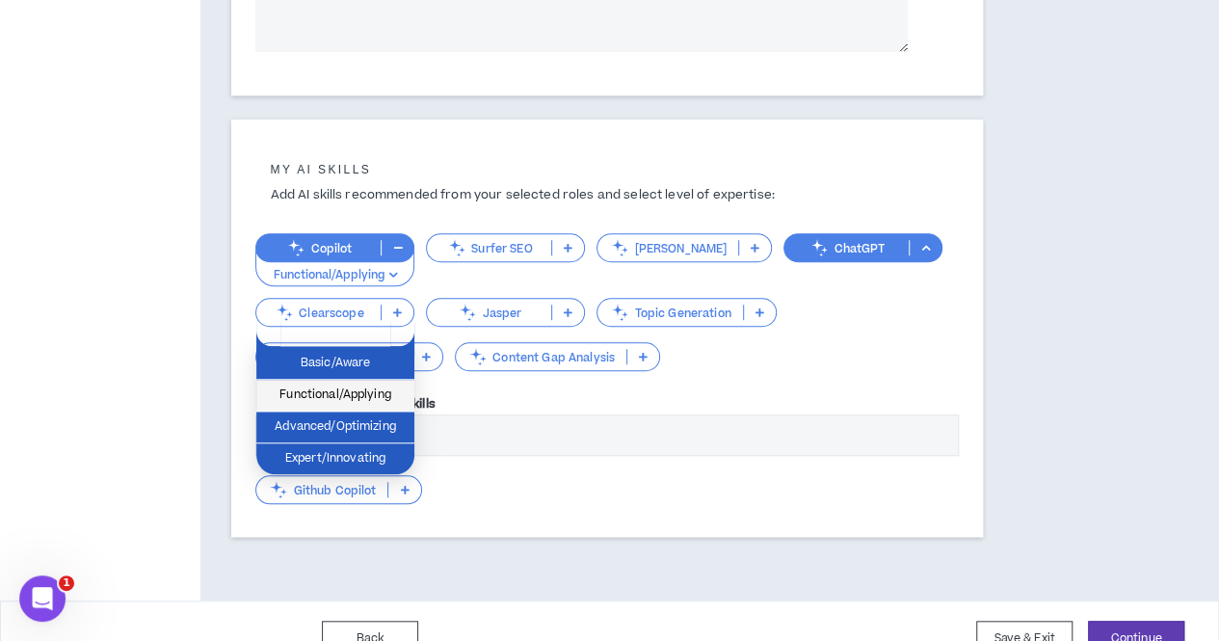
click at [326, 394] on span "Functional/Applying" at bounding box center [335, 394] width 135 height 21
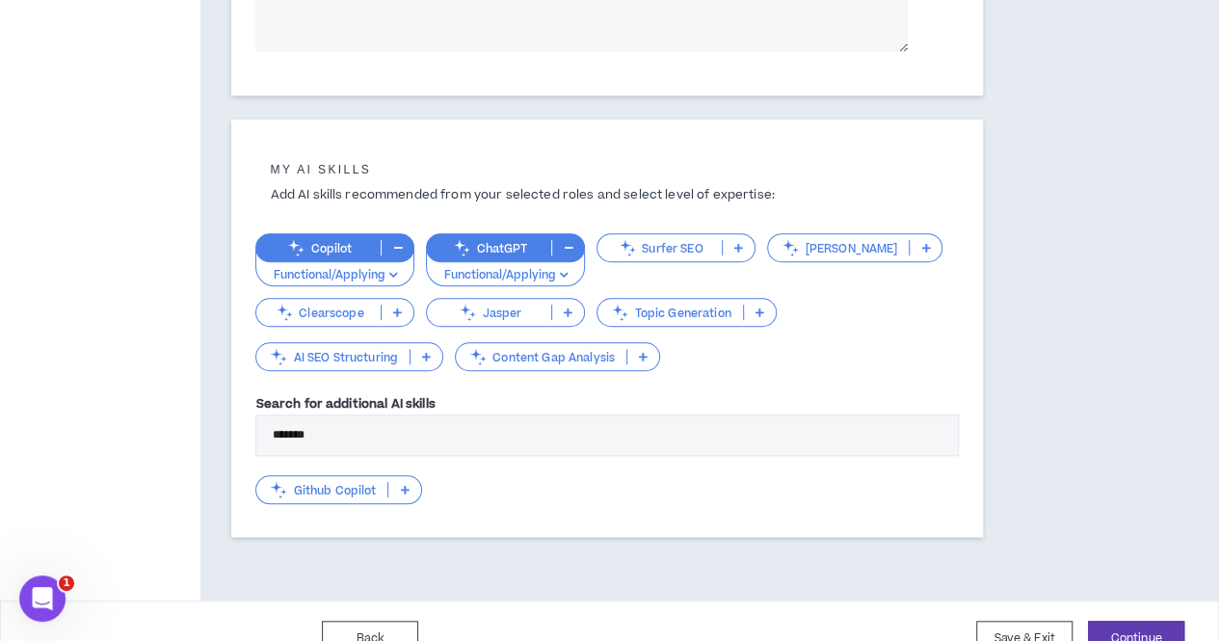
scroll to position [634, 0]
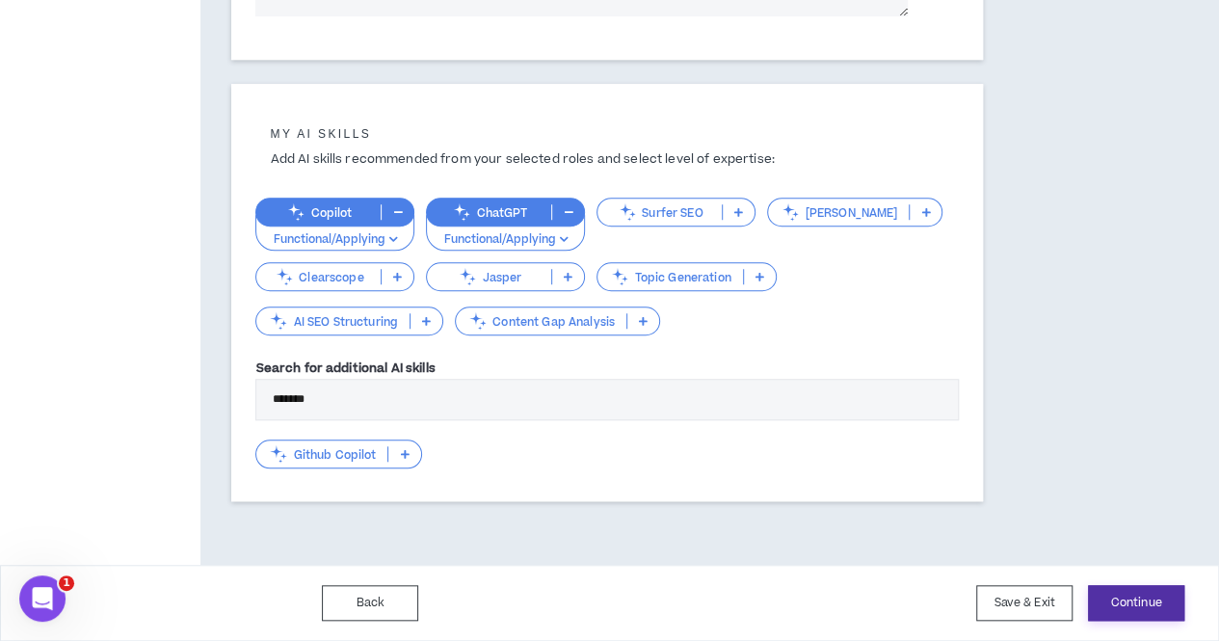
click at [1119, 601] on button "Continue" at bounding box center [1136, 603] width 96 height 36
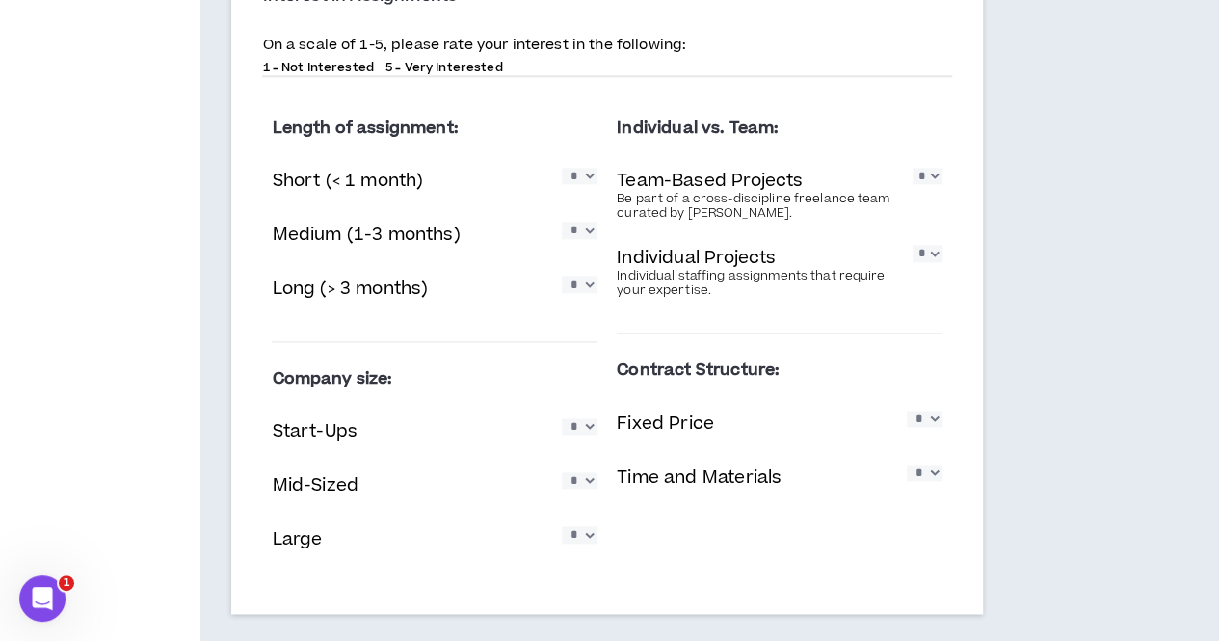
scroll to position [1231, 0]
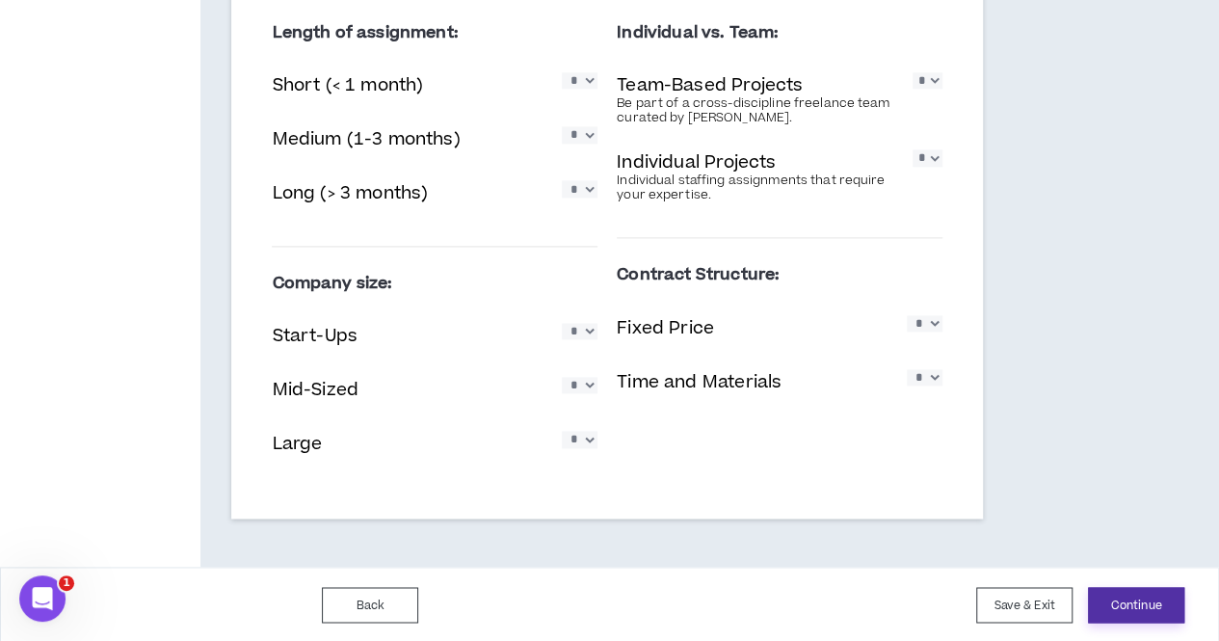
click at [1160, 618] on button "Continue" at bounding box center [1136, 605] width 96 height 36
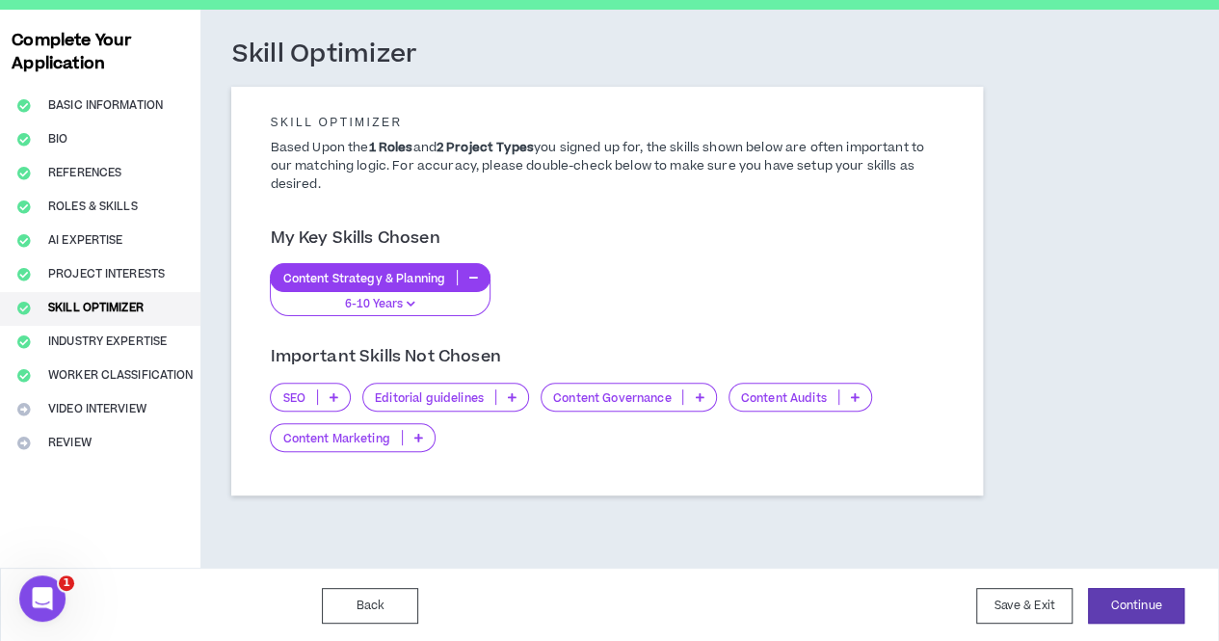
scroll to position [76, 0]
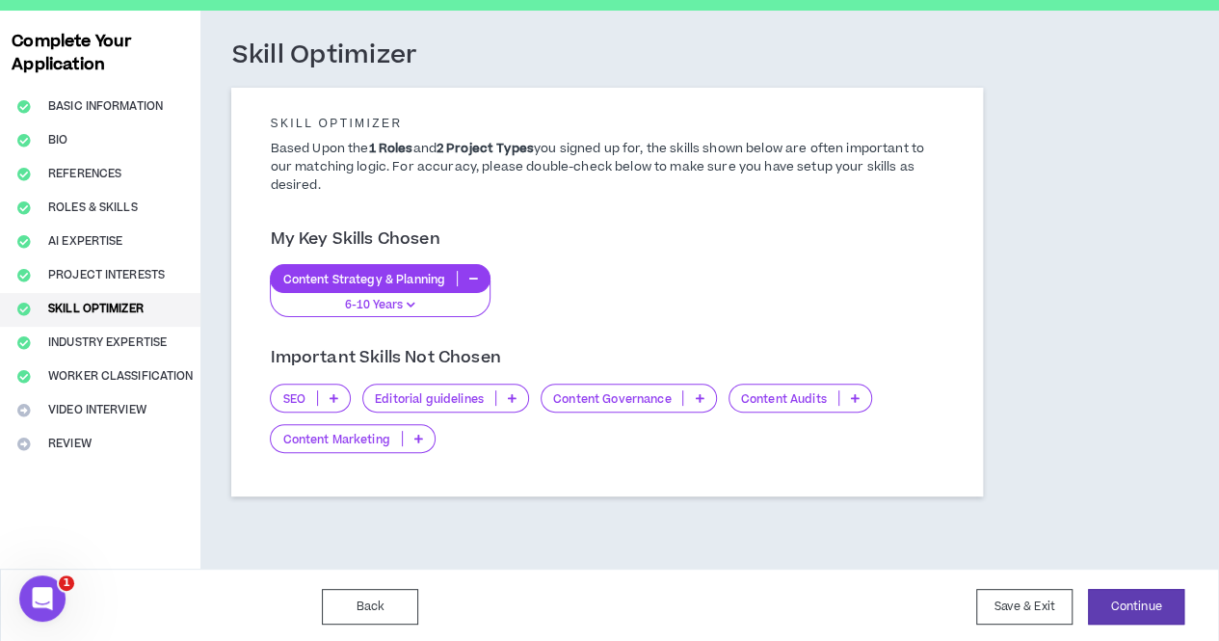
click at [446, 396] on p "Editorial guidelines" at bounding box center [429, 398] width 132 height 14
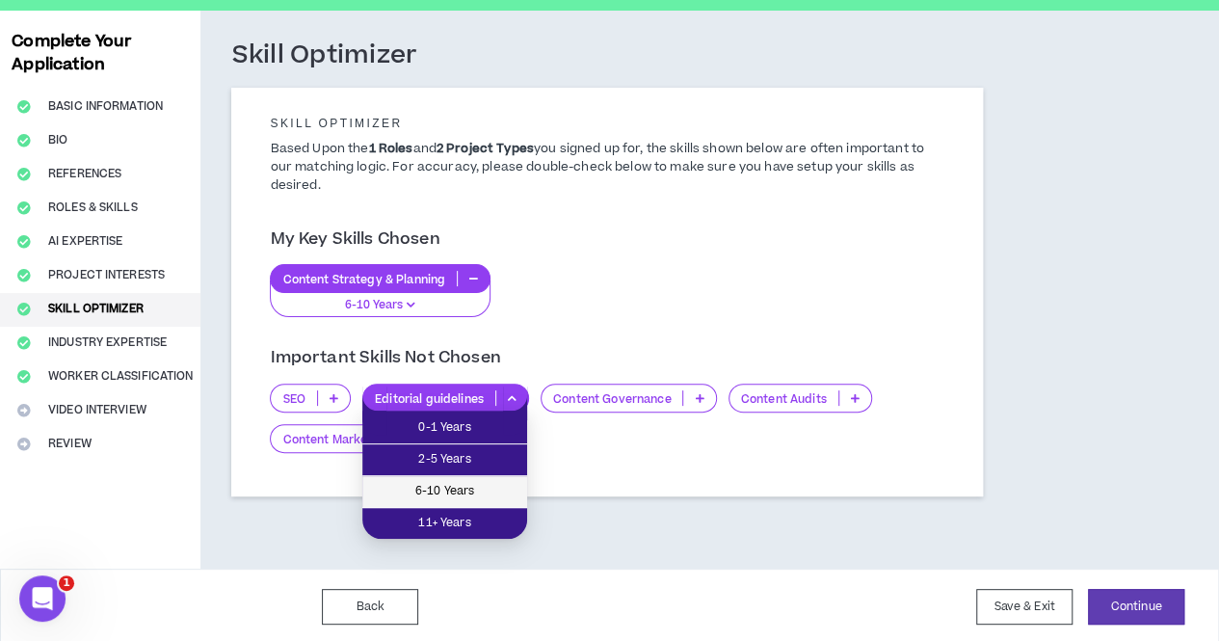
click at [437, 484] on span "6-10 Years" at bounding box center [445, 491] width 142 height 21
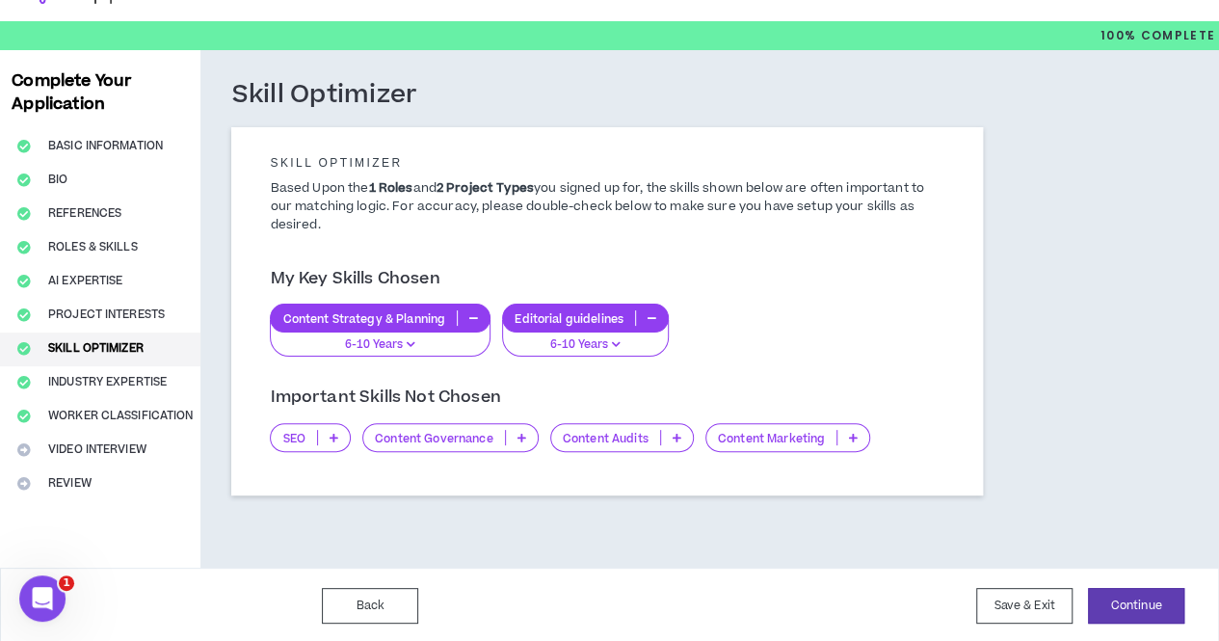
click at [750, 450] on div "Content Marketing" at bounding box center [788, 437] width 166 height 29
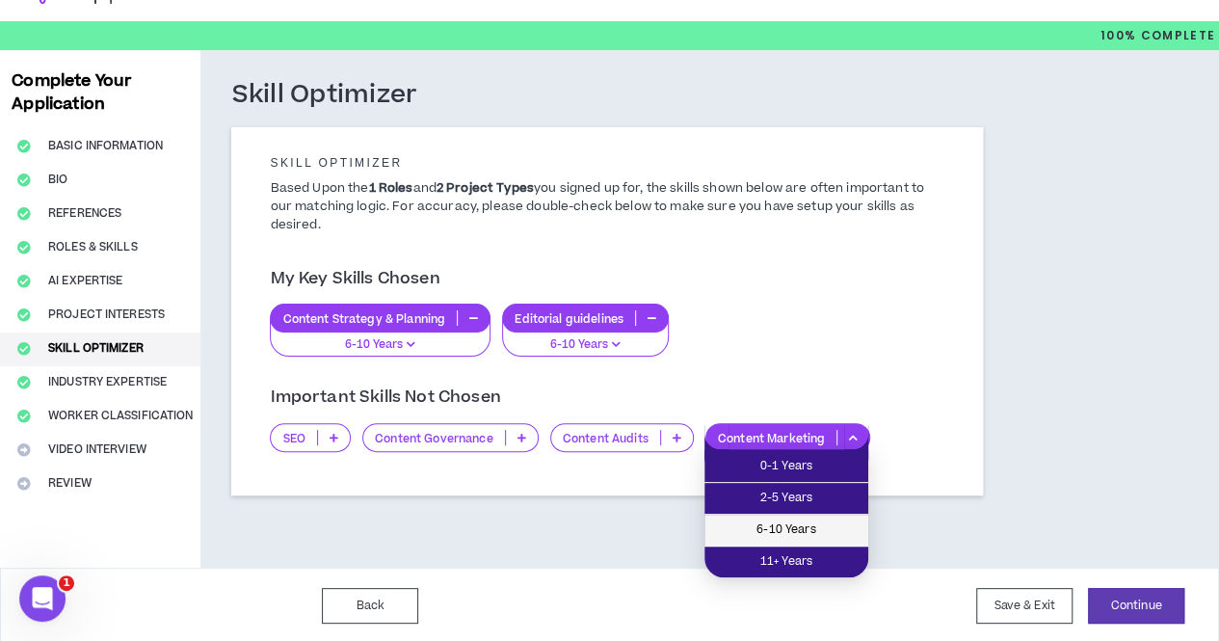
click at [755, 527] on span "6-10 Years" at bounding box center [786, 529] width 141 height 21
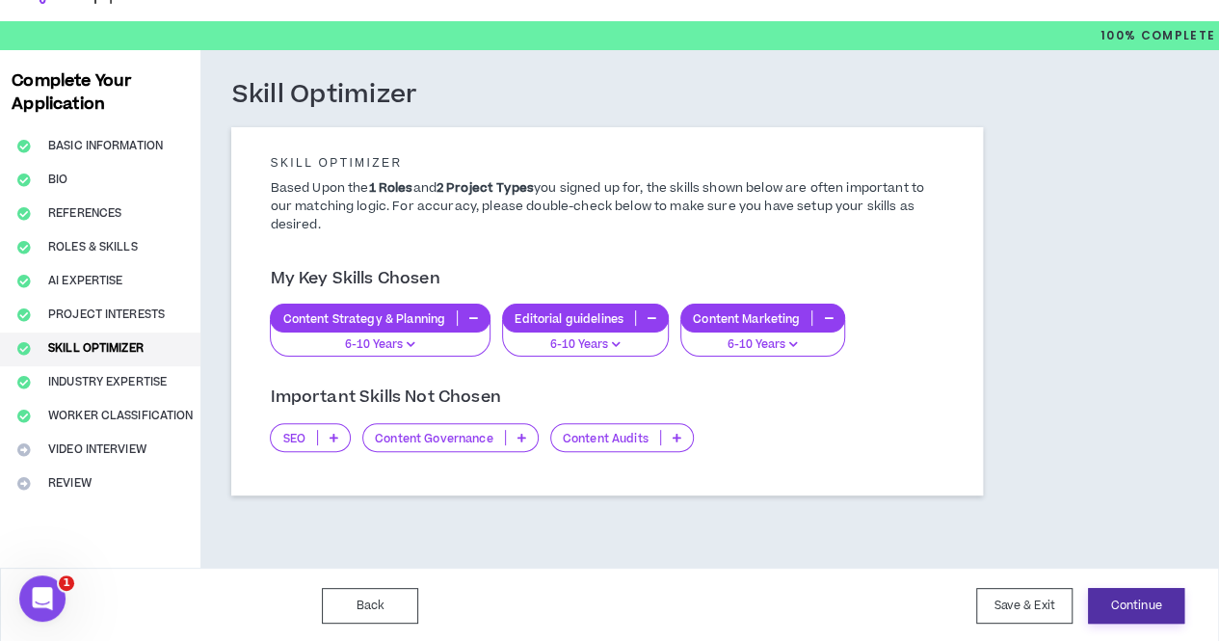
click at [1150, 598] on button "Continue" at bounding box center [1136, 606] width 96 height 36
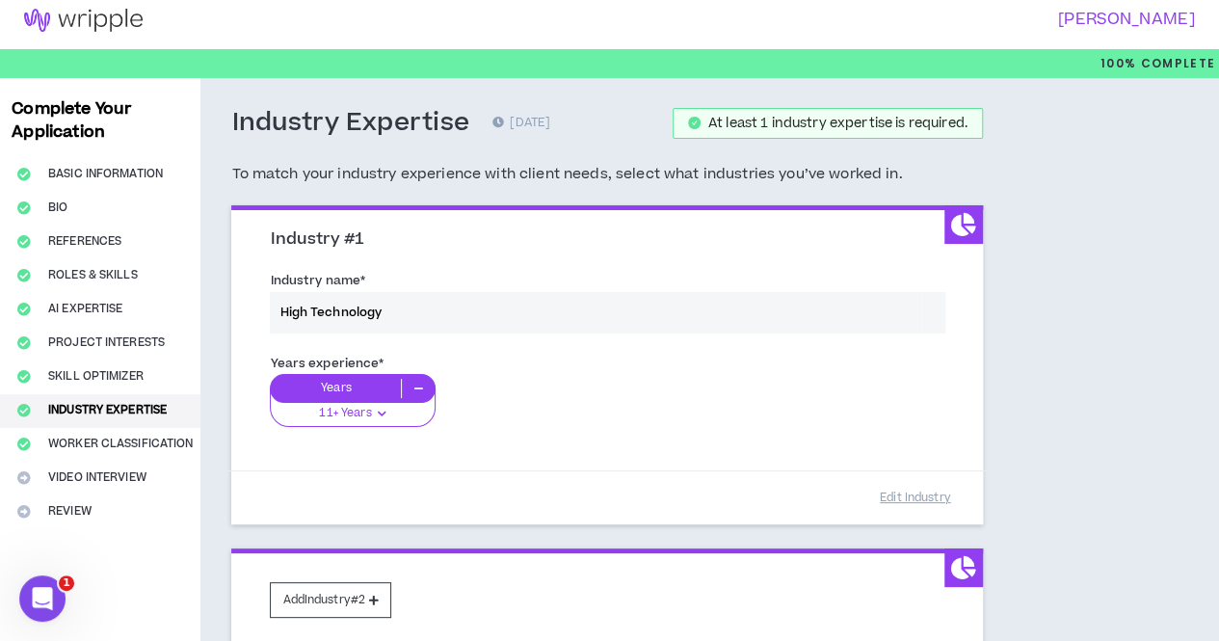
scroll to position [182, 0]
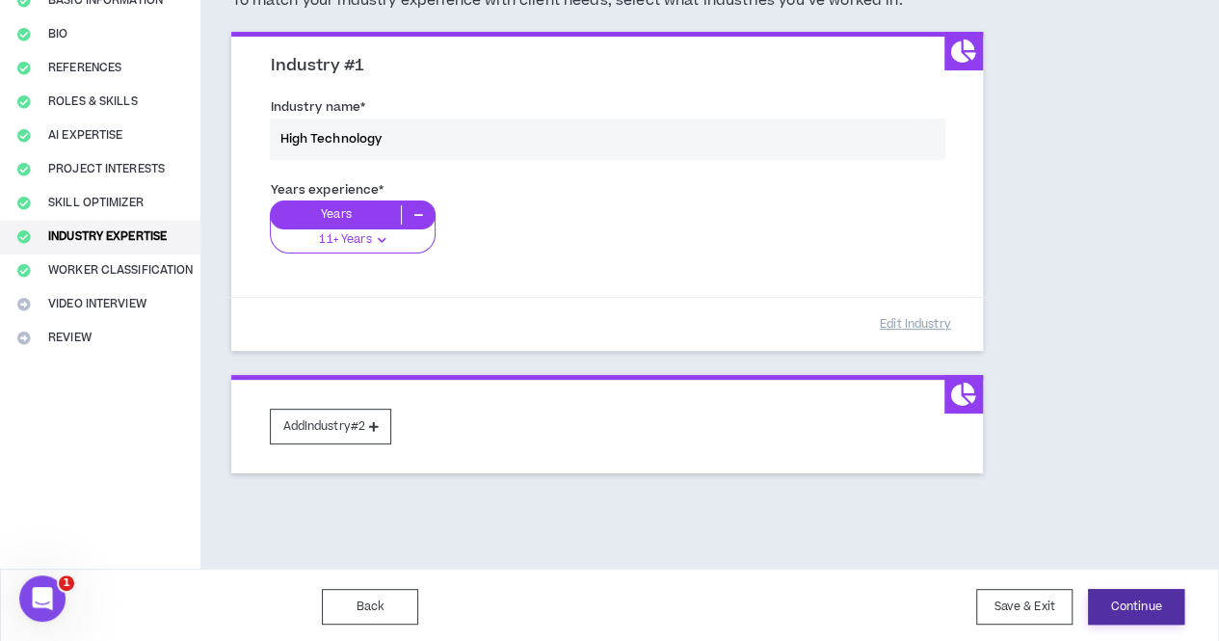
click at [1125, 605] on button "Continue" at bounding box center [1136, 607] width 96 height 36
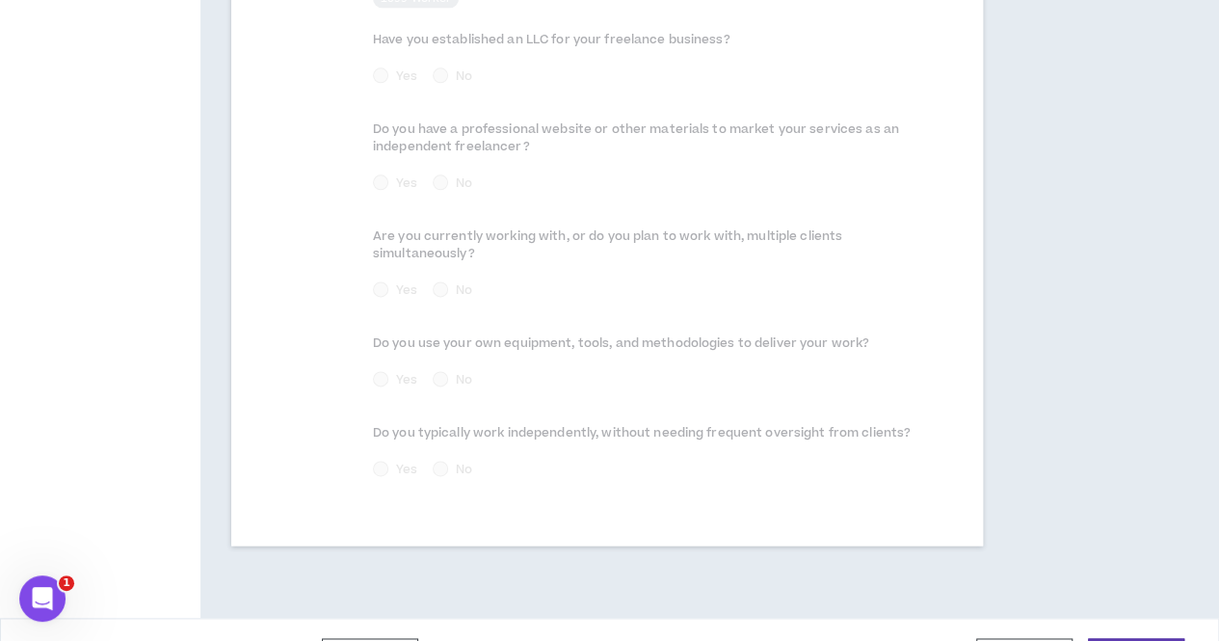
scroll to position [1221, 0]
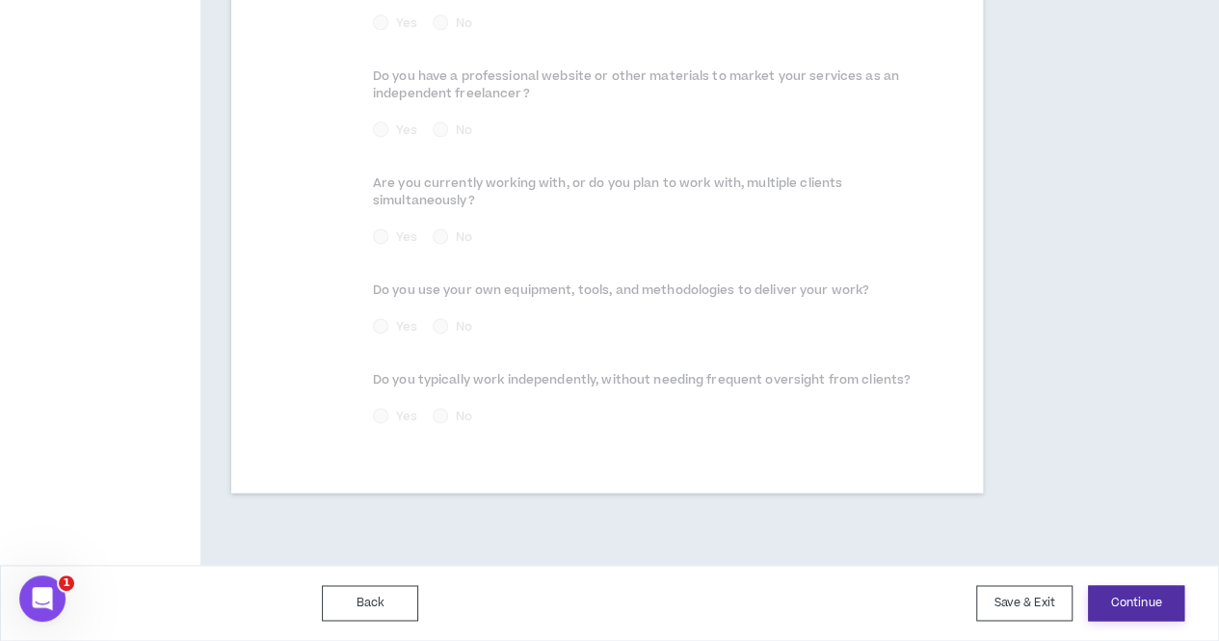
click at [1137, 604] on button "Continue" at bounding box center [1136, 603] width 96 height 36
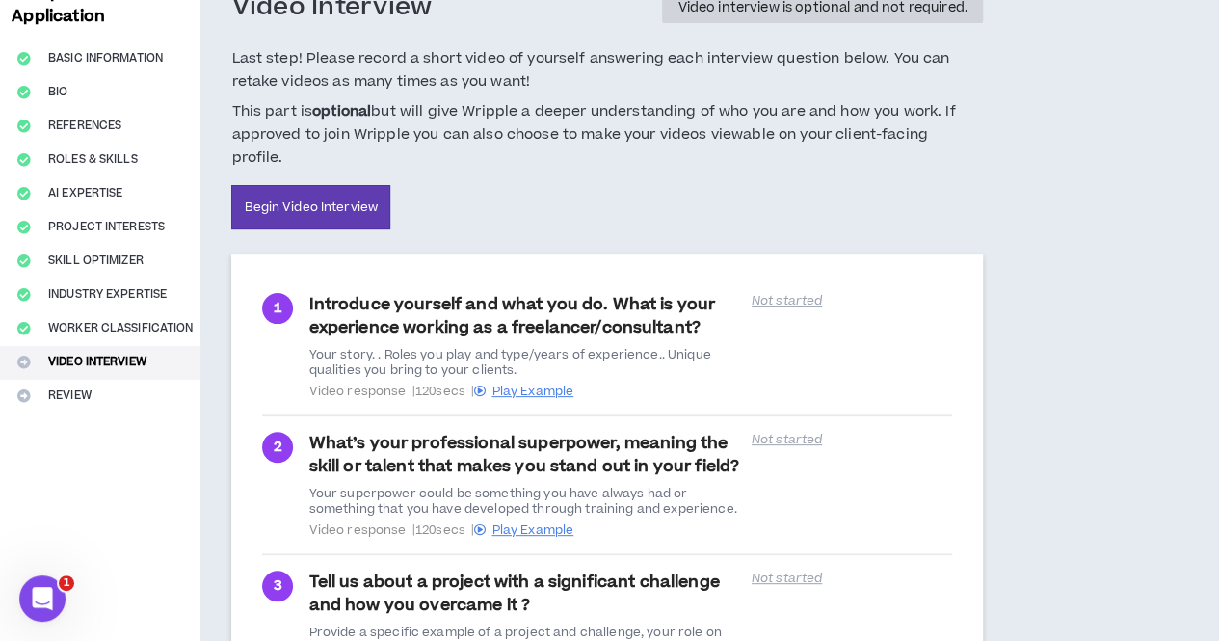
scroll to position [396, 0]
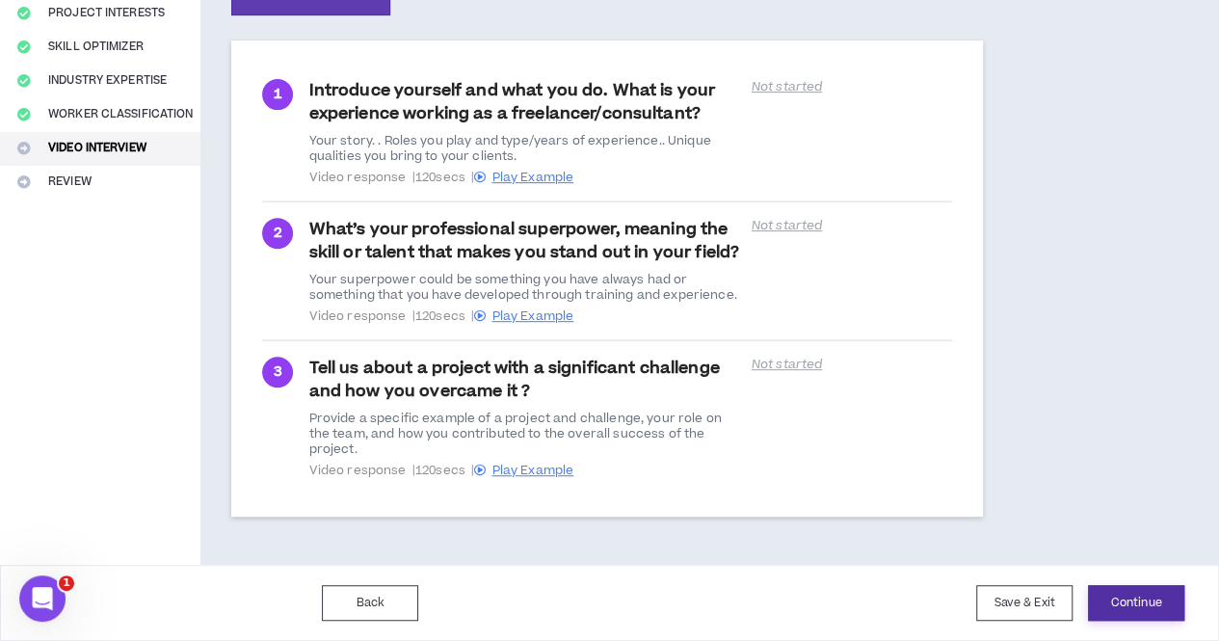
click at [1140, 599] on button "Continue" at bounding box center [1136, 603] width 96 height 36
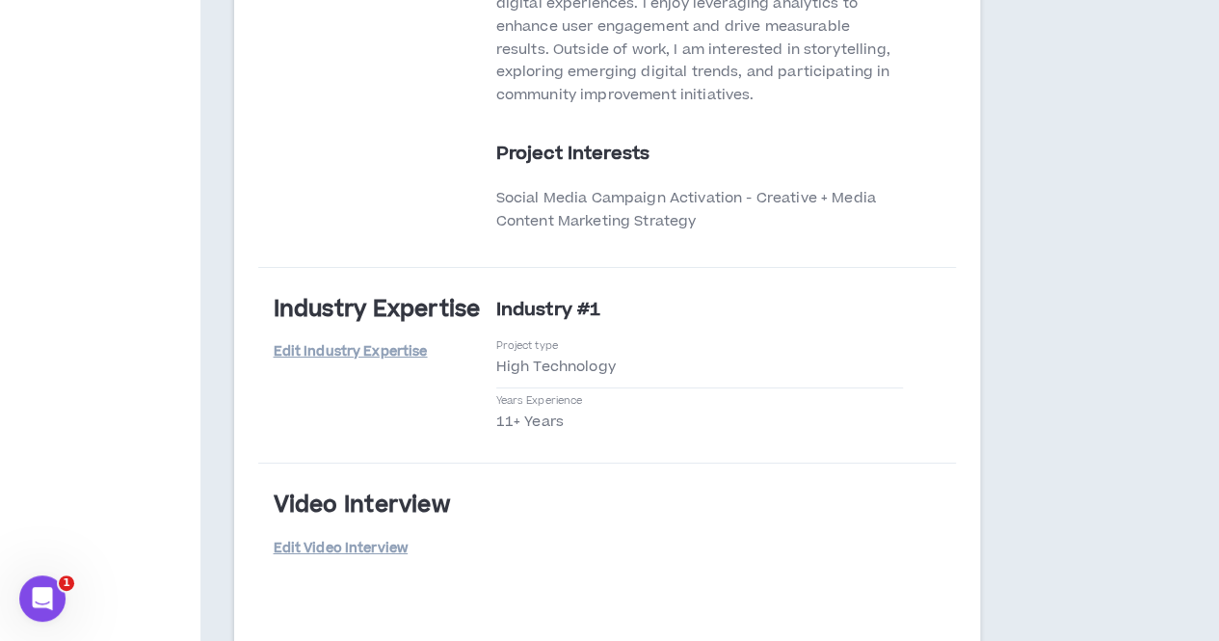
scroll to position [3328, 0]
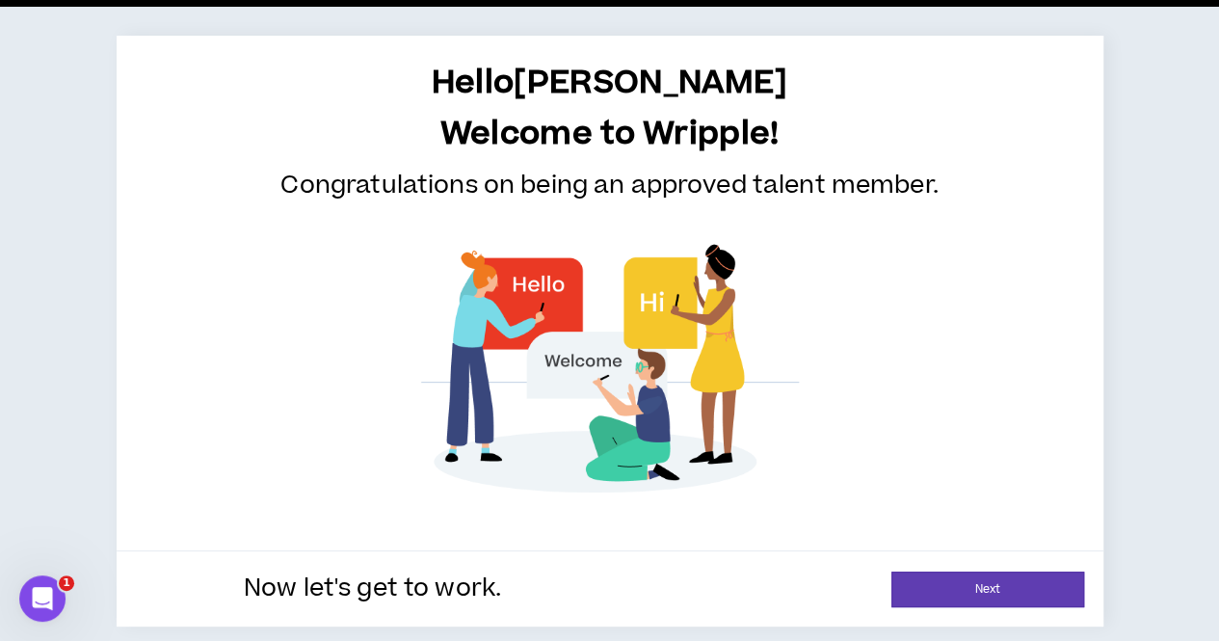
scroll to position [65, 0]
